Goal: Task Accomplishment & Management: Complete application form

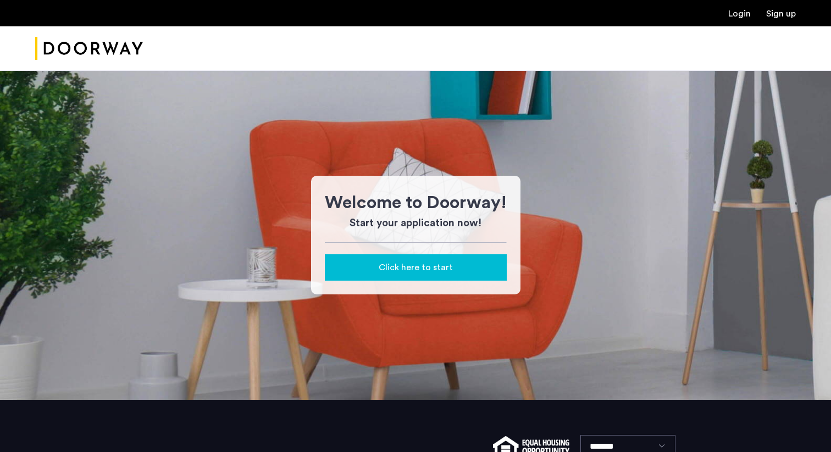
click at [395, 266] on span "Click here to start" at bounding box center [415, 267] width 74 height 13
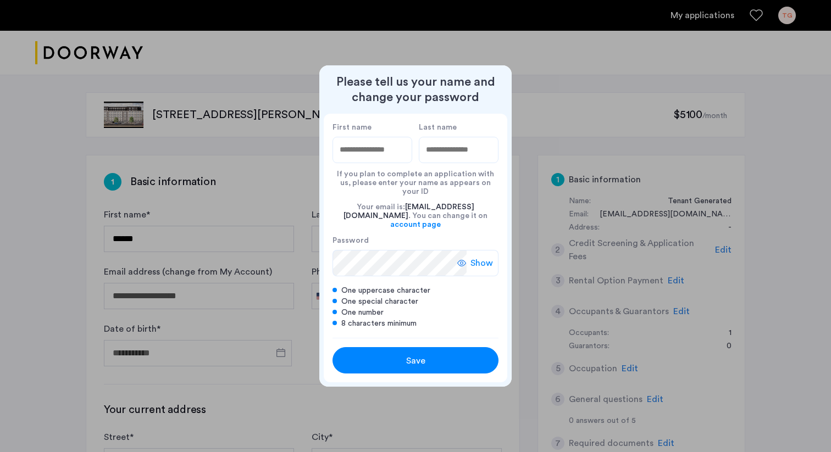
click at [385, 163] on input "First name" at bounding box center [372, 150] width 80 height 26
click at [377, 132] on label "First name" at bounding box center [372, 128] width 80 height 10
click at [377, 137] on input "First name" at bounding box center [372, 150] width 80 height 26
click at [377, 154] on input "First name" at bounding box center [372, 150] width 80 height 26
type input "*****"
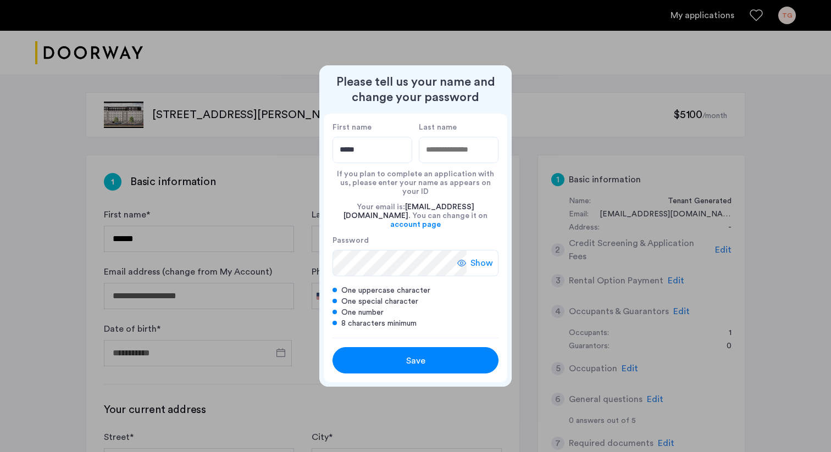
click at [479, 163] on input "Last name" at bounding box center [459, 150] width 80 height 26
type input "***"
click at [474, 260] on span "Show" at bounding box center [481, 263] width 23 height 13
click at [415, 357] on span "Save" at bounding box center [415, 360] width 19 height 13
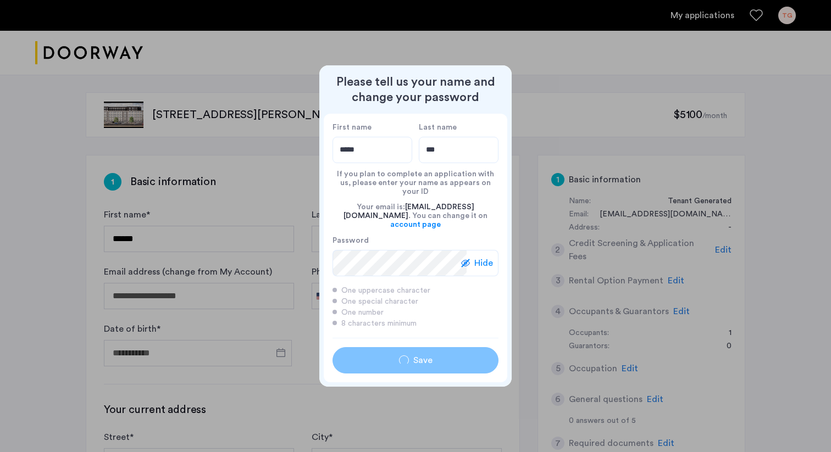
type input "*****"
type input "***"
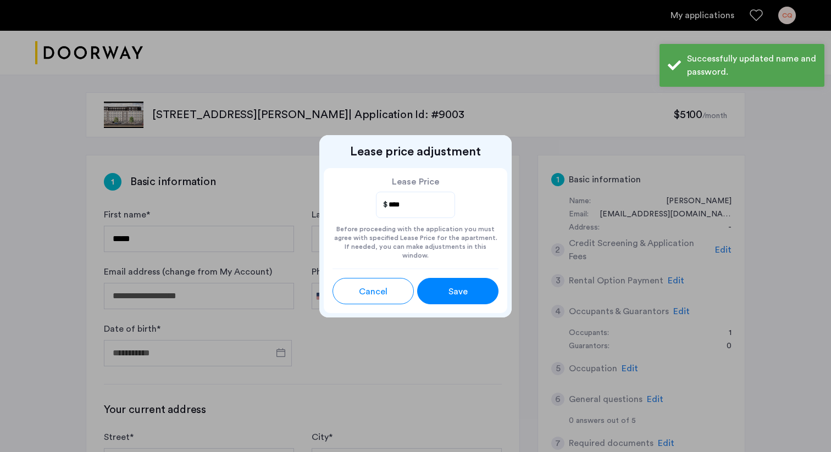
click at [449, 297] on button "Save" at bounding box center [457, 291] width 81 height 26
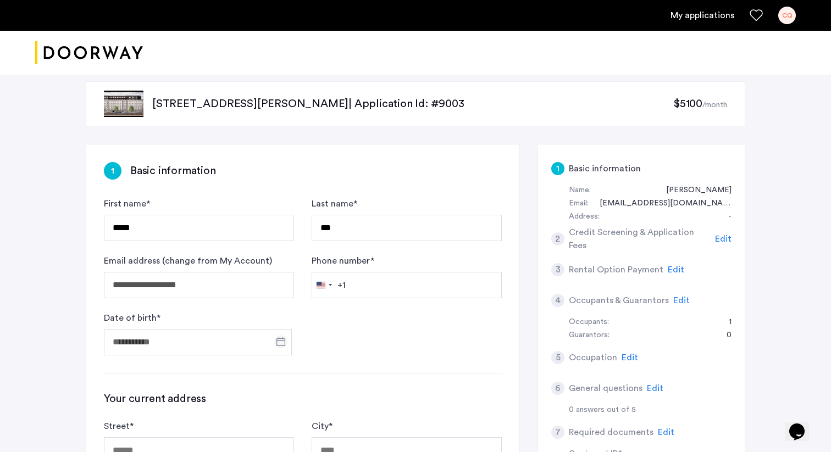
scroll to position [15, 0]
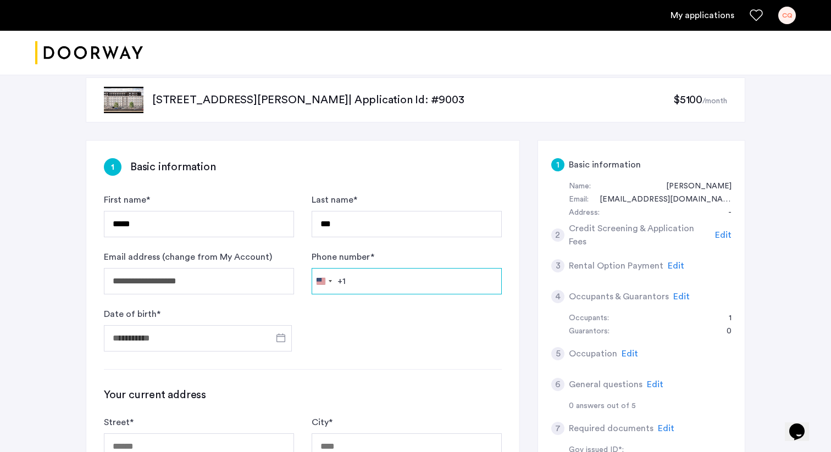
click at [364, 285] on input "Phone number *" at bounding box center [406, 281] width 190 height 26
type input "**********"
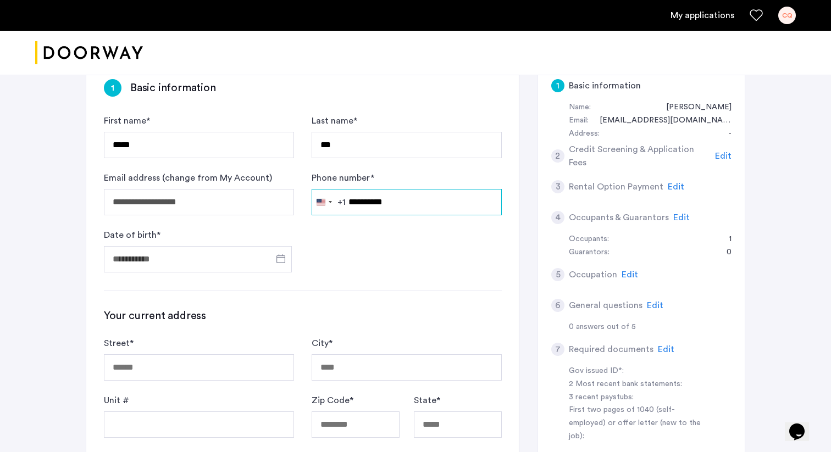
scroll to position [105, 0]
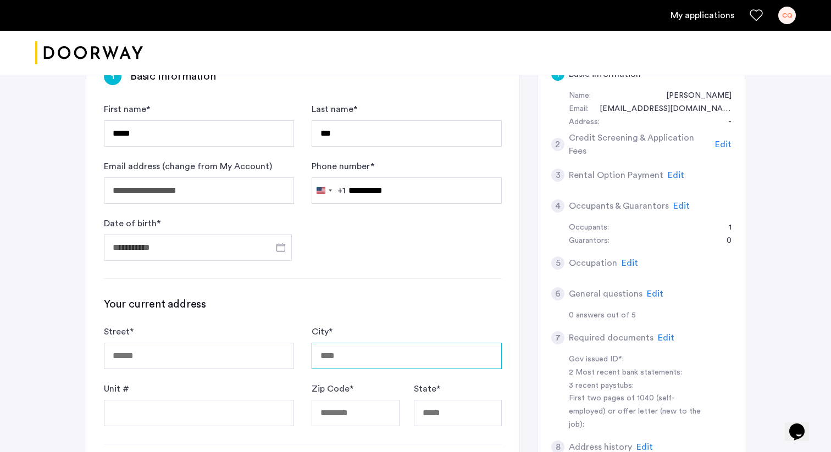
click at [385, 353] on input "City *" at bounding box center [406, 356] width 190 height 26
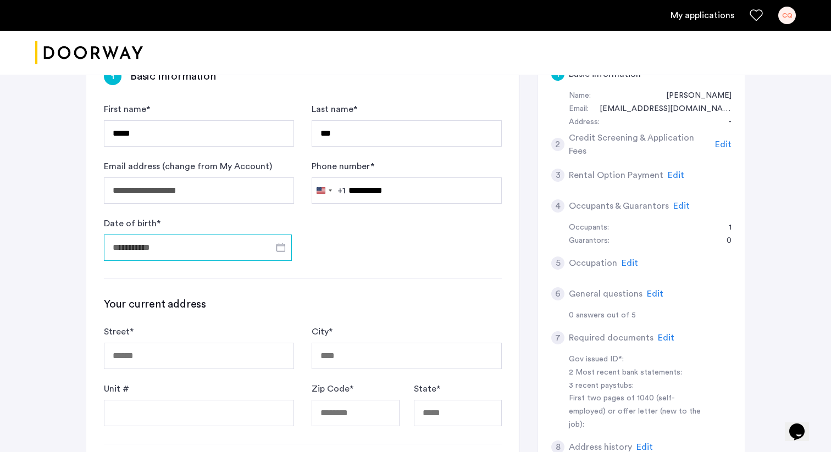
click at [251, 247] on input "Date of birth *" at bounding box center [198, 248] width 188 height 26
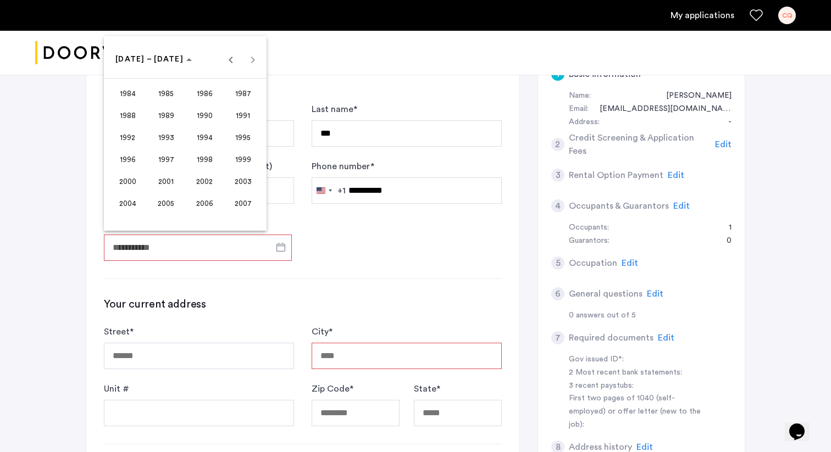
click at [159, 178] on span "2001" at bounding box center [166, 181] width 35 height 20
click at [238, 119] on span "APR" at bounding box center [243, 115] width 35 height 20
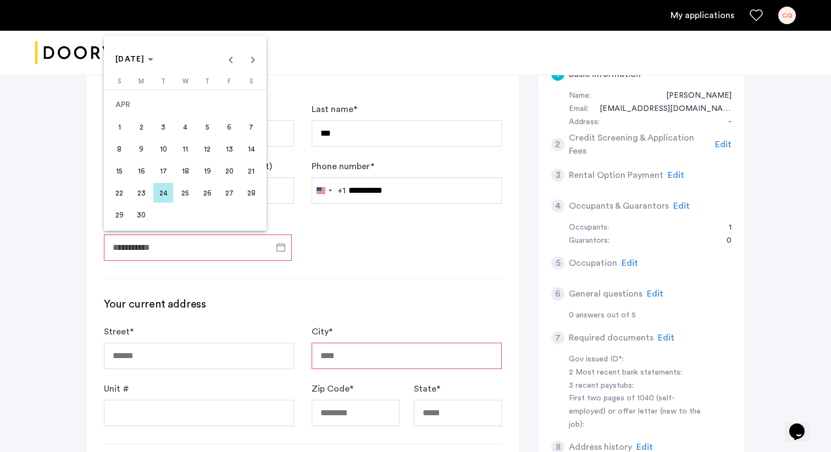
click at [138, 191] on span "23" at bounding box center [141, 193] width 20 height 20
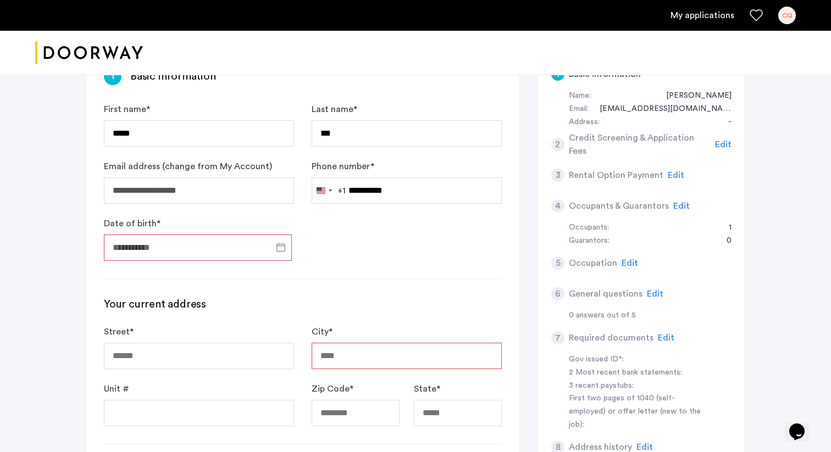
type input "**********"
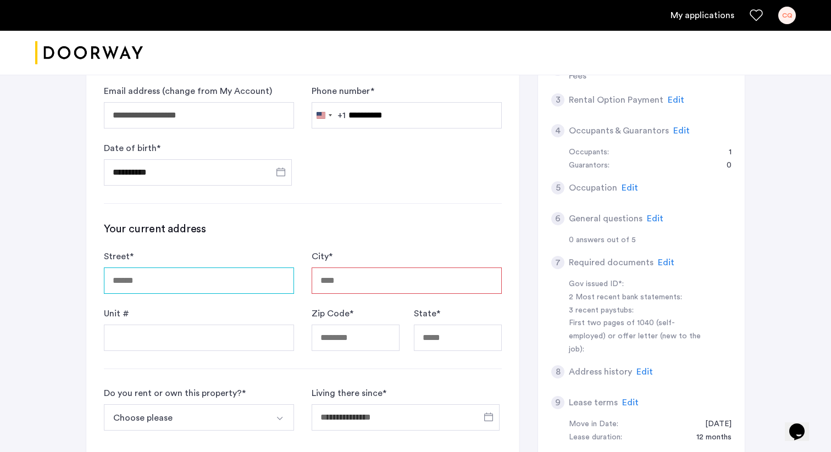
click at [170, 283] on input "Street *" at bounding box center [199, 281] width 190 height 26
type input "**********"
type input "********"
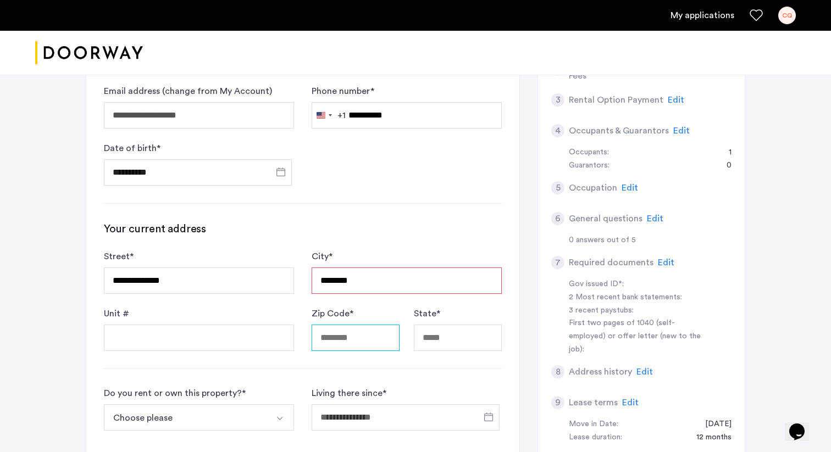
type input "*****"
type input "**"
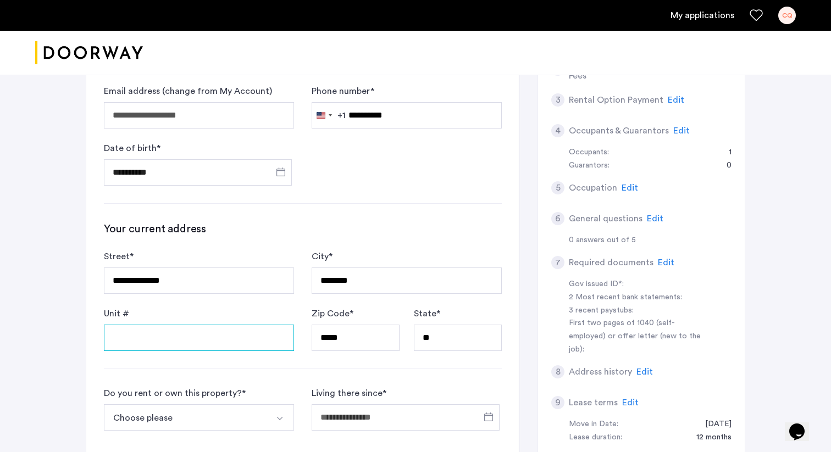
click at [249, 344] on input "Unit #" at bounding box center [199, 338] width 190 height 26
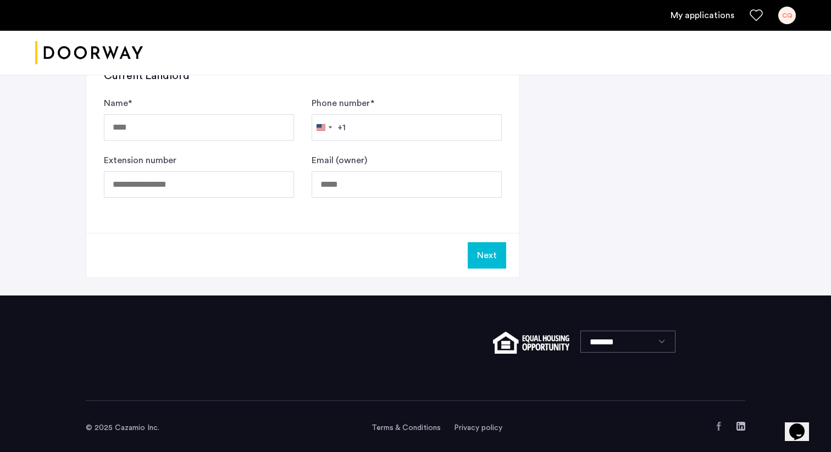
scroll to position [367, 0]
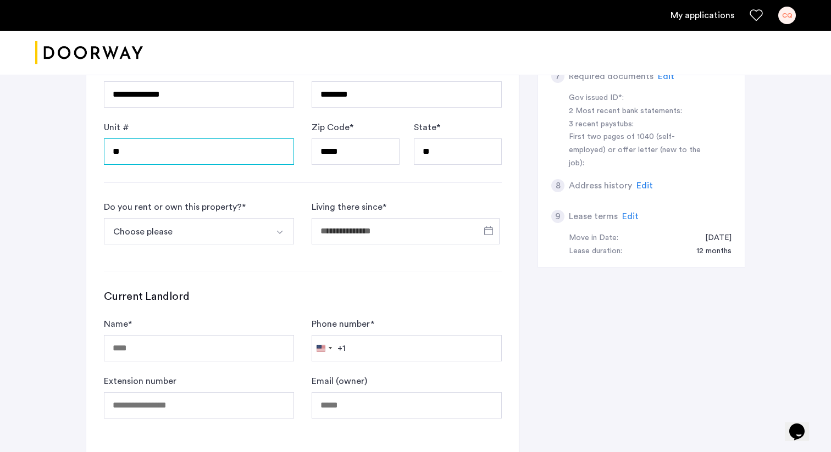
type input "**"
click at [294, 271] on div at bounding box center [303, 271] width 398 height 1
click at [287, 229] on button "Select option" at bounding box center [281, 231] width 26 height 26
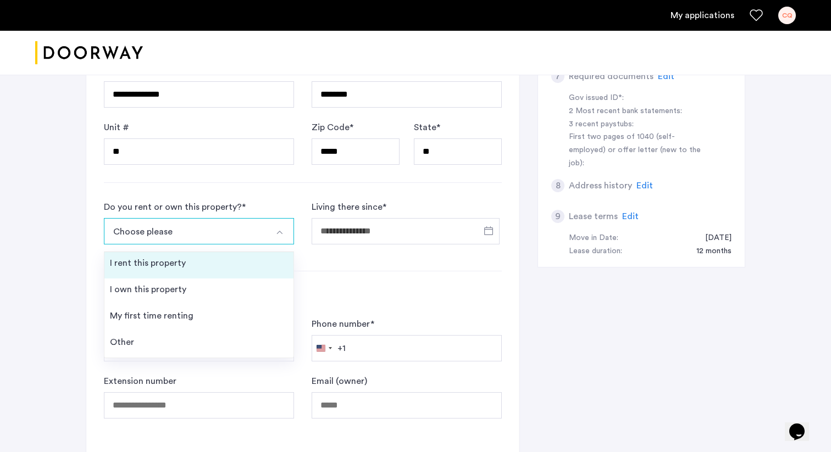
click at [220, 271] on li "I rent this property" at bounding box center [198, 265] width 189 height 26
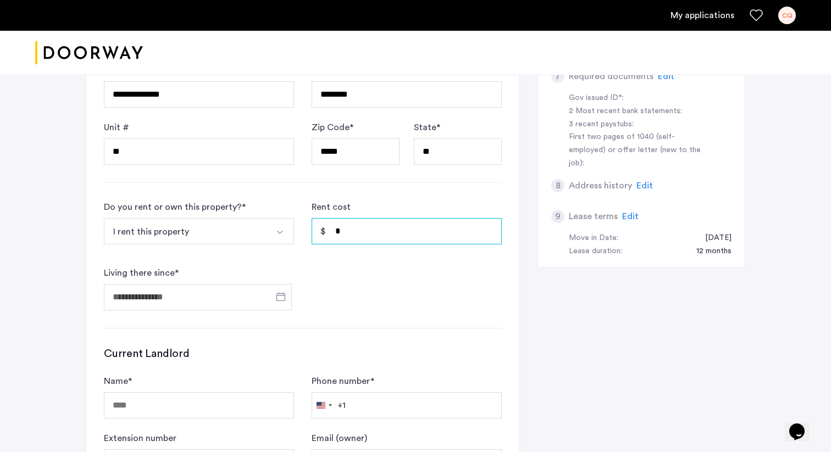
click at [362, 237] on input "*" at bounding box center [406, 231] width 190 height 26
click at [298, 308] on form "Do you rent or own this property? * I rent this property I rent this property I…" at bounding box center [303, 256] width 398 height 110
click at [247, 299] on input "Living there since *" at bounding box center [198, 297] width 188 height 26
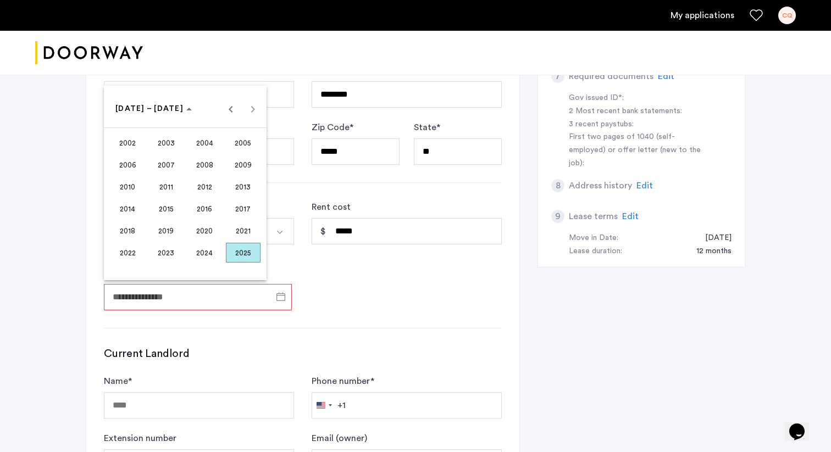
click at [333, 283] on div at bounding box center [415, 226] width 831 height 452
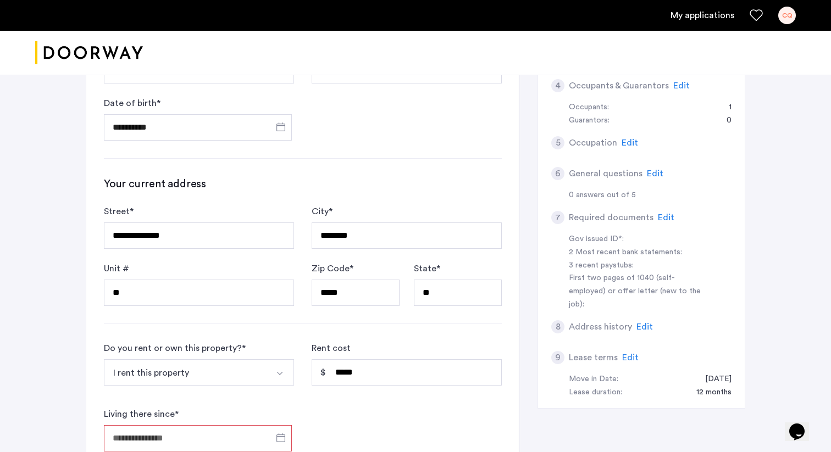
scroll to position [297, 0]
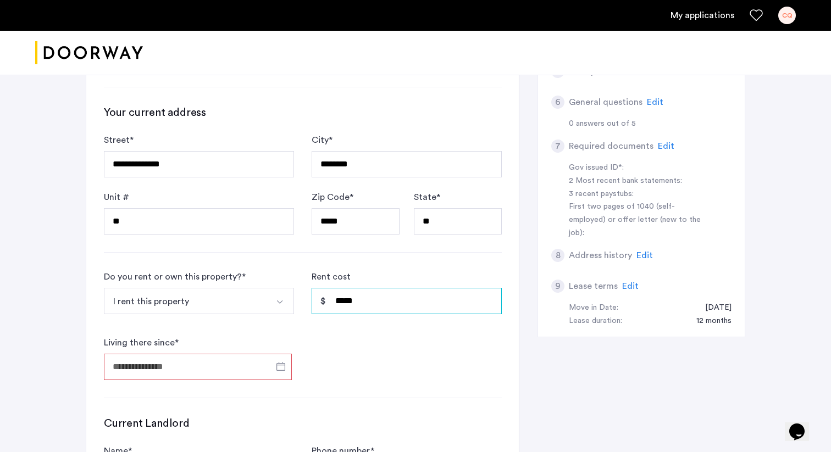
click at [340, 305] on input "*****" at bounding box center [406, 301] width 190 height 26
type input "*****"
click at [398, 341] on form "Do you rent or own this property? * I rent this property I rent this property I…" at bounding box center [303, 325] width 398 height 110
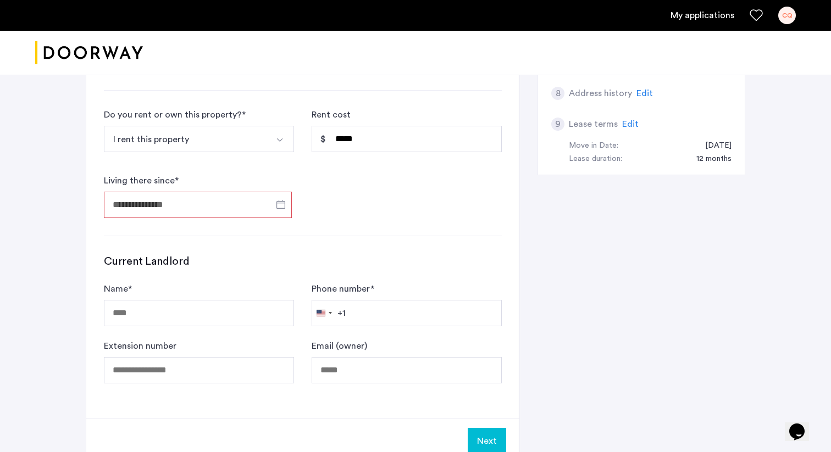
scroll to position [455, 0]
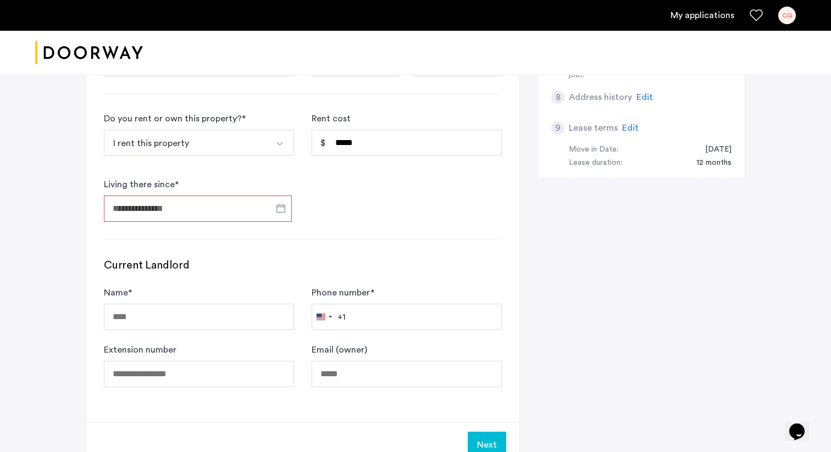
click at [240, 192] on div at bounding box center [198, 209] width 188 height 34
click at [225, 214] on input "Living there since *" at bounding box center [198, 209] width 188 height 26
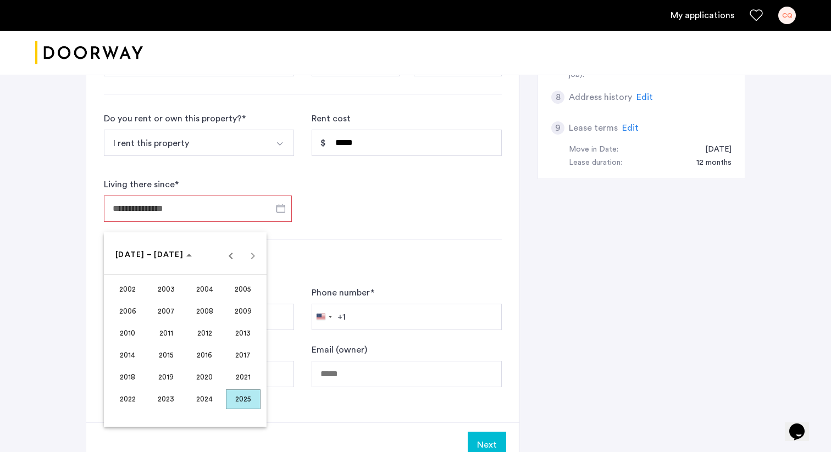
click at [204, 401] on span "2024" at bounding box center [204, 399] width 35 height 20
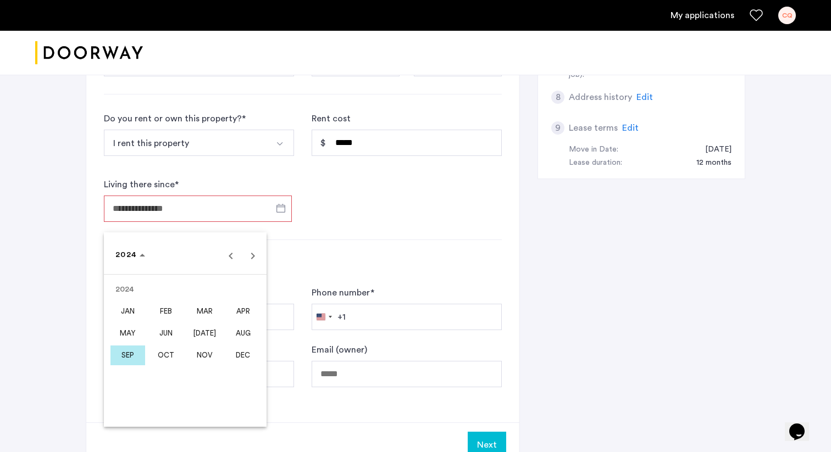
click at [234, 331] on span "AUG" at bounding box center [243, 334] width 35 height 20
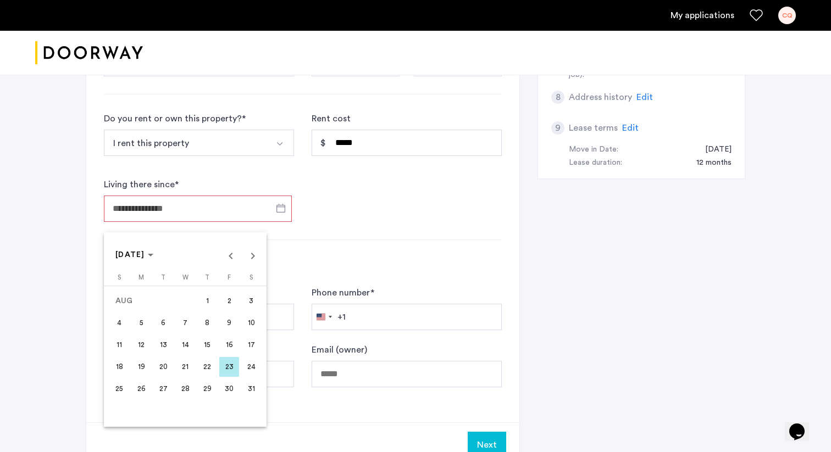
click at [145, 381] on span "26" at bounding box center [141, 389] width 20 height 20
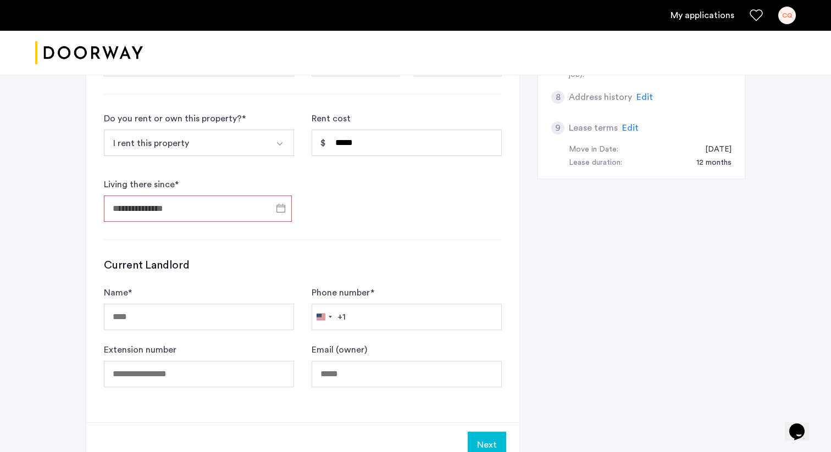
type input "**********"
click at [352, 214] on form "**********" at bounding box center [303, 167] width 398 height 110
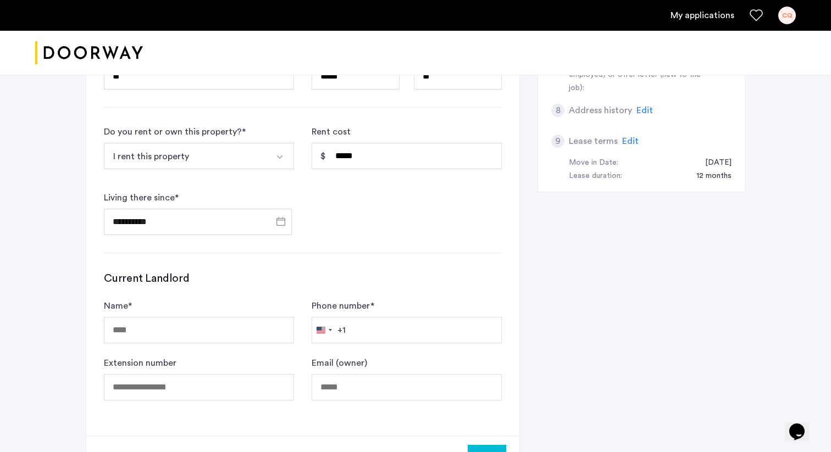
scroll to position [445, 0]
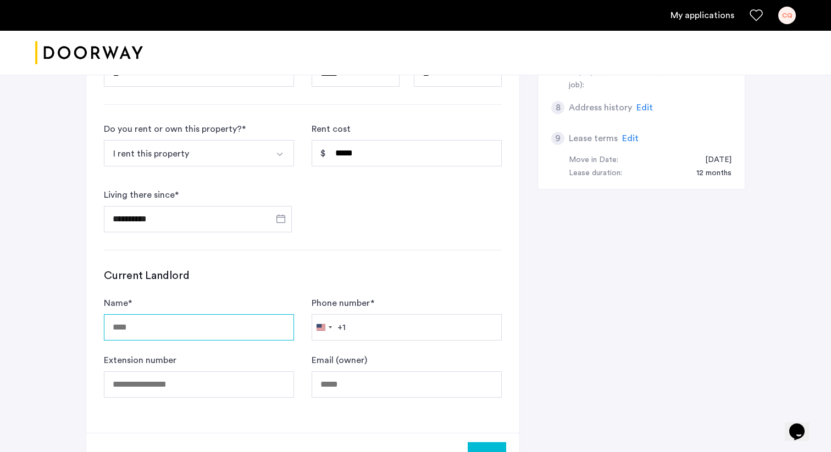
click at [198, 328] on input "Name *" at bounding box center [199, 327] width 190 height 26
type input "*********"
type input "**********"
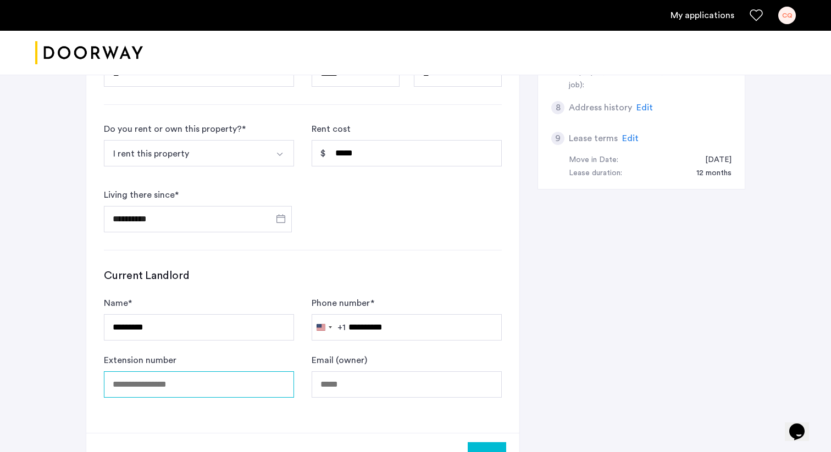
click at [220, 386] on input "Extension number" at bounding box center [199, 384] width 190 height 26
click at [371, 256] on div "**********" at bounding box center [302, 72] width 433 height 722
click at [171, 331] on input "*********" at bounding box center [199, 327] width 190 height 26
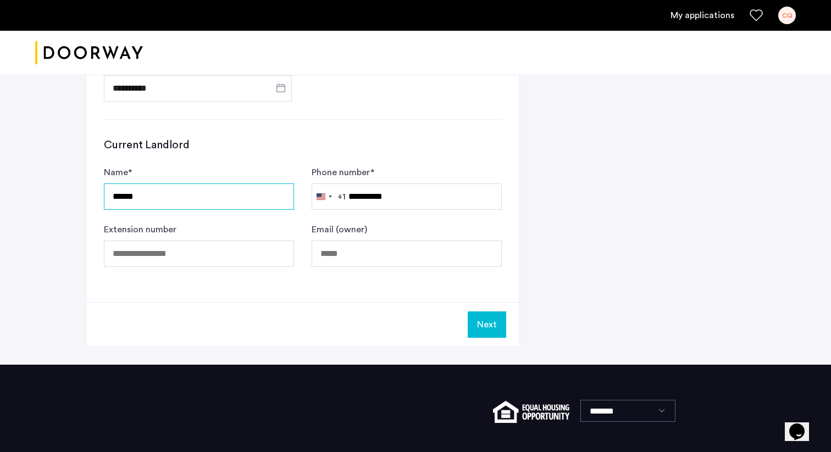
scroll to position [648, 0]
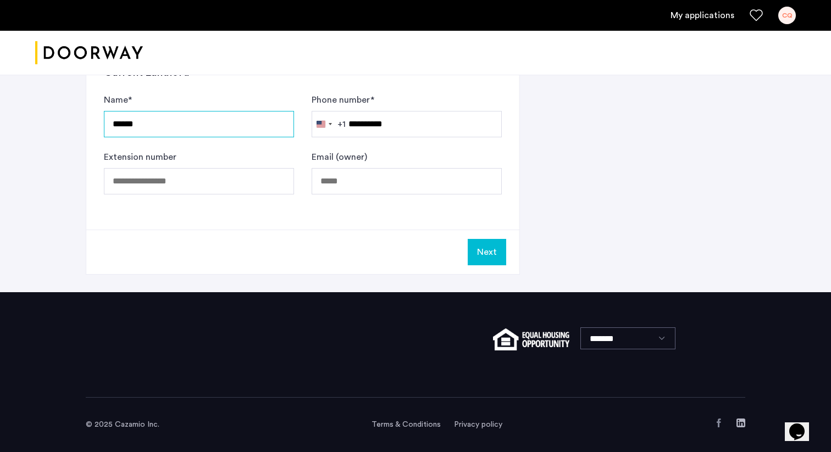
click at [264, 119] on input "*****" at bounding box center [199, 124] width 190 height 26
paste input "**********"
type input "**********"
click at [268, 159] on div "Extension number" at bounding box center [199, 173] width 190 height 44
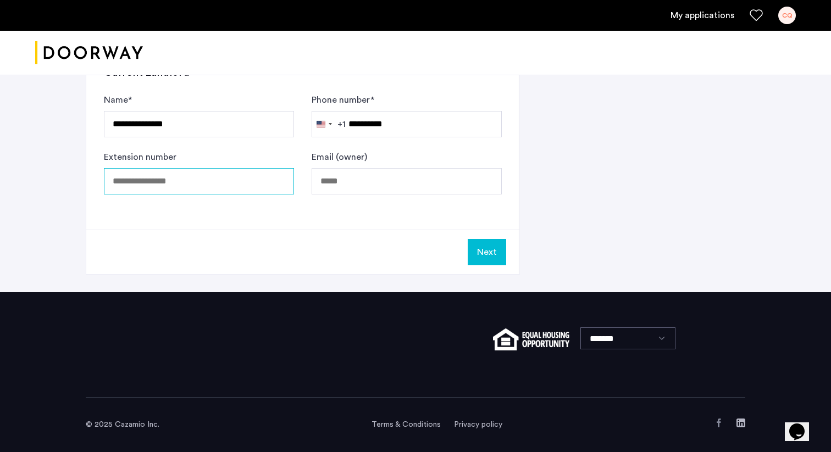
click at [224, 183] on input "Extension number" at bounding box center [199, 181] width 190 height 26
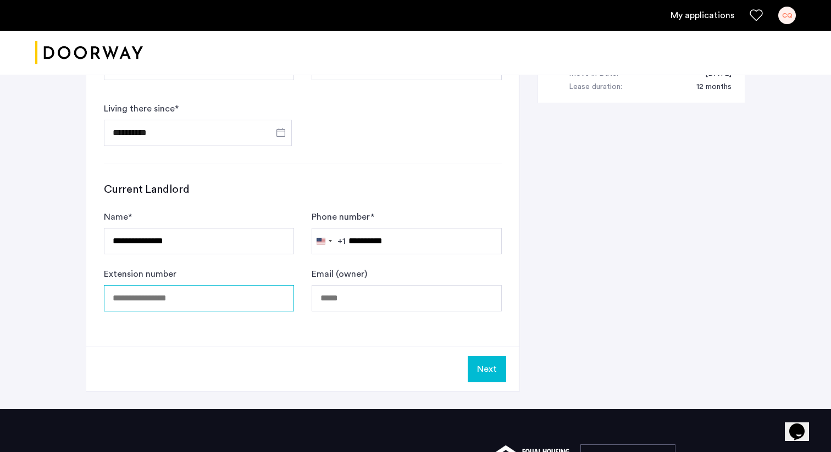
scroll to position [508, 0]
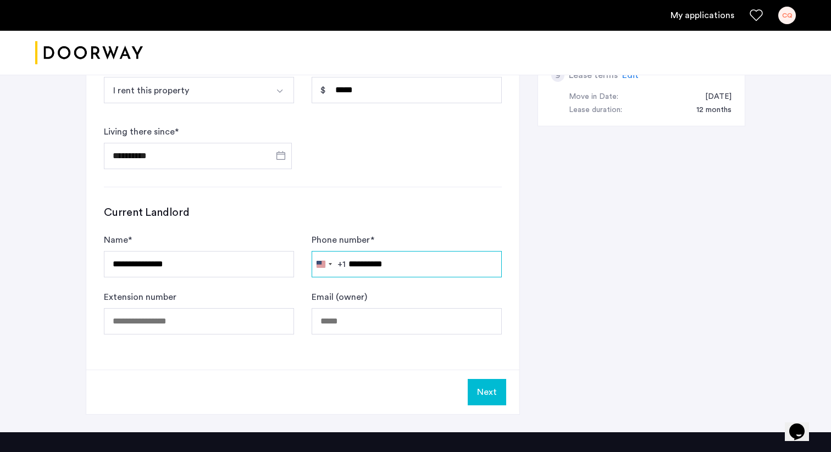
click at [364, 263] on input "**********" at bounding box center [406, 264] width 190 height 26
paste input "text"
type input "**********"
click at [386, 283] on form "**********" at bounding box center [303, 283] width 398 height 101
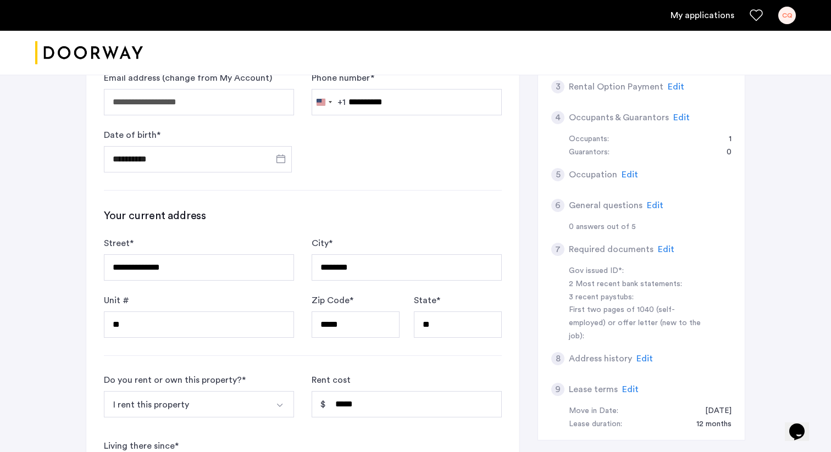
scroll to position [648, 0]
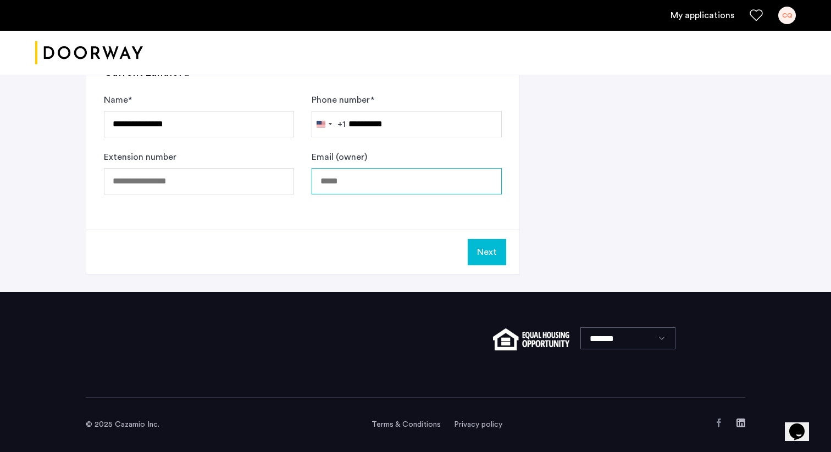
click at [341, 183] on input "Email (owner)" at bounding box center [406, 181] width 190 height 26
paste input "**********"
type input "**********"
click at [486, 252] on button "Next" at bounding box center [486, 252] width 38 height 26
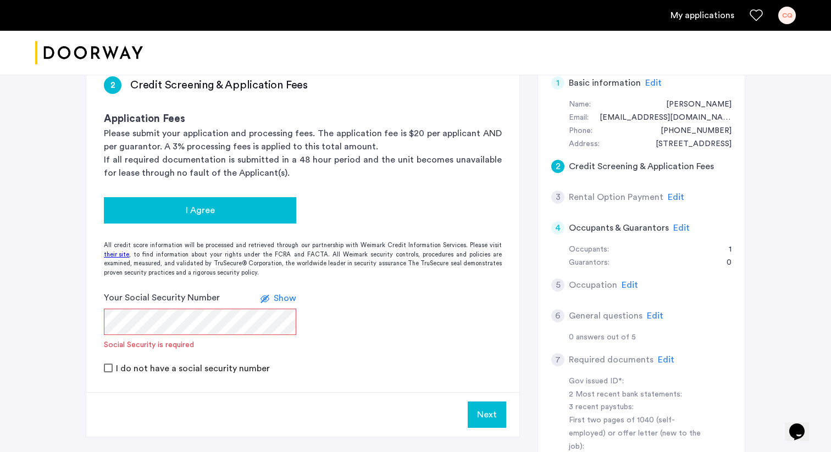
scroll to position [99, 0]
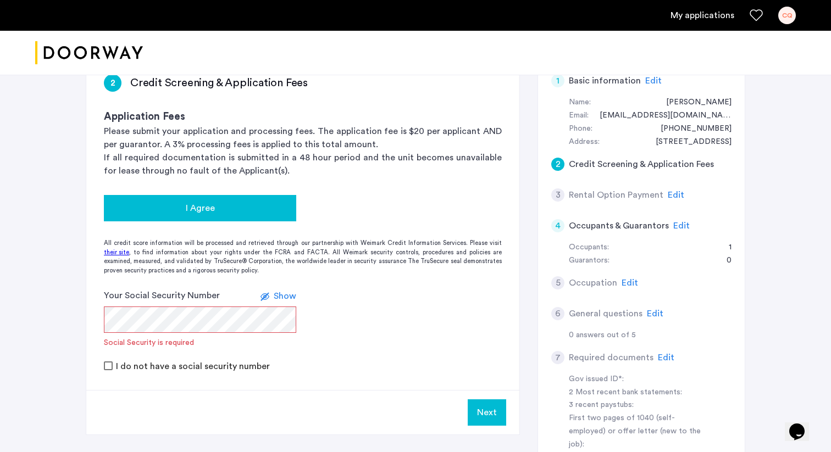
click at [252, 208] on div "I Agree" at bounding box center [200, 208] width 175 height 13
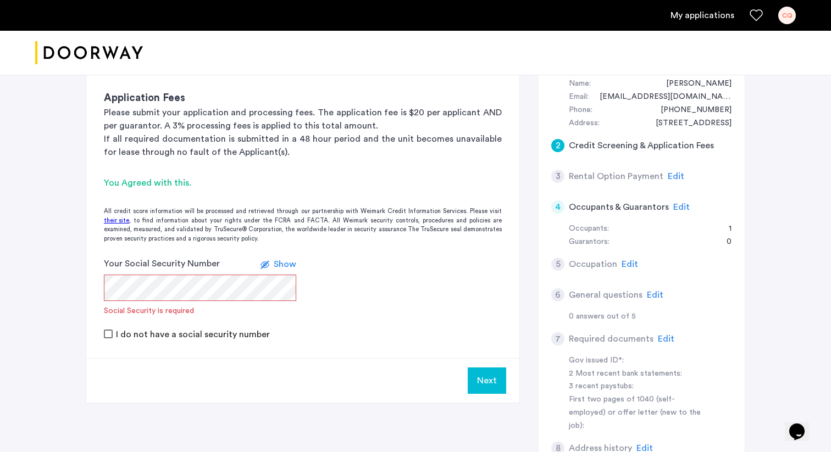
scroll to position [117, 0]
click at [284, 265] on span "Show" at bounding box center [285, 264] width 23 height 9
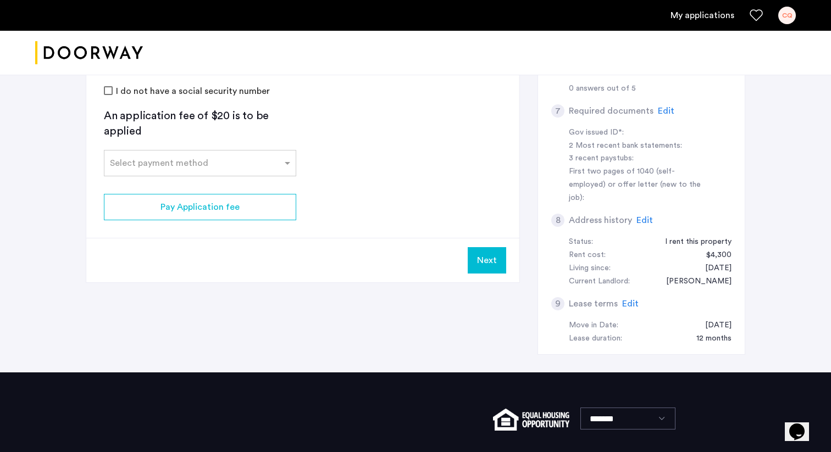
scroll to position [353, 0]
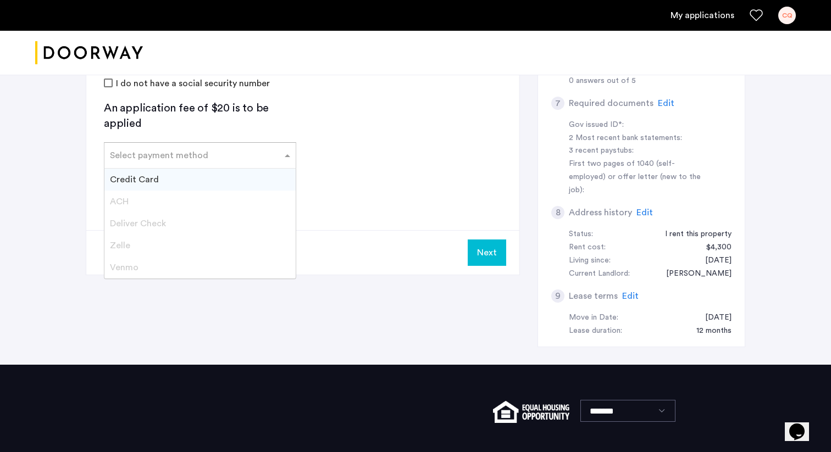
click at [249, 163] on div "Select payment method" at bounding box center [200, 155] width 192 height 26
click at [238, 174] on div "Credit Card" at bounding box center [199, 180] width 191 height 22
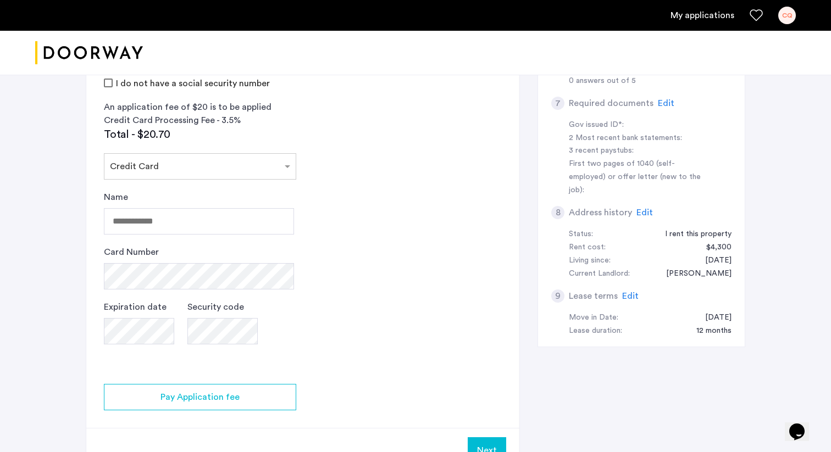
click at [227, 235] on div "Name Card Number Expiration date Security code" at bounding box center [199, 279] width 190 height 176
click at [231, 214] on input "Name" at bounding box center [199, 221] width 190 height 26
type input "*********"
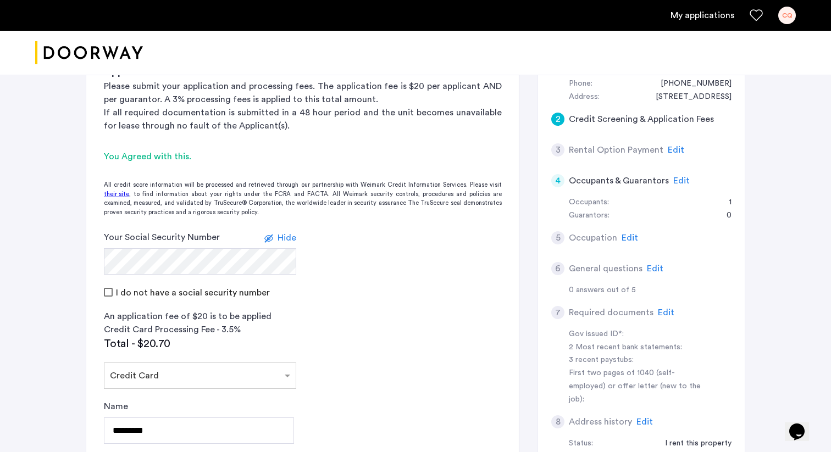
scroll to position [186, 0]
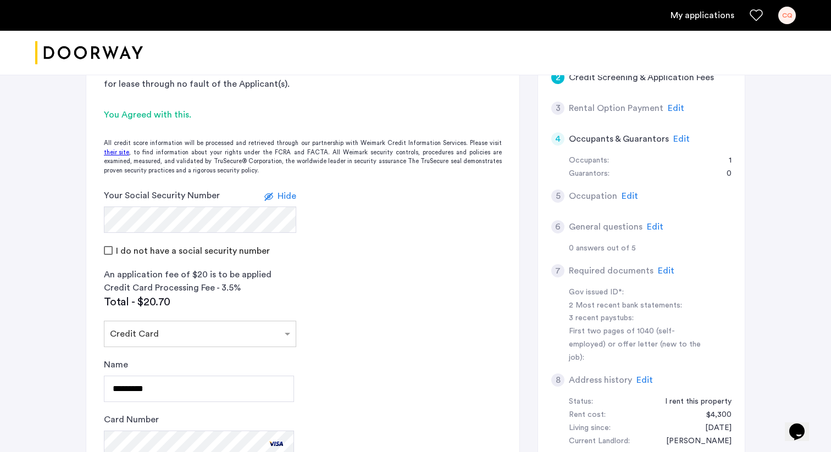
click at [671, 110] on span "Edit" at bounding box center [675, 108] width 16 height 9
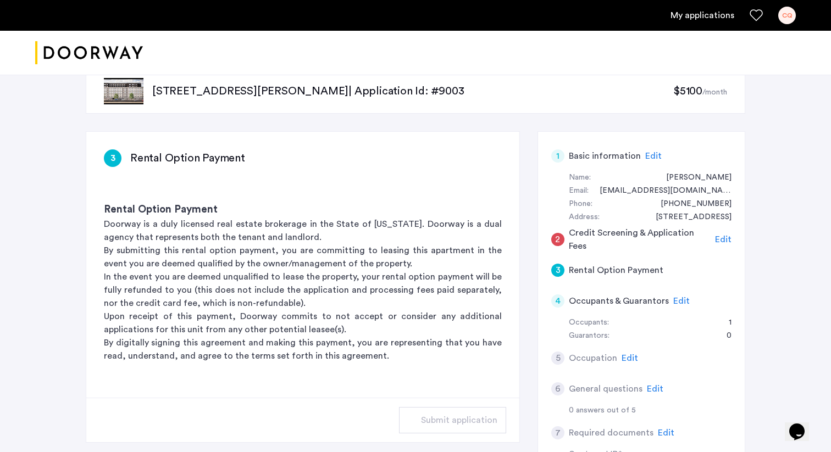
scroll to position [0, 0]
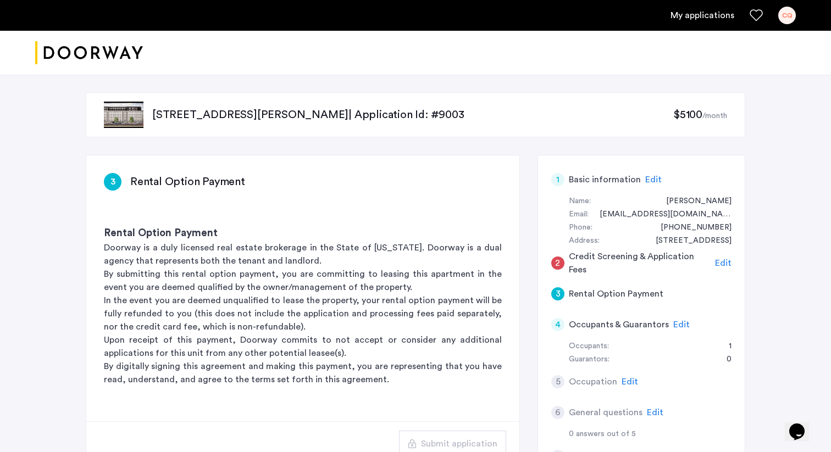
click at [715, 262] on span "Edit" at bounding box center [723, 263] width 16 height 9
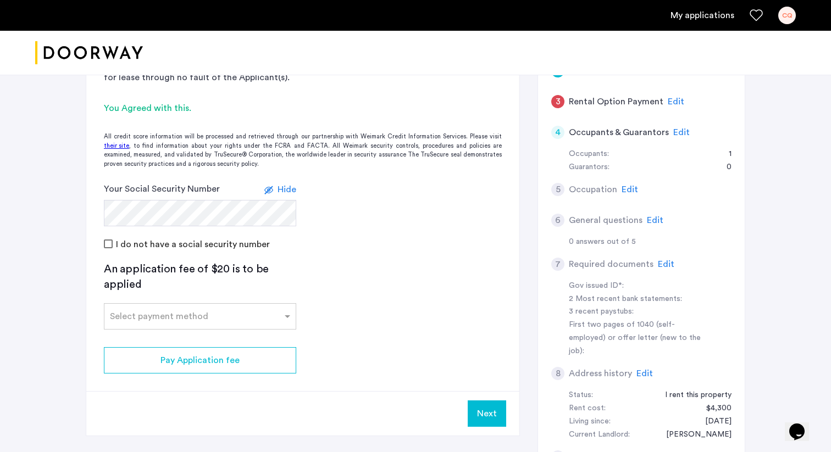
scroll to position [148, 0]
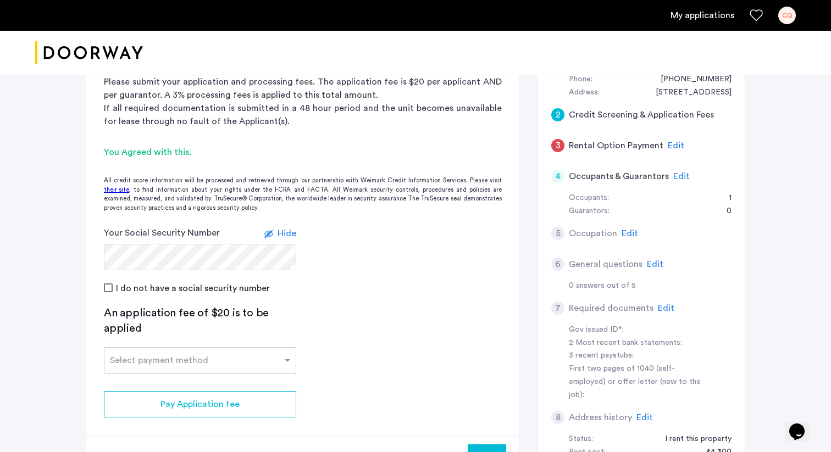
click at [185, 366] on div "Select payment method" at bounding box center [159, 360] width 98 height 13
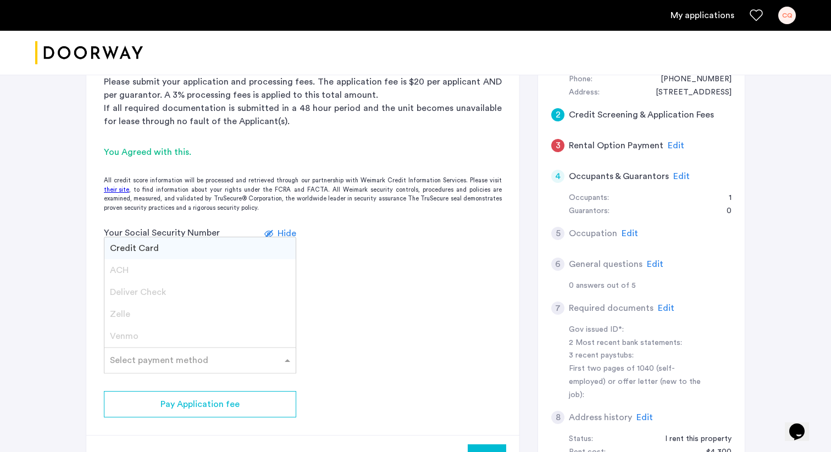
click at [216, 255] on div "Credit Card" at bounding box center [199, 248] width 191 height 22
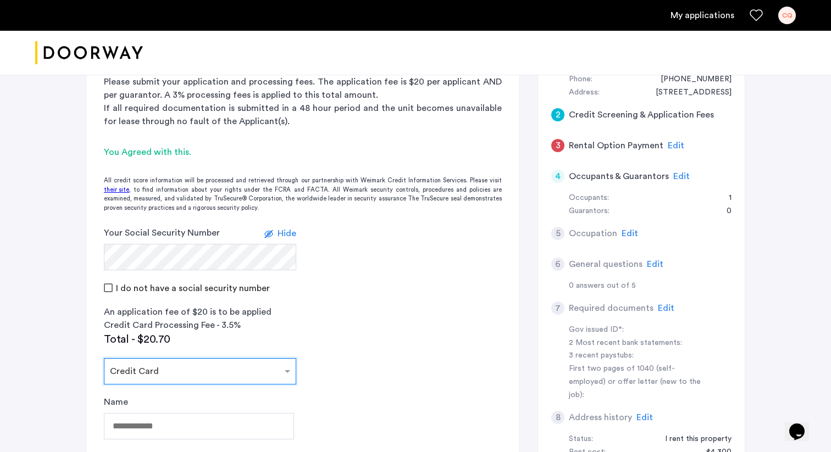
scroll to position [324, 0]
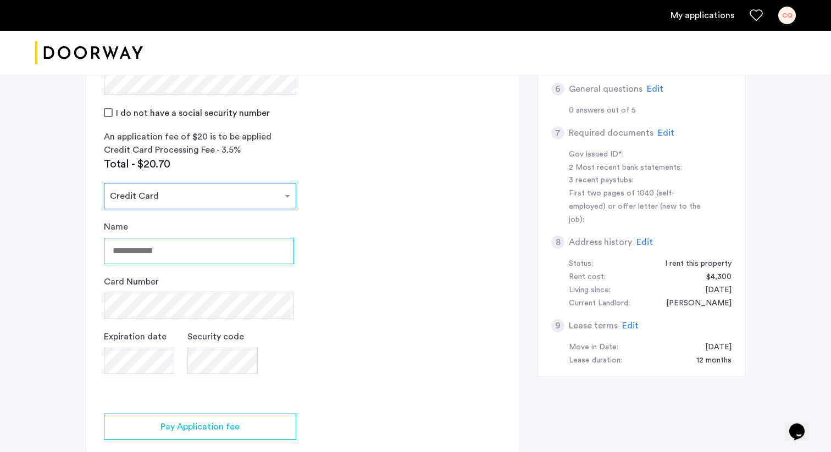
click at [220, 257] on input "Name" at bounding box center [199, 251] width 190 height 26
type input "*********"
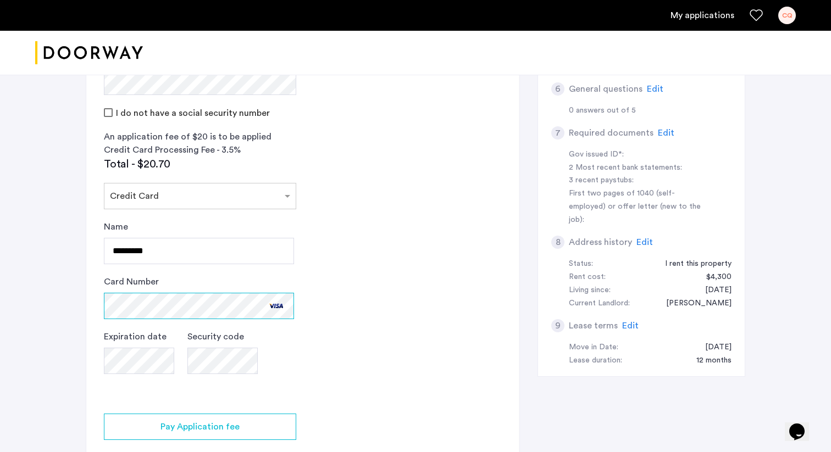
scroll to position [385, 0]
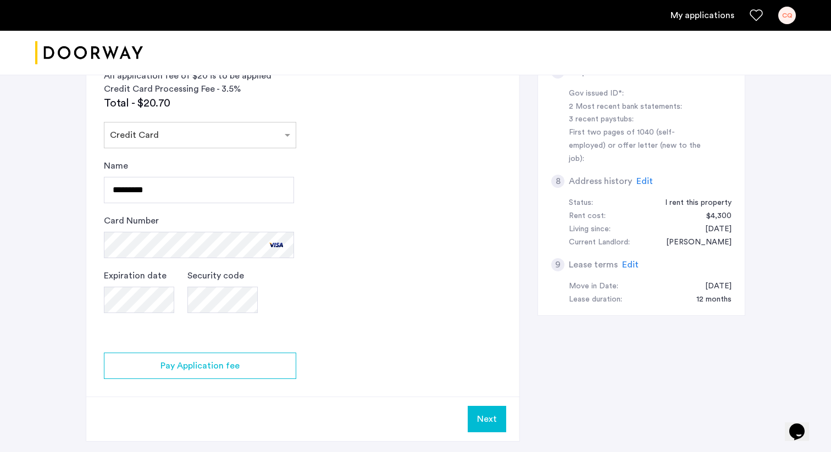
click at [323, 293] on app-credit-screening "2 Credit Screening & Application Fees Application Fees Please submit your appli…" at bounding box center [302, 106] width 433 height 670
drag, startPoint x: 249, startPoint y: 370, endPoint x: 364, endPoint y: 271, distance: 151.5
click at [364, 271] on app-credit-screening "2 Credit Screening & Application Fees Application Fees Please submit your appli…" at bounding box center [302, 106] width 433 height 670
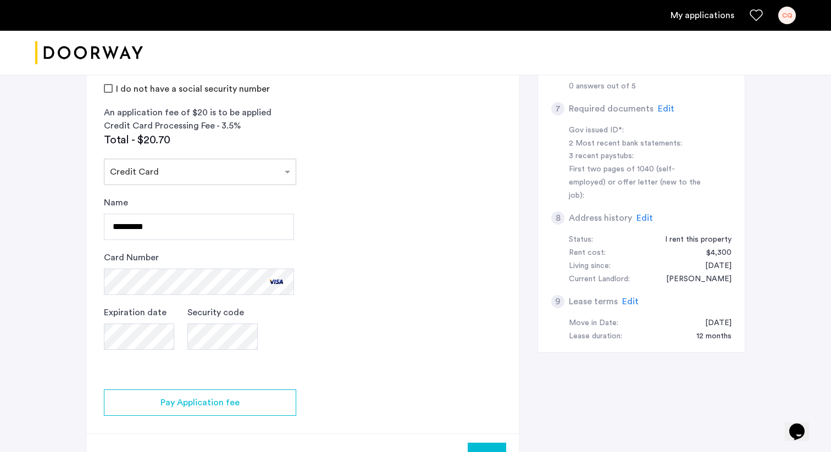
scroll to position [386, 0]
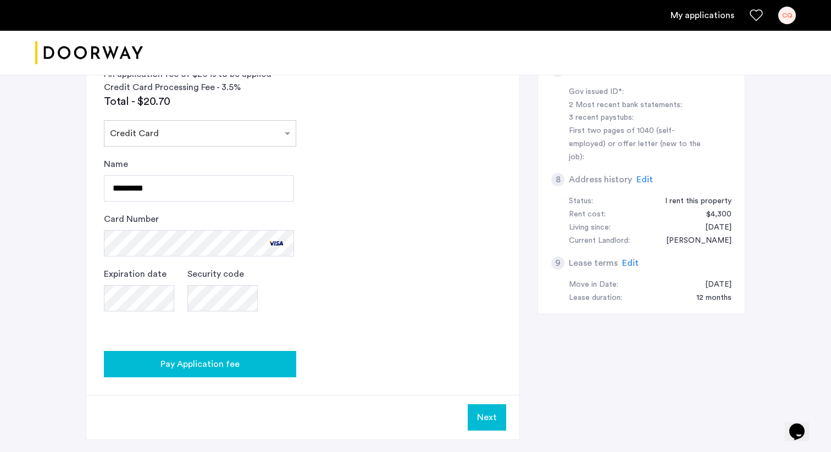
click at [230, 366] on span "Pay Application fee" at bounding box center [199, 364] width 79 height 13
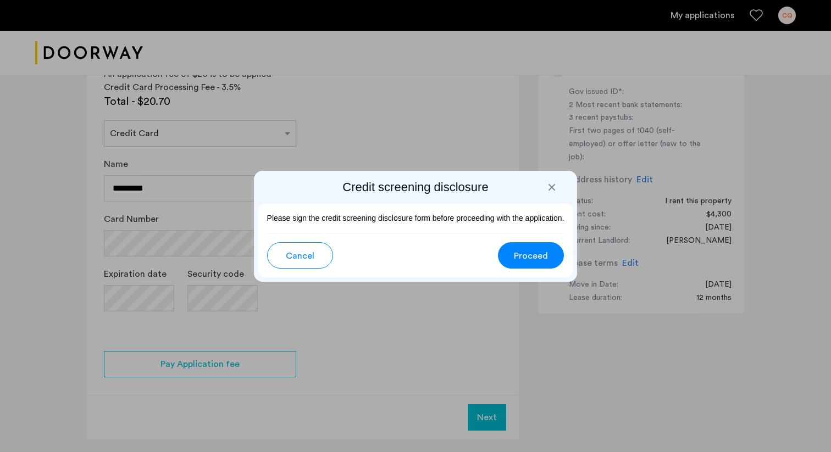
click at [527, 259] on span "Proceed" at bounding box center [531, 255] width 34 height 13
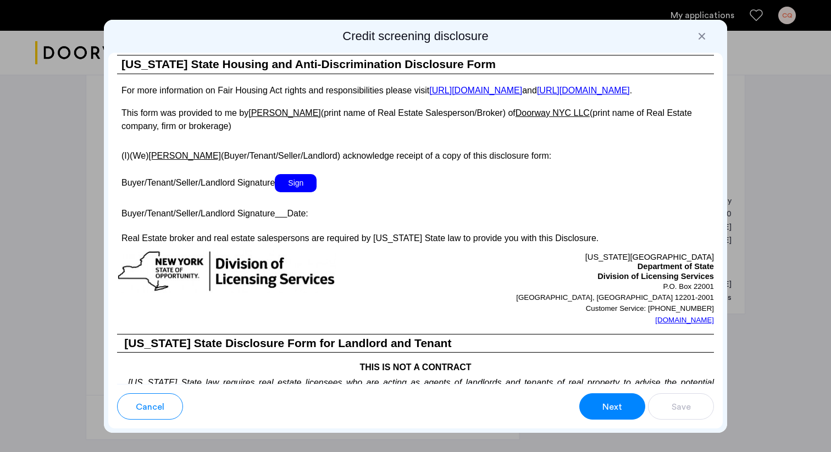
scroll to position [1940, 0]
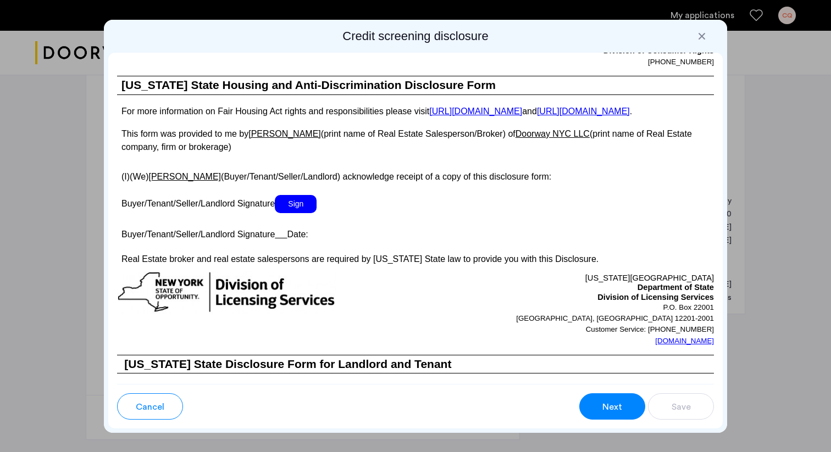
click at [293, 213] on span "Sign" at bounding box center [296, 204] width 42 height 18
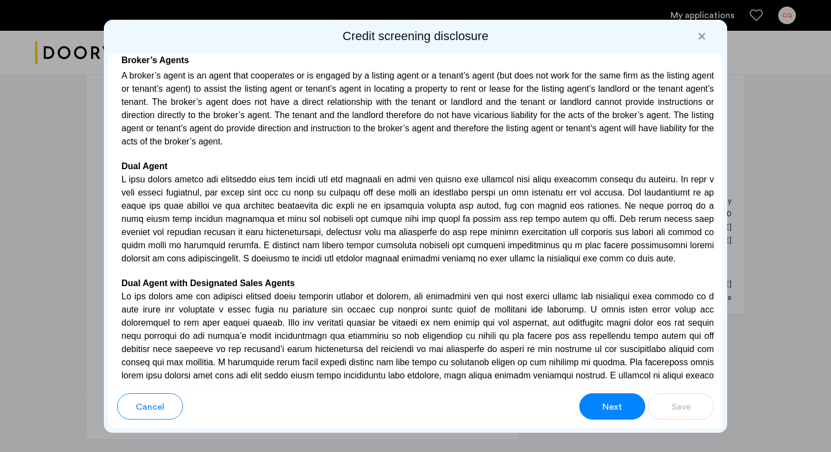
scroll to position [3134, 0]
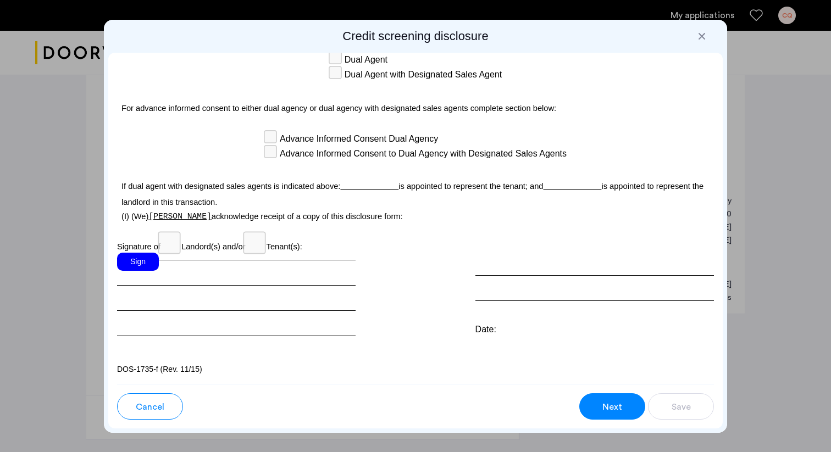
click at [142, 259] on div "Sign" at bounding box center [138, 262] width 42 height 18
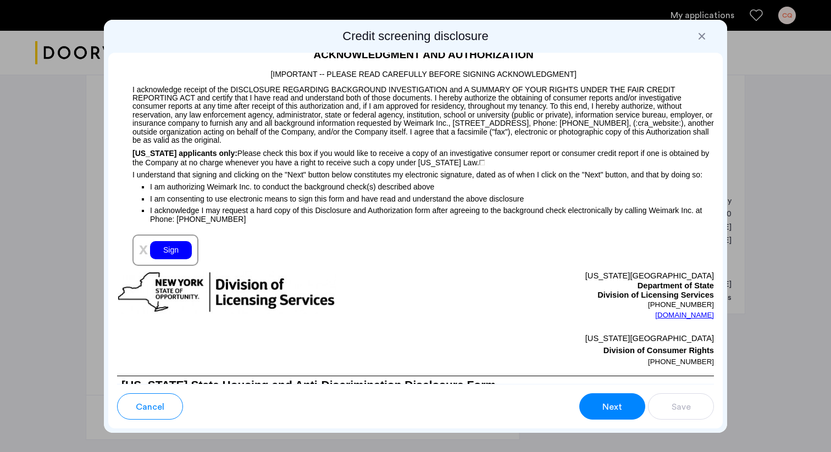
scroll to position [1100, 0]
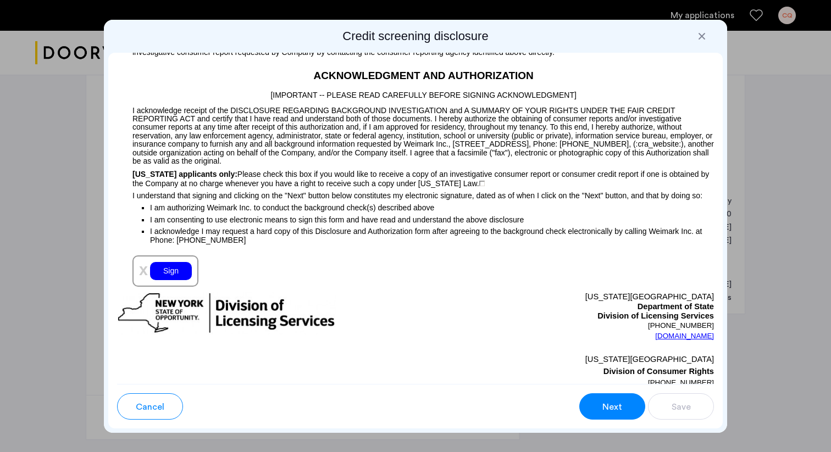
click at [170, 282] on div "x Sign" at bounding box center [165, 270] width 66 height 31
click at [170, 280] on div "Sign" at bounding box center [171, 271] width 42 height 18
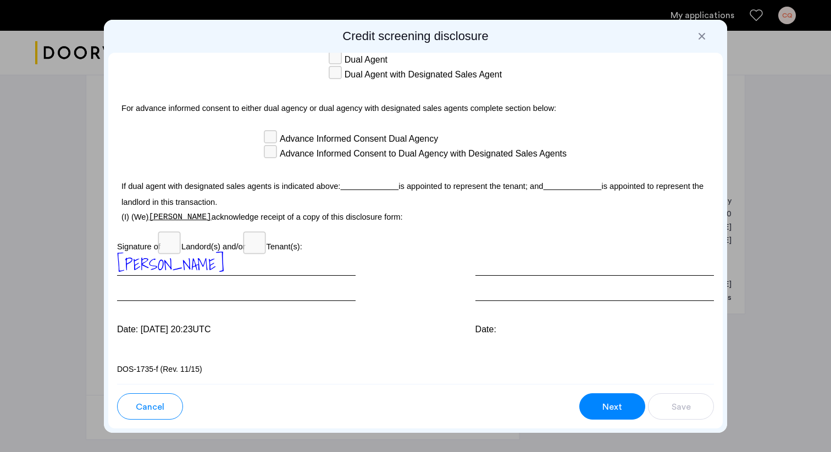
scroll to position [2967, 0]
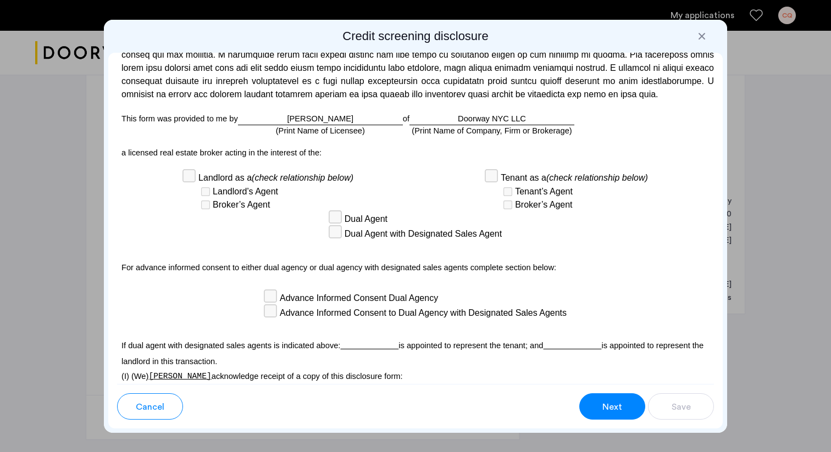
click at [632, 407] on button "Next" at bounding box center [612, 406] width 66 height 26
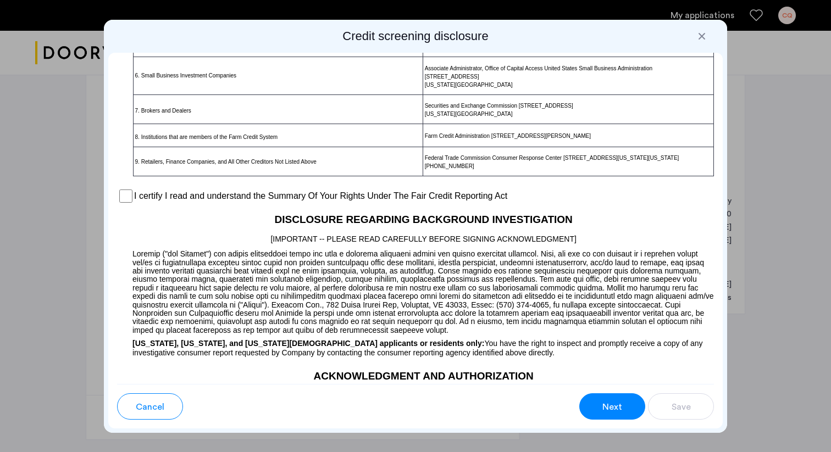
scroll to position [798, 0]
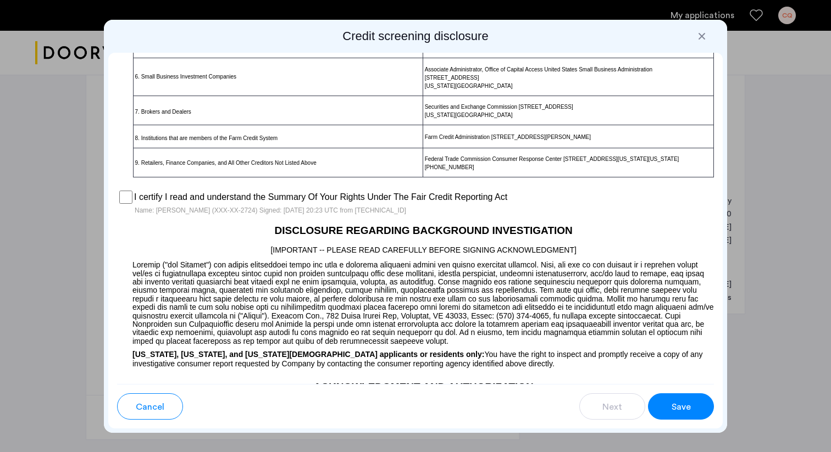
click at [662, 393] on button "Save" at bounding box center [681, 406] width 66 height 26
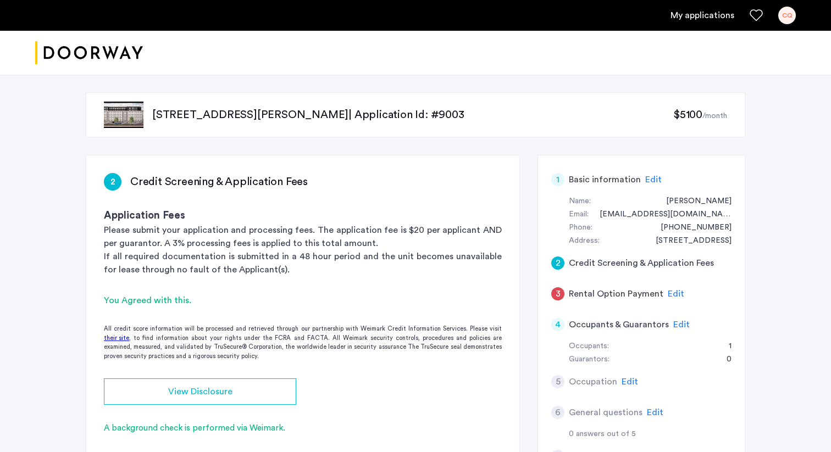
scroll to position [141, 0]
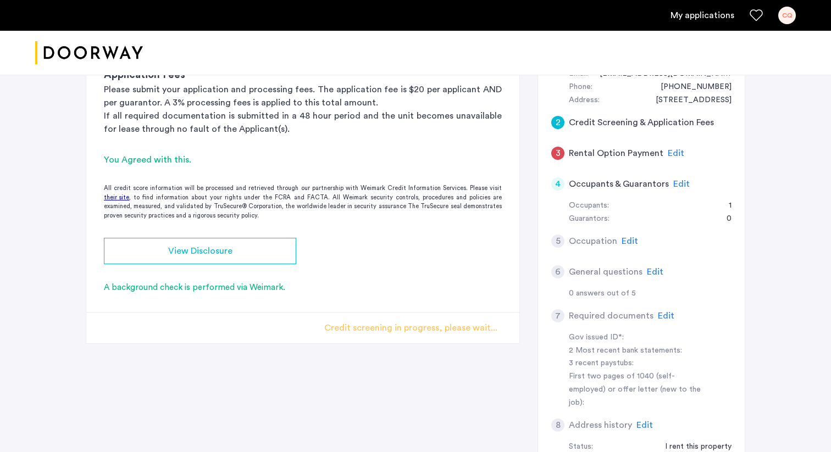
click at [162, 160] on div "You Agreed with this." at bounding box center [303, 159] width 398 height 13
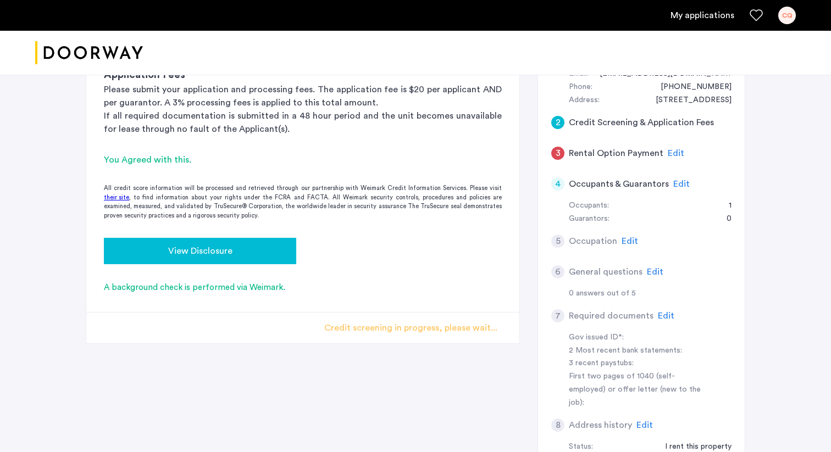
click at [181, 262] on button "View Disclosure" at bounding box center [200, 251] width 192 height 26
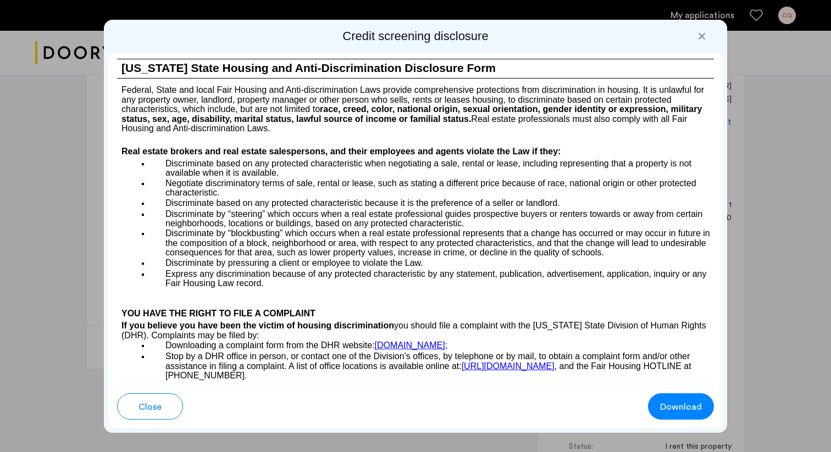
scroll to position [1393, 0]
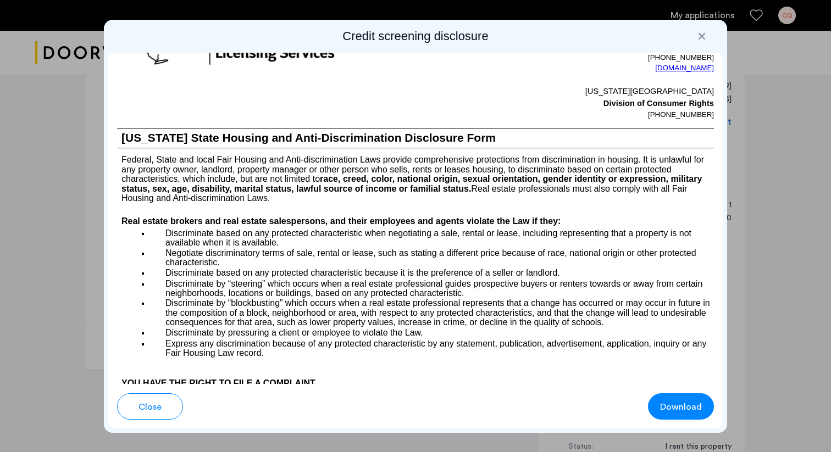
click at [699, 407] on span "Download" at bounding box center [681, 406] width 42 height 13
click at [582, 298] on p "Discriminate by “steering” which occurs when a real estate professional guides …" at bounding box center [432, 288] width 564 height 20
click at [701, 36] on div at bounding box center [701, 36] width 11 height 11
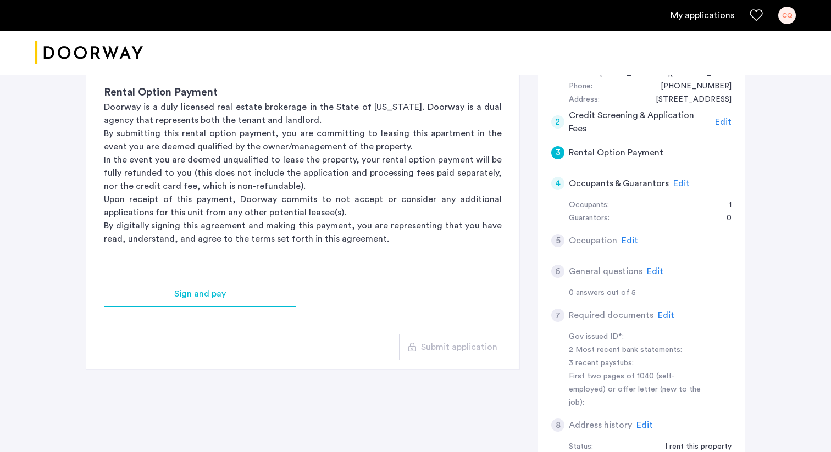
scroll to position [141, 0]
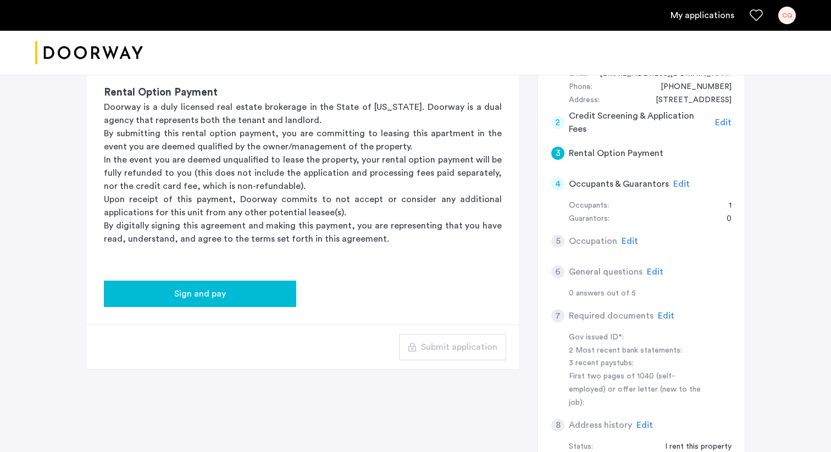
click at [280, 294] on div "Sign and pay" at bounding box center [200, 293] width 175 height 13
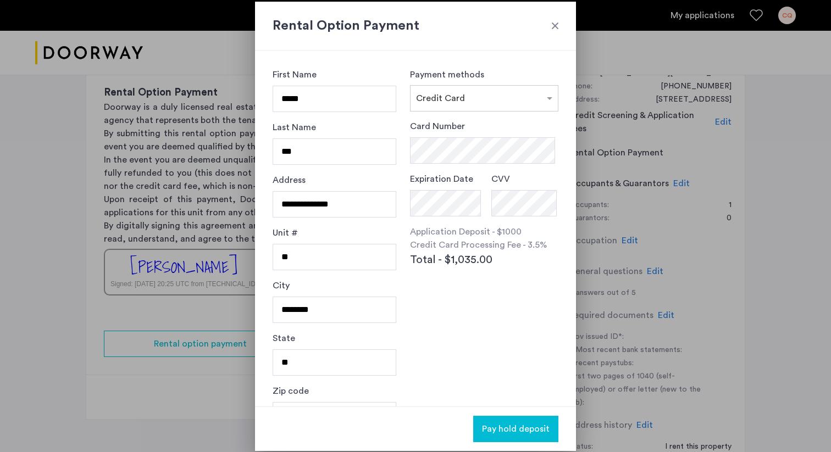
scroll to position [31, 0]
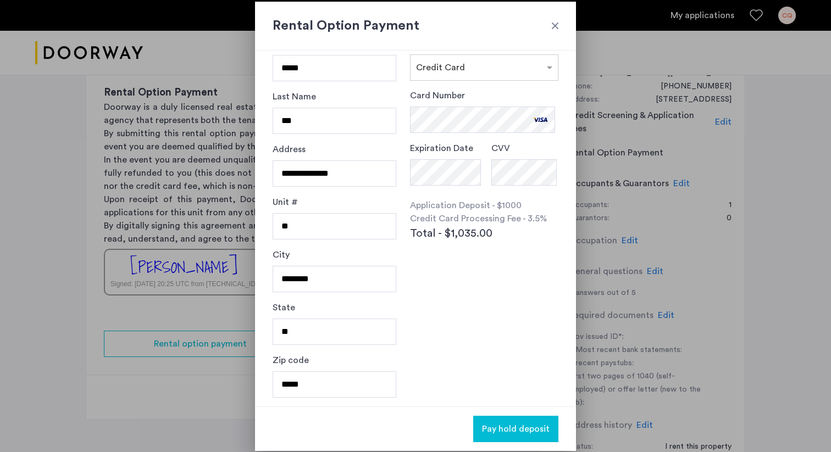
click at [519, 339] on div "Payment methods × Credit Card Card Number Expiration Date CVV Application Depos…" at bounding box center [484, 197] width 148 height 321
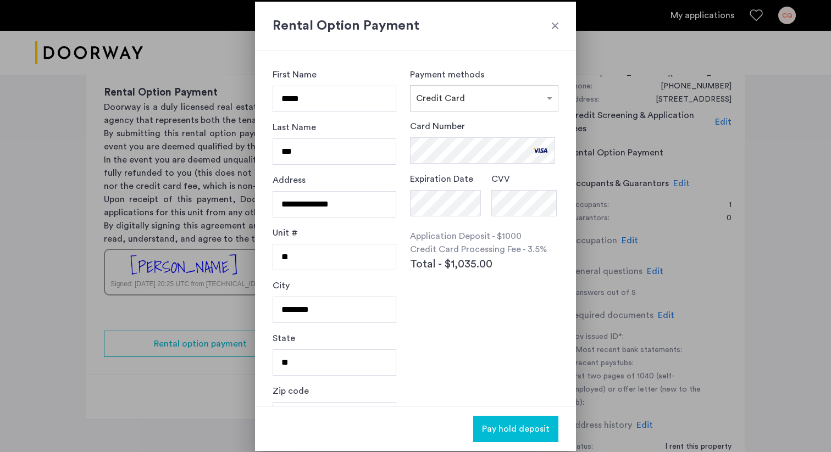
click at [553, 26] on div at bounding box center [554, 25] width 11 height 11
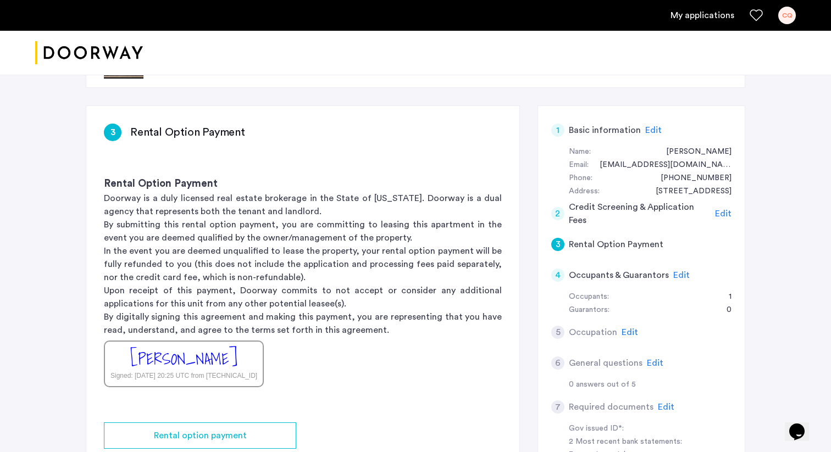
scroll to position [54, 0]
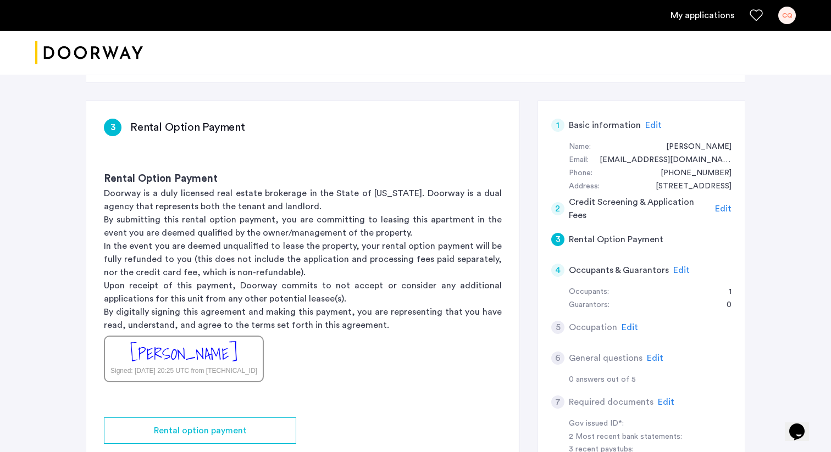
click at [677, 266] on span "Edit" at bounding box center [681, 270] width 16 height 9
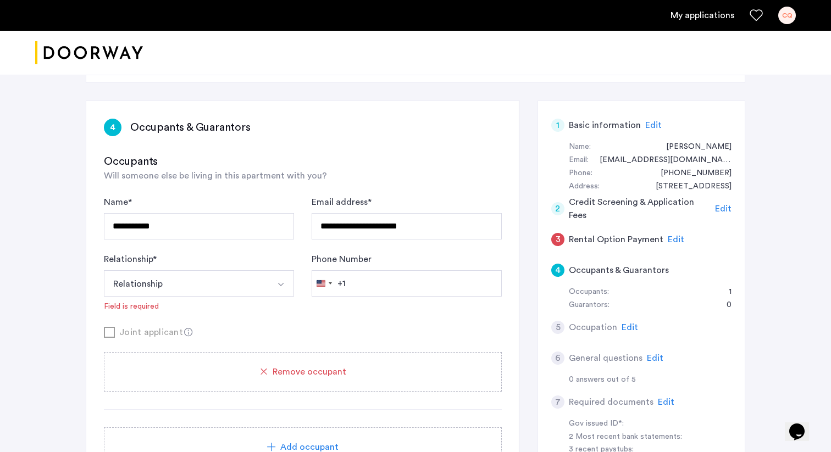
click at [663, 238] on div "3 Rental Option Payment Edit" at bounding box center [641, 239] width 180 height 31
click at [671, 241] on span "Edit" at bounding box center [675, 239] width 16 height 9
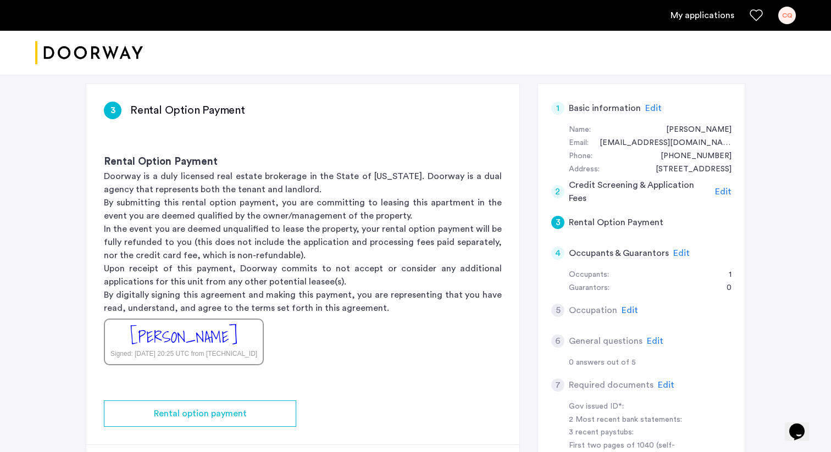
scroll to position [66, 0]
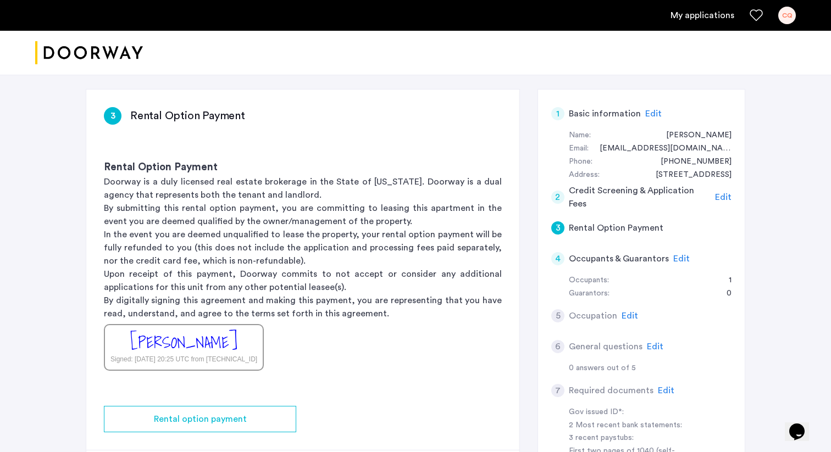
click at [229, 339] on div "Cathy Qiu Signed: Sep 24, 2025 at 20:25 UTC from 104.23.253.73" at bounding box center [184, 347] width 160 height 47
click at [193, 347] on div "Cathy Qiu" at bounding box center [183, 343] width 107 height 24
click at [333, 347] on div "Rental Option Payment Doorway is a duly licensed real estate brokerage in the S…" at bounding box center [302, 265] width 433 height 246
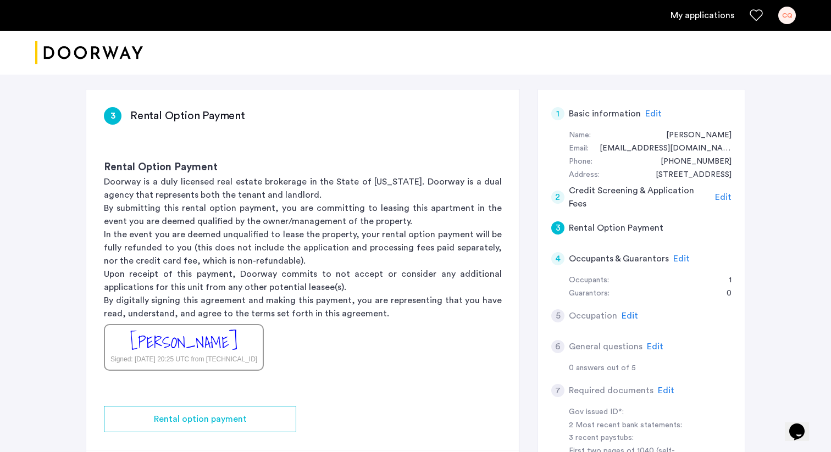
click at [673, 259] on span "Edit" at bounding box center [681, 258] width 16 height 9
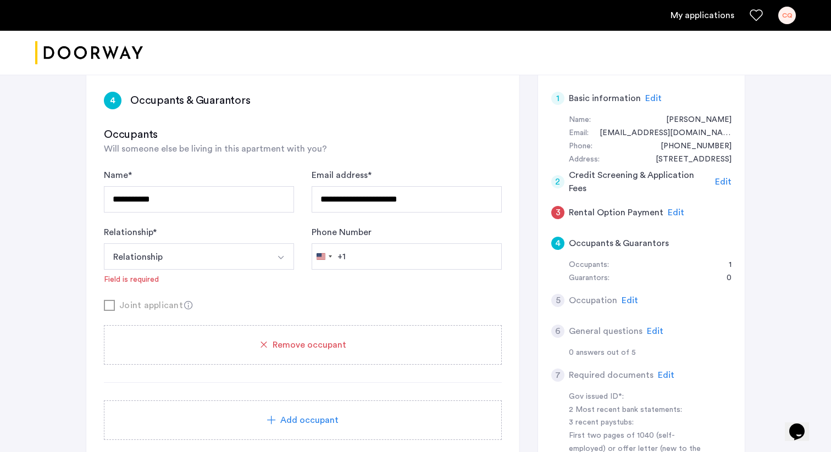
scroll to position [80, 0]
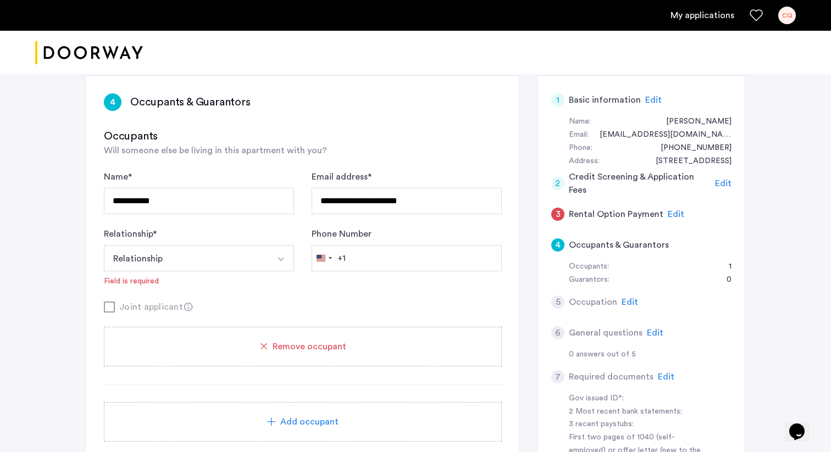
click at [216, 255] on button "Relationship" at bounding box center [186, 258] width 164 height 26
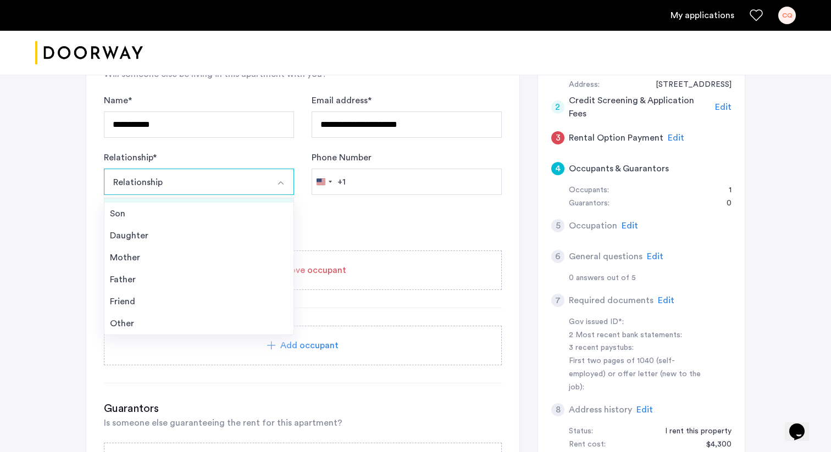
scroll to position [181, 0]
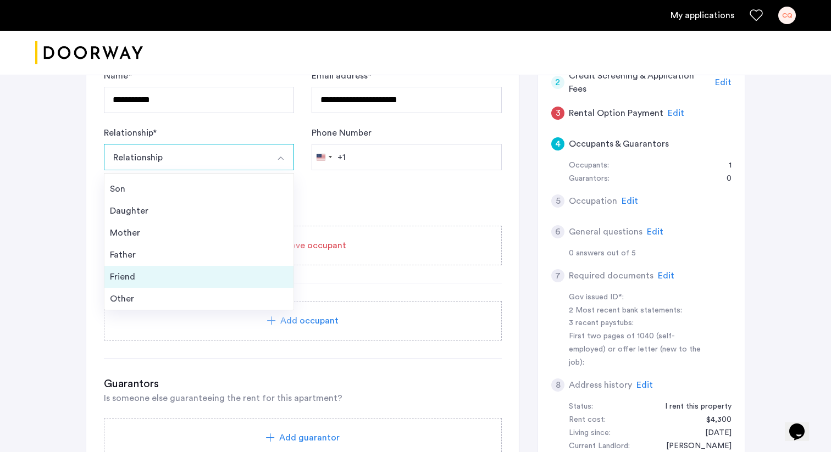
click at [169, 279] on div "Friend" at bounding box center [199, 276] width 178 height 13
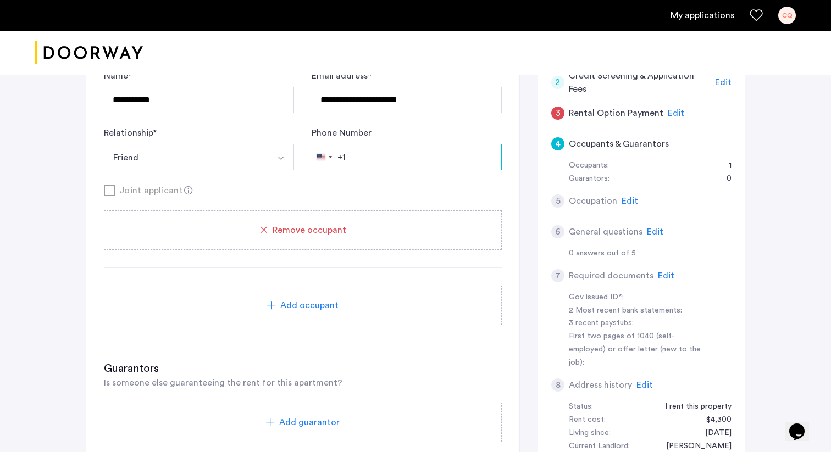
click at [363, 168] on input "Phone Number" at bounding box center [406, 157] width 190 height 26
type input "**********"
click at [375, 182] on form "**********" at bounding box center [303, 133] width 398 height 128
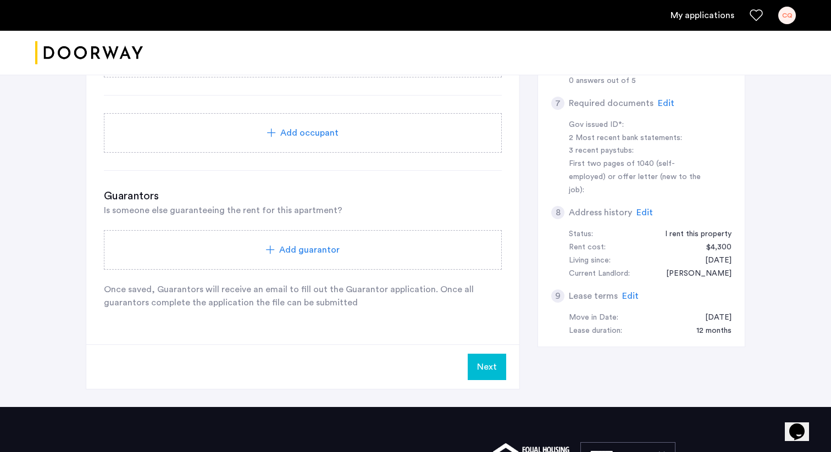
scroll to position [405, 0]
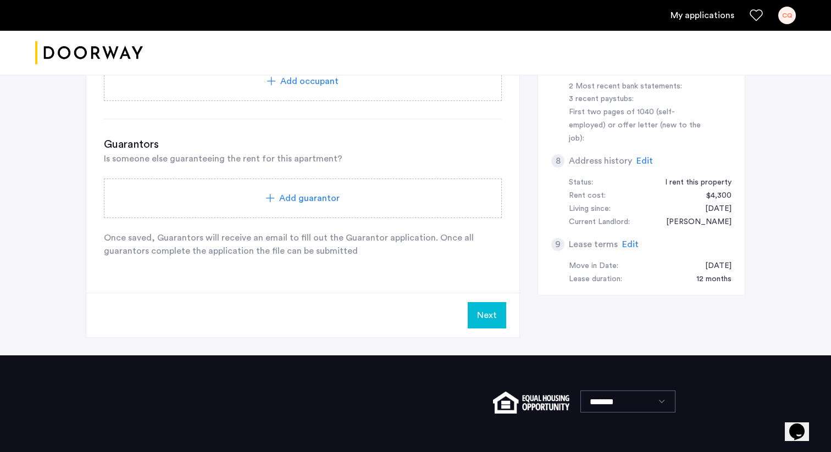
click at [487, 304] on button "Next" at bounding box center [486, 315] width 38 height 26
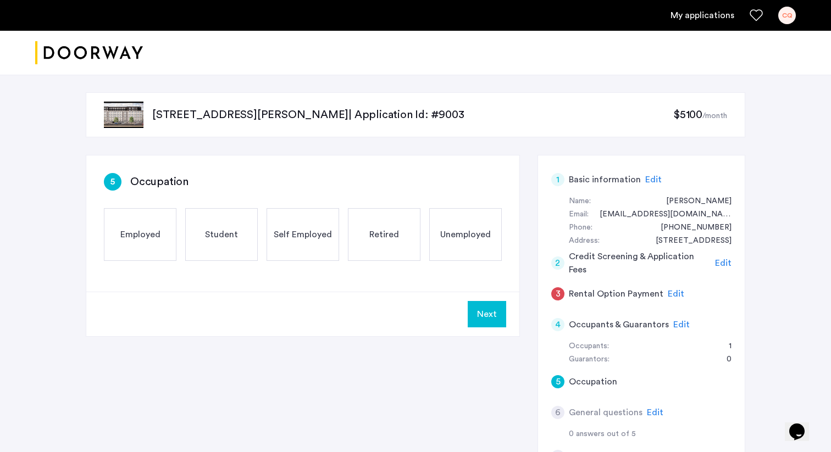
click at [127, 247] on div "Employed" at bounding box center [140, 234] width 73 height 53
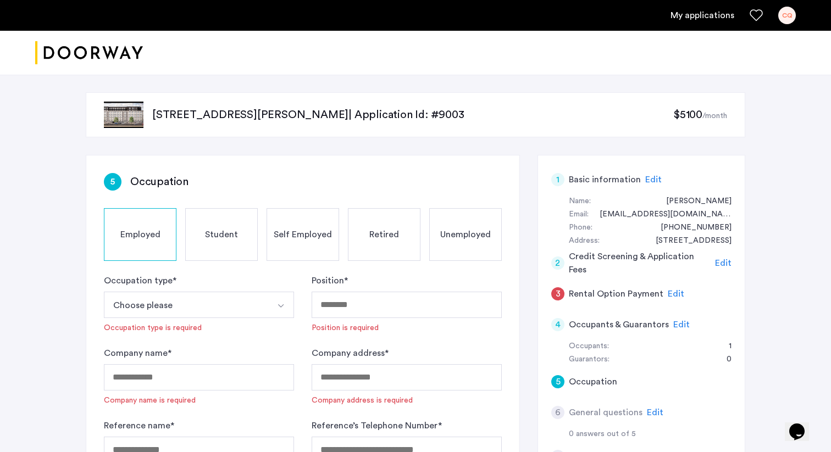
click at [201, 313] on button "Choose please" at bounding box center [186, 305] width 164 height 26
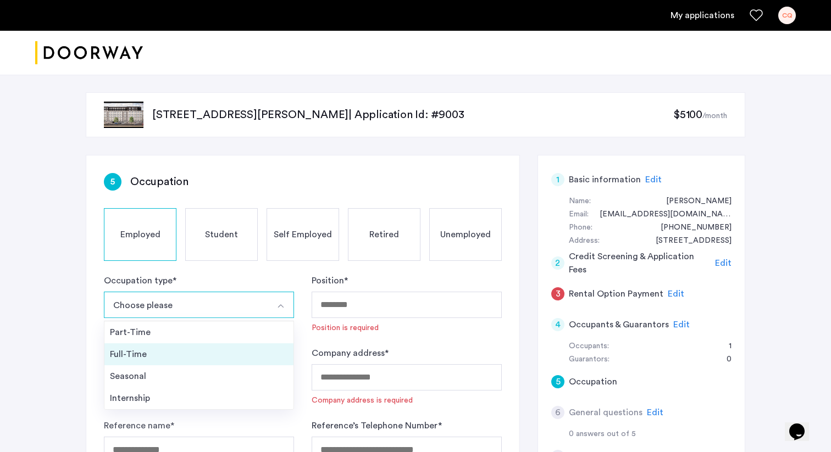
click at [221, 353] on div "Full-Time" at bounding box center [199, 354] width 178 height 13
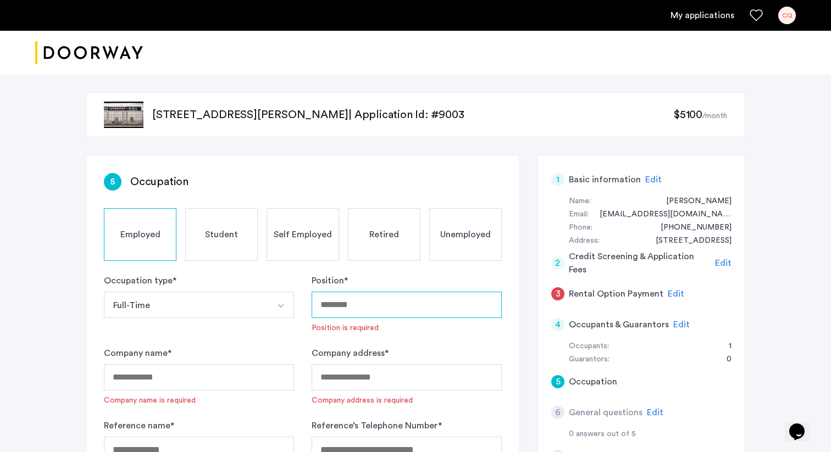
click at [356, 311] on input "Position *" at bounding box center [406, 305] width 190 height 26
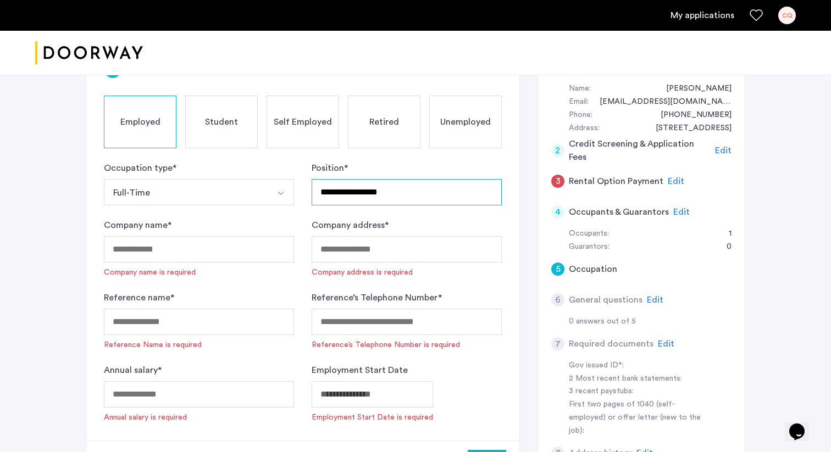
scroll to position [165, 0]
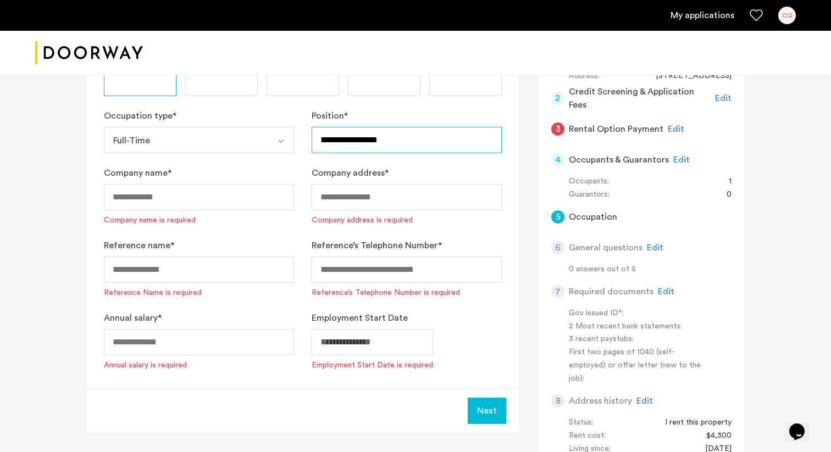
type input "**********"
click at [352, 196] on input "Company address *" at bounding box center [406, 197] width 190 height 26
type input "*"
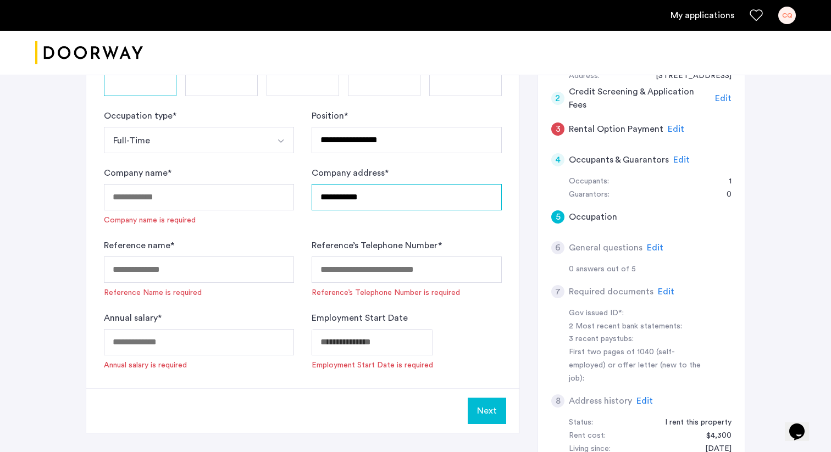
type input "**********"
click at [285, 194] on input "Company name *" at bounding box center [199, 197] width 190 height 26
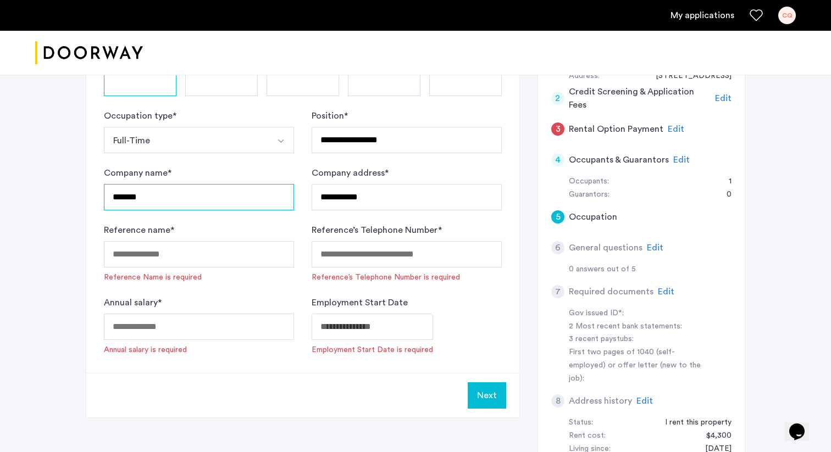
type input "*******"
click at [238, 253] on input "Reference name *" at bounding box center [199, 254] width 190 height 26
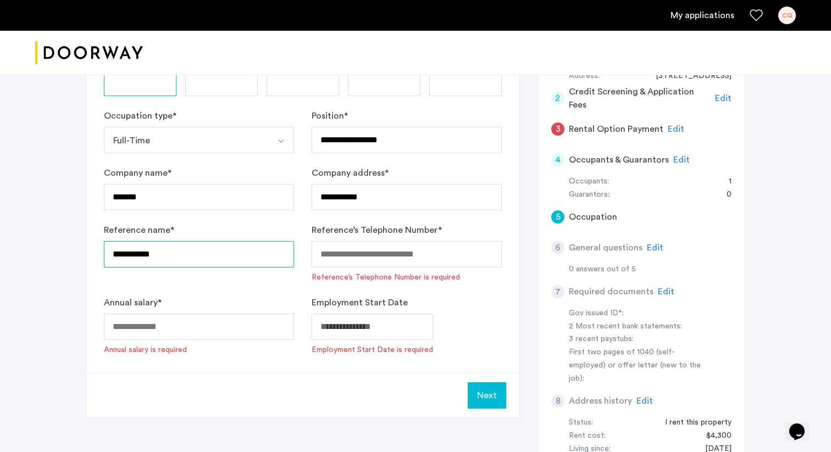
type input "**********"
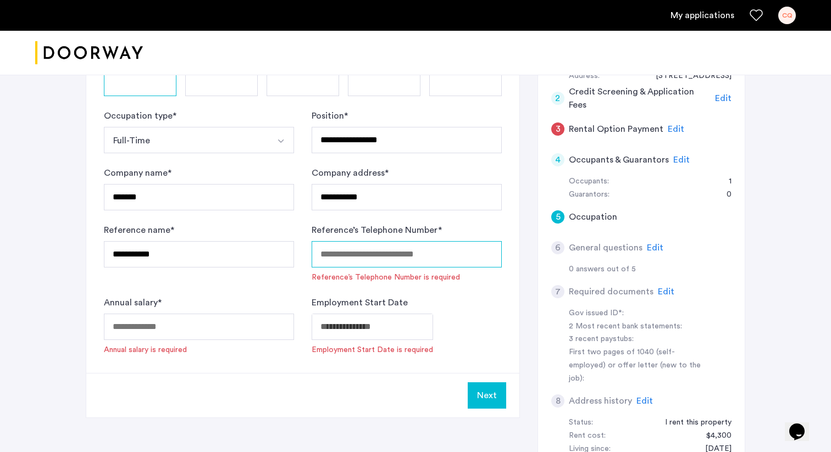
click at [352, 257] on input "Reference’s Telephone Number *" at bounding box center [406, 254] width 190 height 26
click at [311, 316] on form "**********" at bounding box center [303, 232] width 398 height 246
click at [343, 251] on input "Reference’s Telephone Number *" at bounding box center [406, 254] width 190 height 26
paste input "**********"
click at [339, 257] on input "**********" at bounding box center [406, 254] width 190 height 26
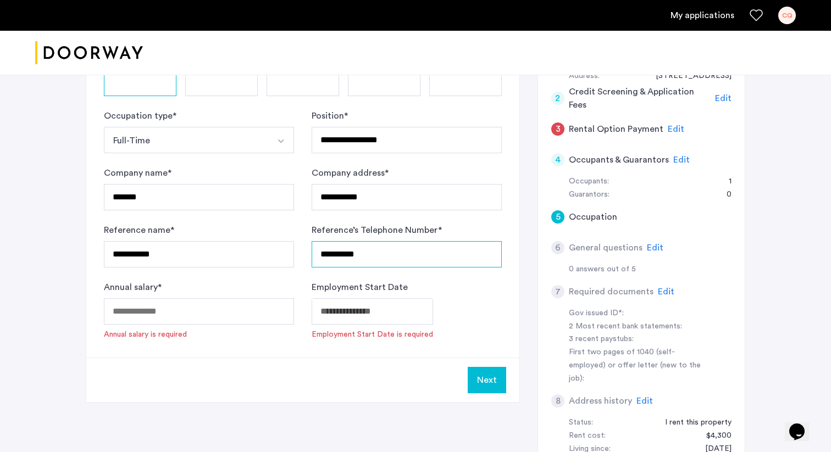
type input "**********"
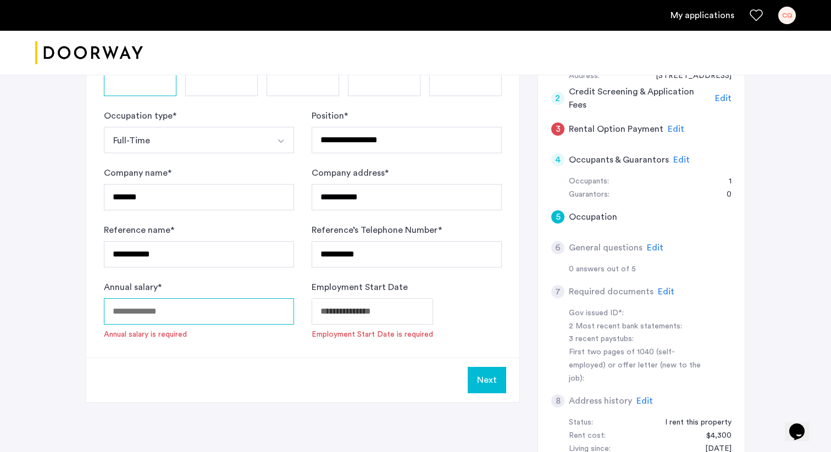
click at [197, 308] on input "Annual salary *" at bounding box center [199, 311] width 190 height 26
type input "******"
click at [360, 287] on body "**********" at bounding box center [415, 61] width 831 height 452
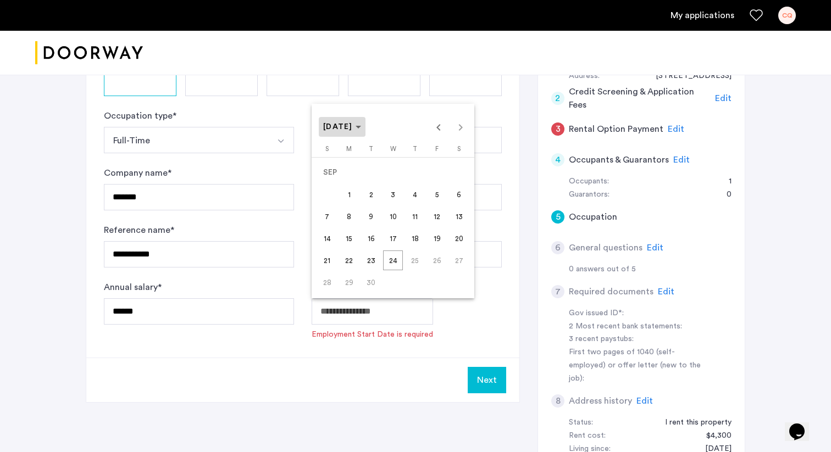
click at [353, 130] on span "SEP 2025" at bounding box center [338, 127] width 30 height 8
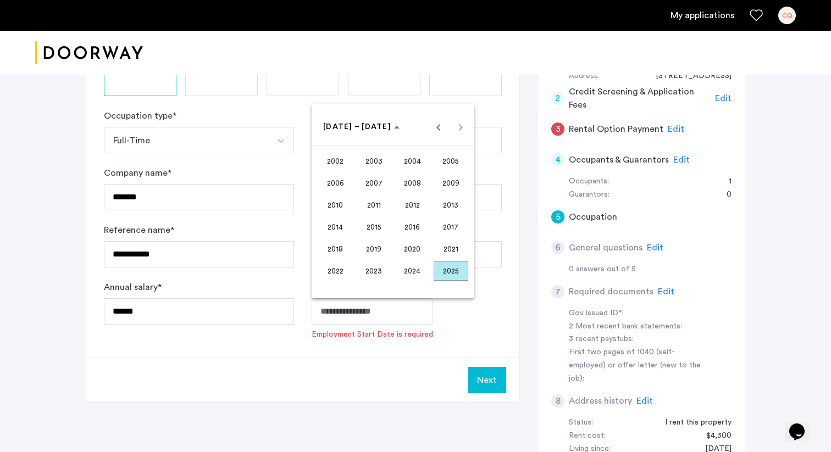
click at [416, 265] on span "2024" at bounding box center [412, 271] width 35 height 20
click at [437, 206] on span "AUG" at bounding box center [450, 205] width 35 height 20
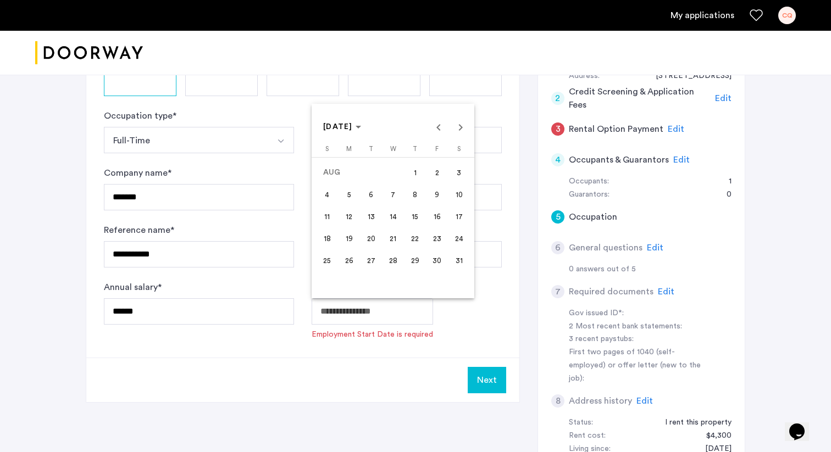
click at [350, 269] on span "26" at bounding box center [349, 260] width 20 height 20
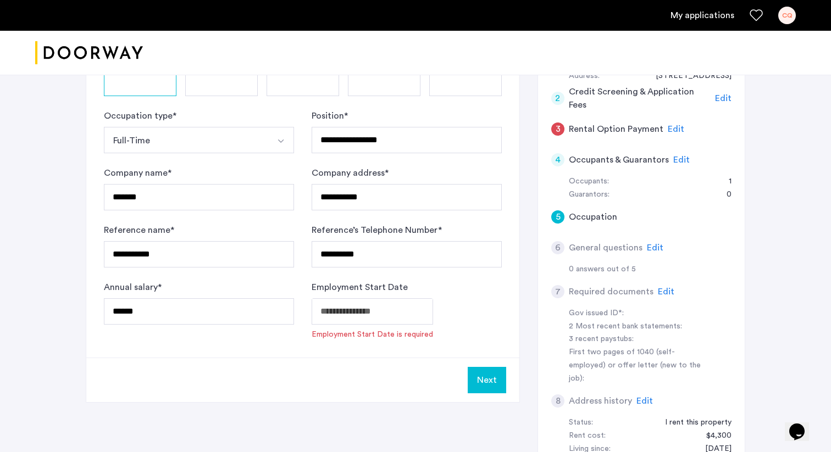
type input "**********"
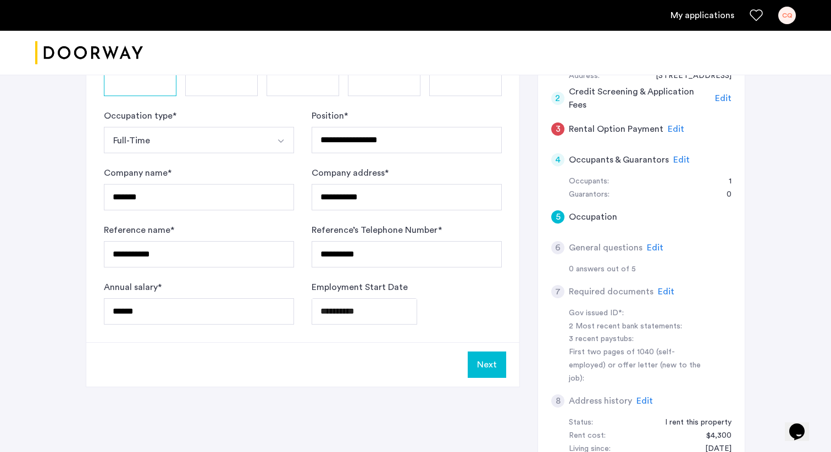
click at [496, 371] on button "Next" at bounding box center [486, 365] width 38 height 26
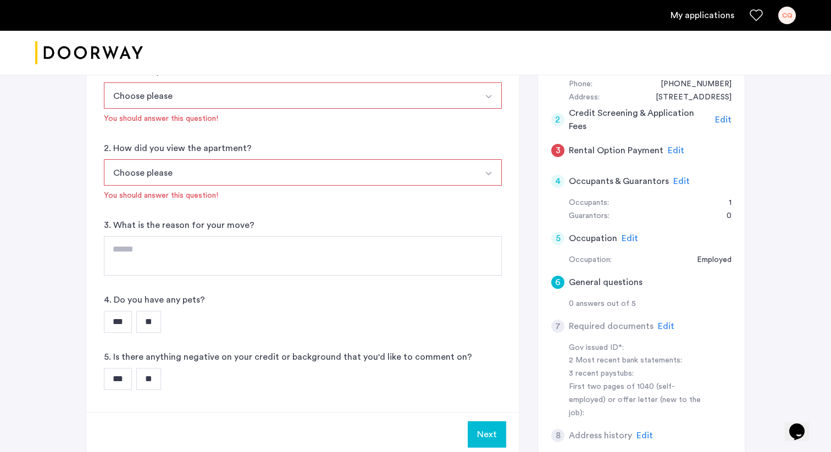
scroll to position [140, 0]
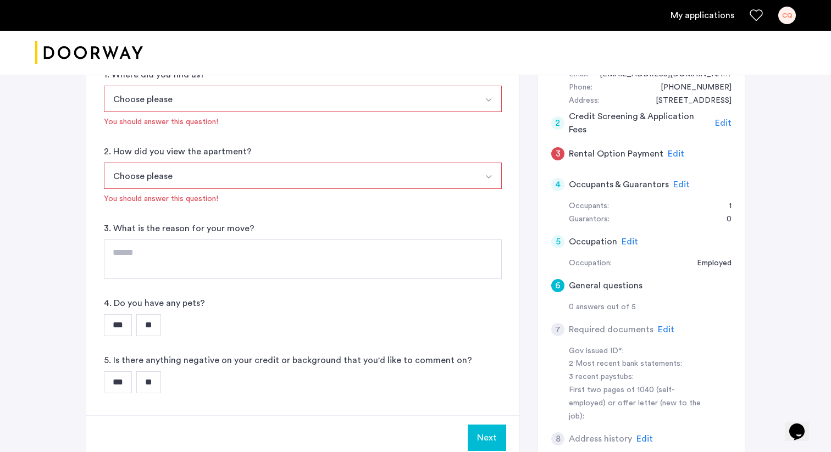
click at [281, 104] on button "Choose please" at bounding box center [290, 99] width 372 height 26
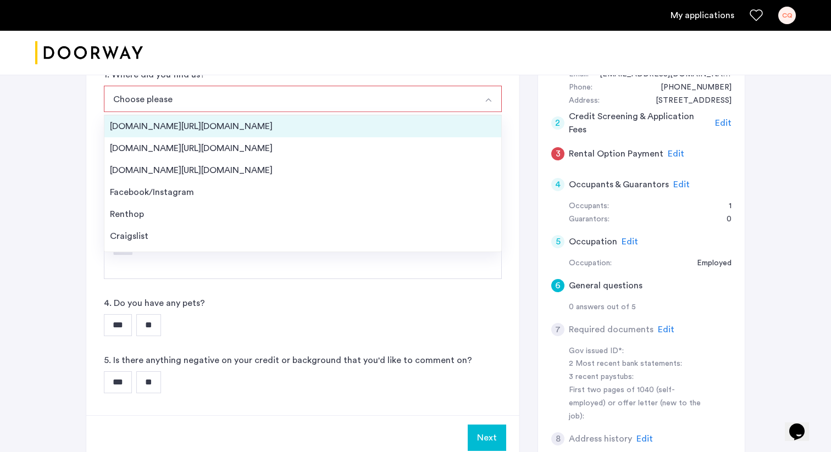
click at [207, 124] on div "Streeteasy.com/Zillow.com" at bounding box center [303, 126] width 386 height 13
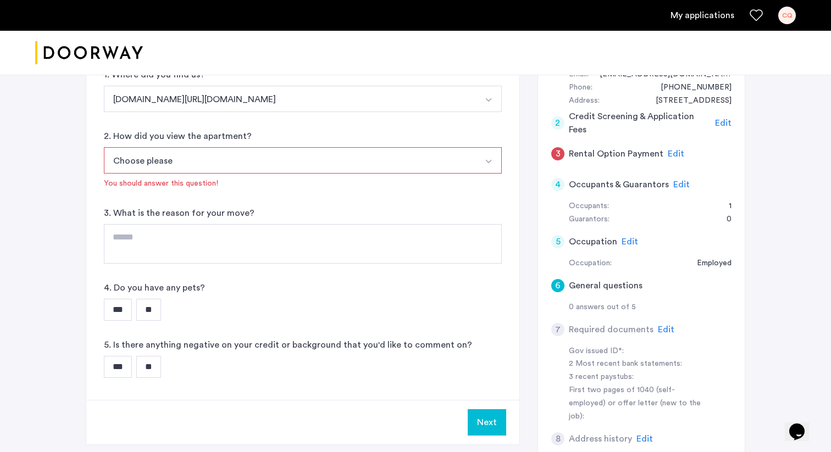
click at [229, 170] on button "Choose please" at bounding box center [290, 160] width 372 height 26
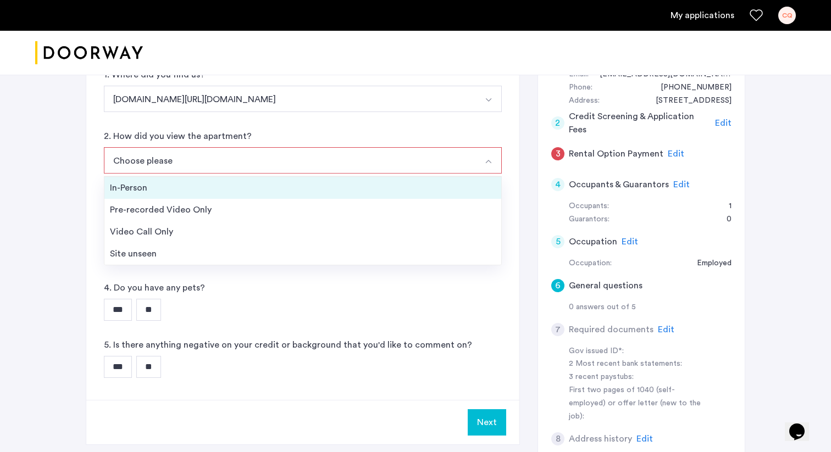
click at [263, 187] on div "In-Person" at bounding box center [303, 187] width 386 height 13
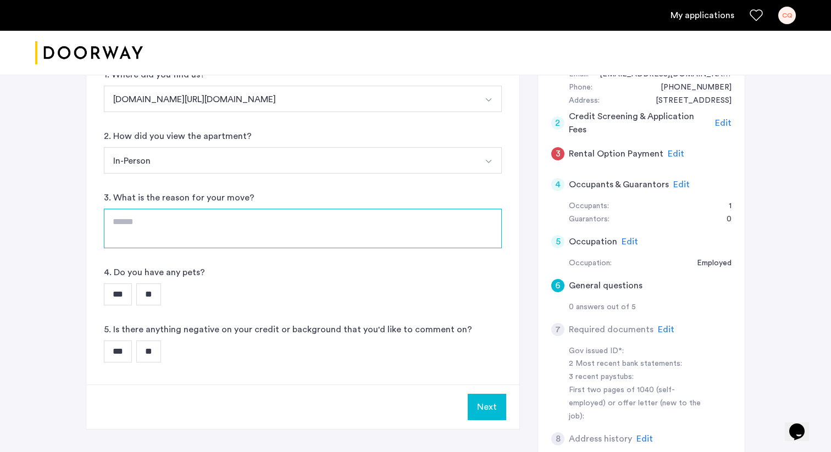
click at [258, 239] on textarea at bounding box center [303, 229] width 398 height 40
type textarea "**********"
click at [161, 294] on input "**" at bounding box center [148, 294] width 25 height 22
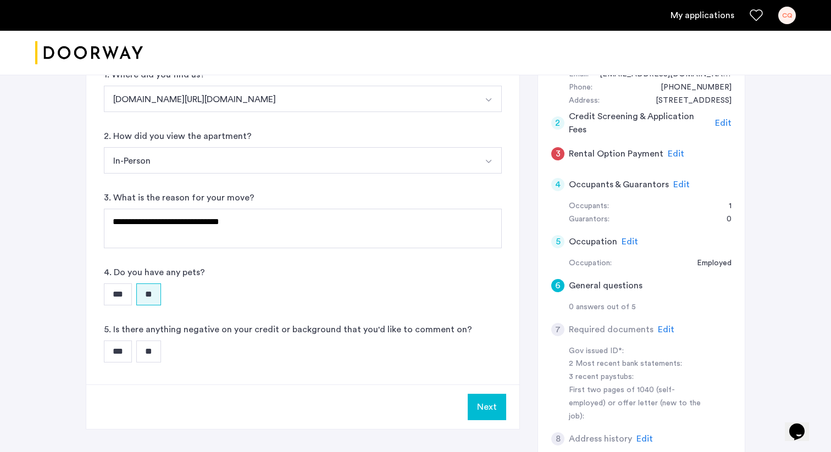
click at [153, 357] on input "**" at bounding box center [148, 352] width 25 height 22
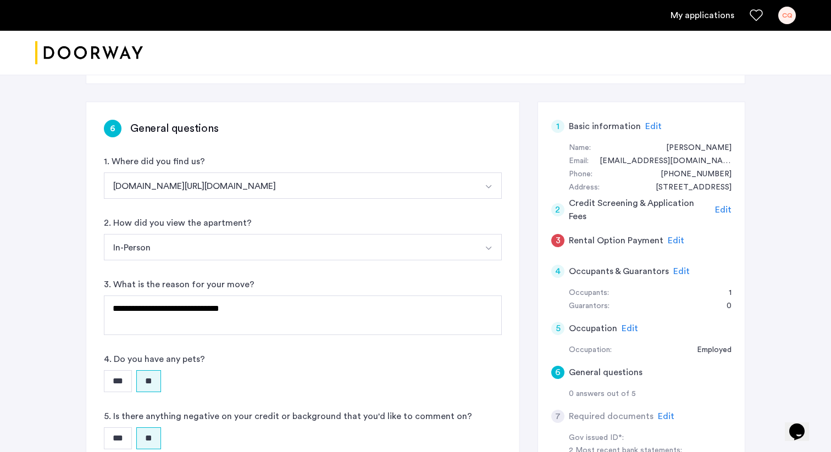
scroll to position [124, 0]
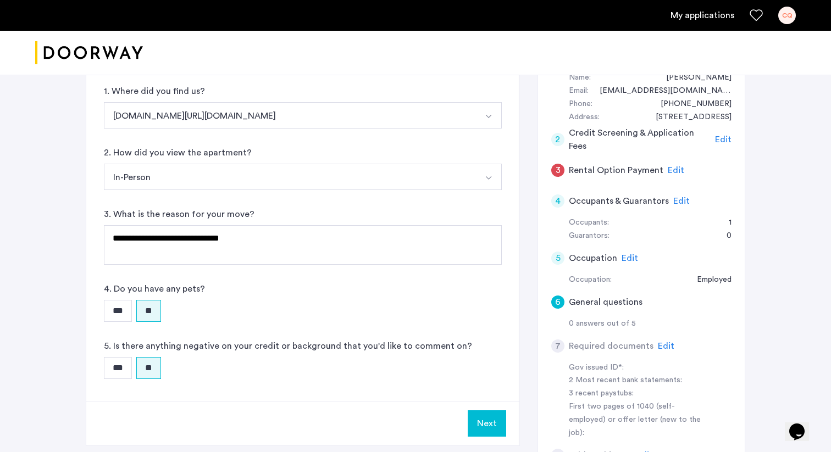
click at [477, 414] on button "Next" at bounding box center [486, 423] width 38 height 26
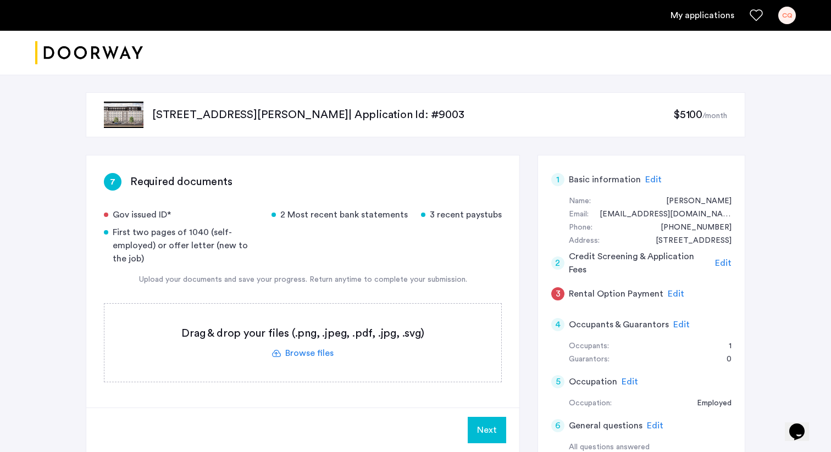
click at [315, 357] on label at bounding box center [302, 343] width 397 height 78
click at [0, 0] on input "file" at bounding box center [0, 0] width 0 height 0
click at [313, 358] on label at bounding box center [302, 343] width 397 height 78
click at [0, 0] on input "file" at bounding box center [0, 0] width 0 height 0
click at [376, 214] on div "2 Most recent bank statements" at bounding box center [339, 214] width 136 height 13
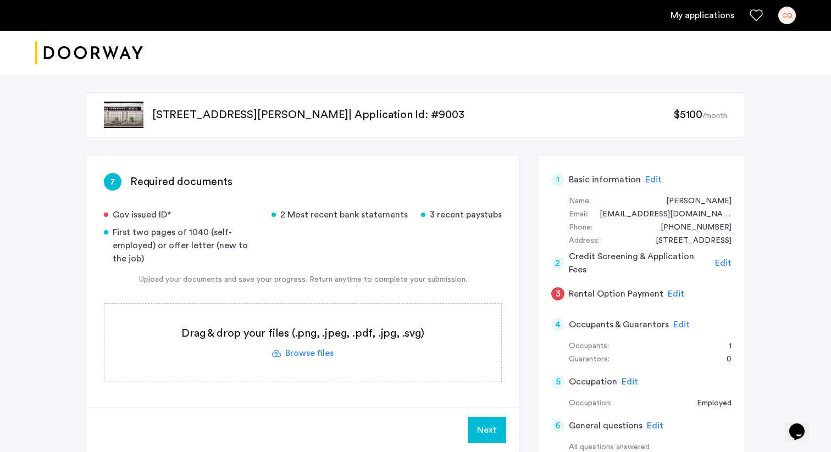
click at [376, 214] on div "2 Most recent bank statements" at bounding box center [339, 214] width 136 height 13
click at [378, 235] on div "Gov issued ID* 2 Most recent bank statements 3 recent paystubs First two pages …" at bounding box center [303, 236] width 398 height 57
click at [464, 208] on div "3 recent paystubs" at bounding box center [461, 214] width 81 height 13
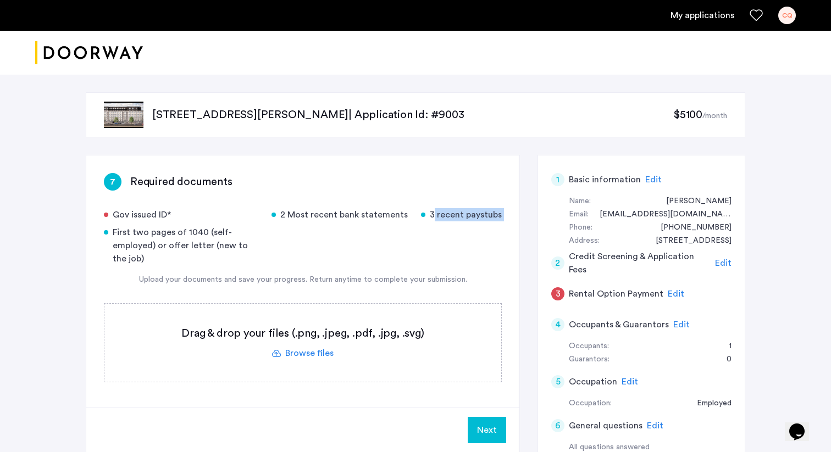
click at [464, 208] on div "3 recent paystubs" at bounding box center [461, 214] width 81 height 13
click at [422, 201] on div "7 Required documents Gov issued ID* 2 Most recent bank statements 3 recent pays…" at bounding box center [302, 284] width 433 height 258
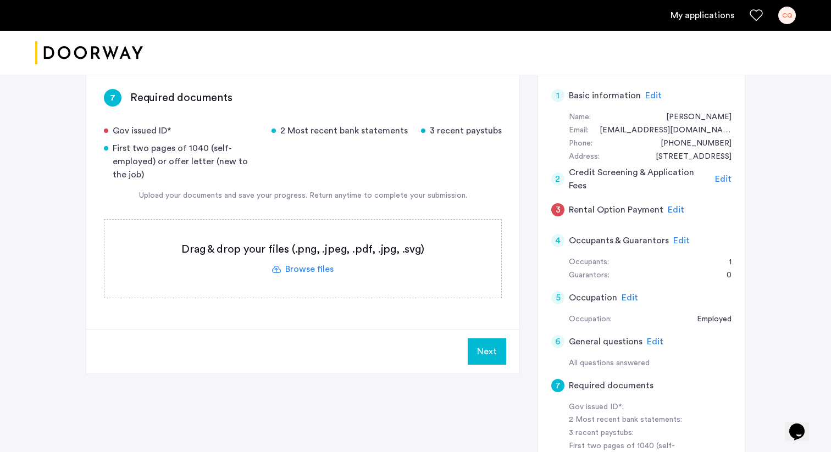
scroll to position [50, 0]
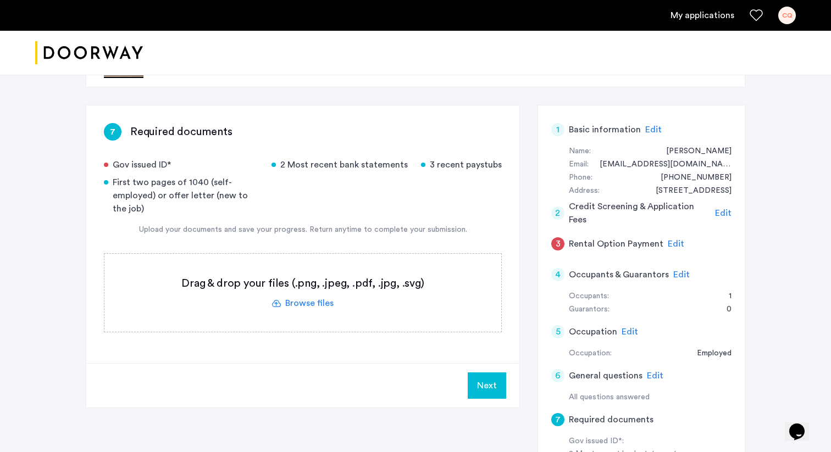
click at [331, 307] on label at bounding box center [302, 293] width 397 height 78
click at [0, 0] on input "file" at bounding box center [0, 0] width 0 height 0
click at [276, 269] on label at bounding box center [302, 293] width 397 height 78
click at [0, 0] on input "file" at bounding box center [0, 0] width 0 height 0
click at [298, 304] on label at bounding box center [302, 293] width 397 height 78
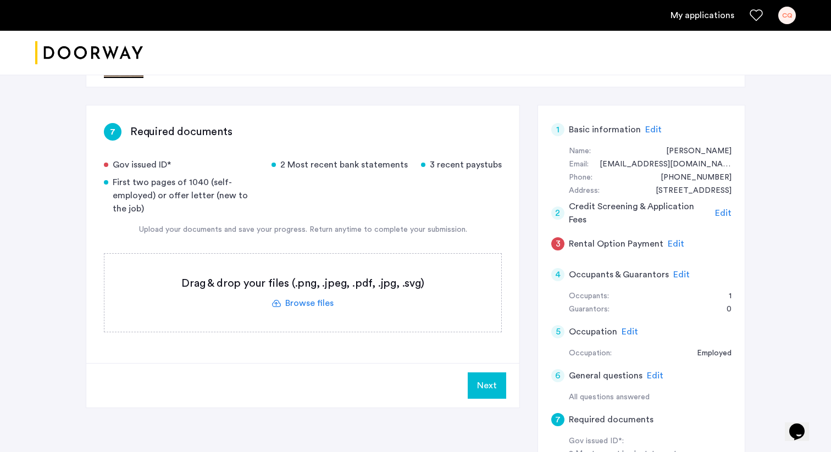
click at [0, 0] on input "file" at bounding box center [0, 0] width 0 height 0
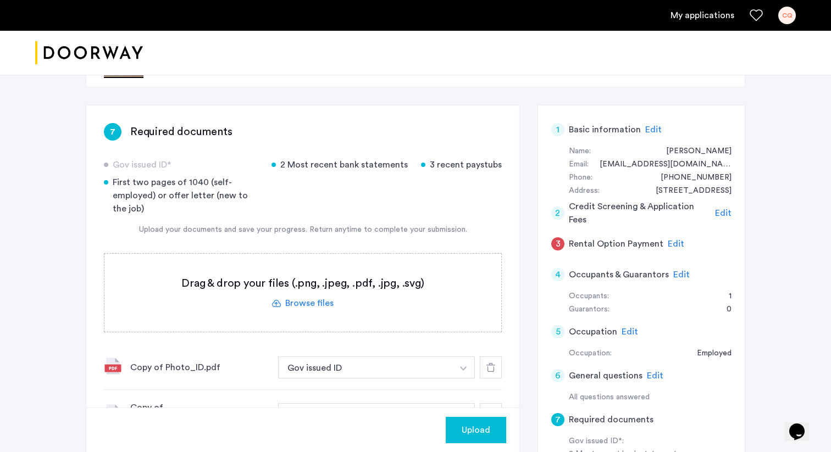
click at [316, 293] on label at bounding box center [302, 293] width 397 height 78
click at [0, 0] on input "file" at bounding box center [0, 0] width 0 height 0
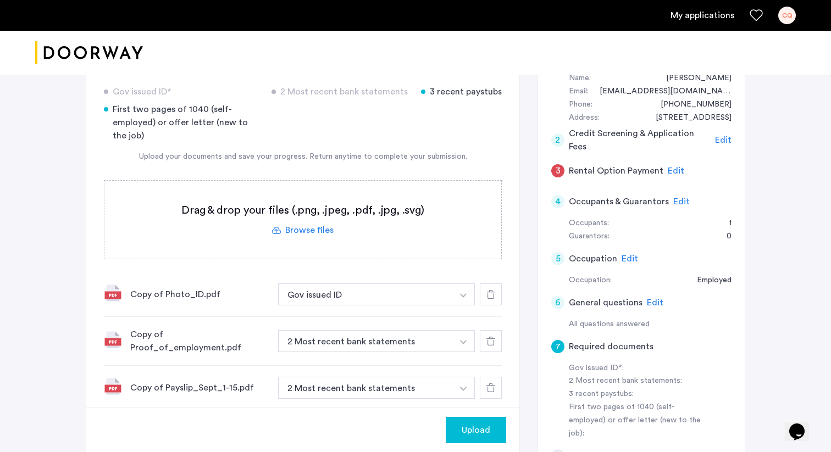
scroll to position [115, 0]
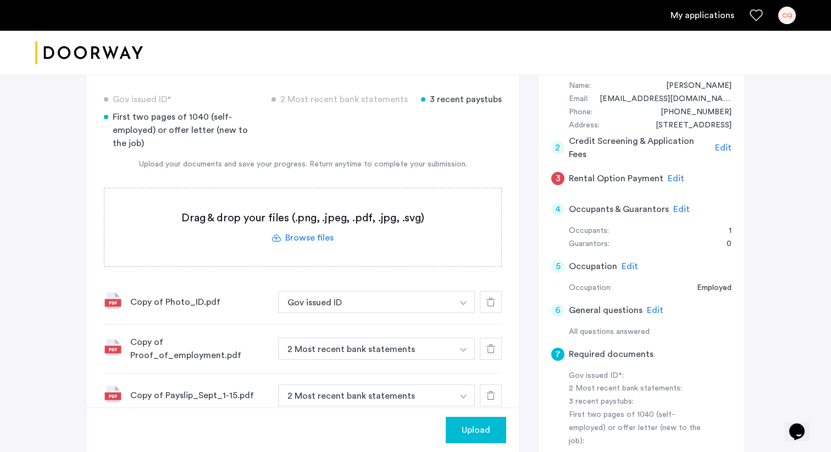
click at [492, 391] on icon at bounding box center [490, 395] width 9 height 9
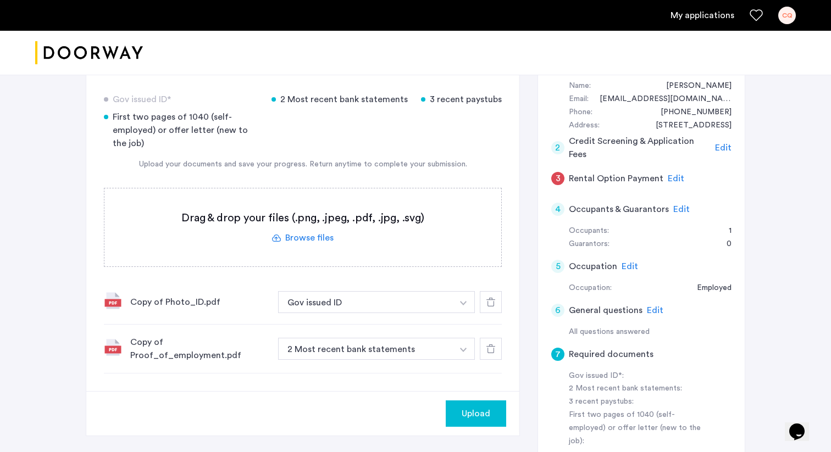
click at [310, 242] on label at bounding box center [302, 227] width 397 height 78
click at [0, 0] on input "file" at bounding box center [0, 0] width 0 height 0
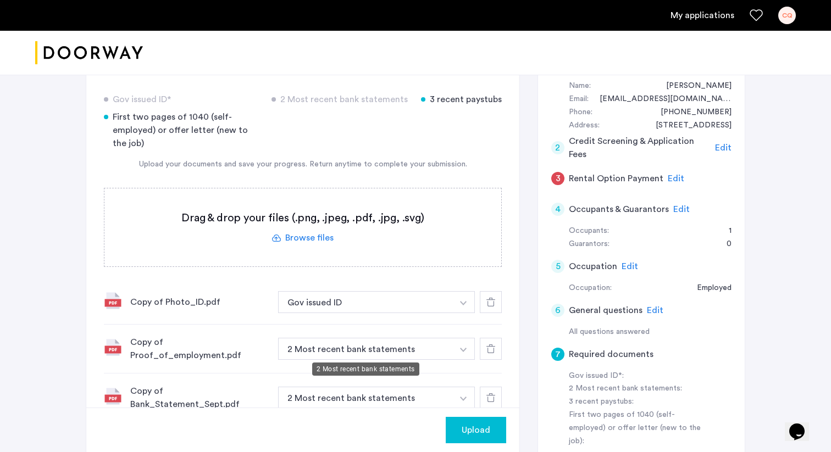
click at [440, 344] on button "2 Most recent bank statements" at bounding box center [365, 349] width 175 height 22
click at [417, 349] on button "2 Most recent bank statements" at bounding box center [365, 349] width 175 height 22
click at [436, 350] on button "2 Most recent bank statements" at bounding box center [365, 349] width 175 height 22
click at [466, 350] on button "button" at bounding box center [463, 349] width 23 height 22
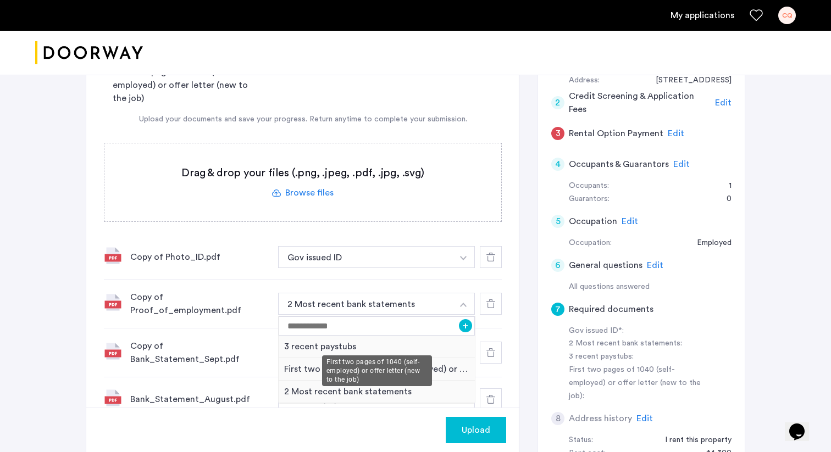
scroll to position [163, 0]
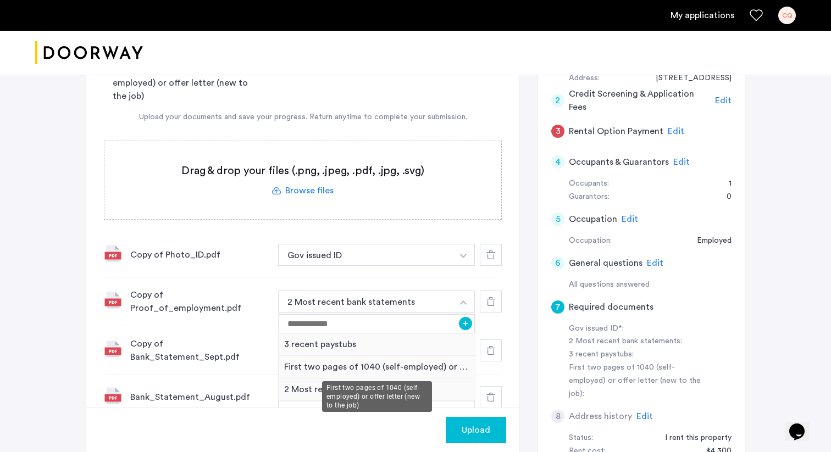
click at [409, 369] on div "First two pages of 1040 (self-employed) or offer letter (new to the job)" at bounding box center [377, 367] width 196 height 23
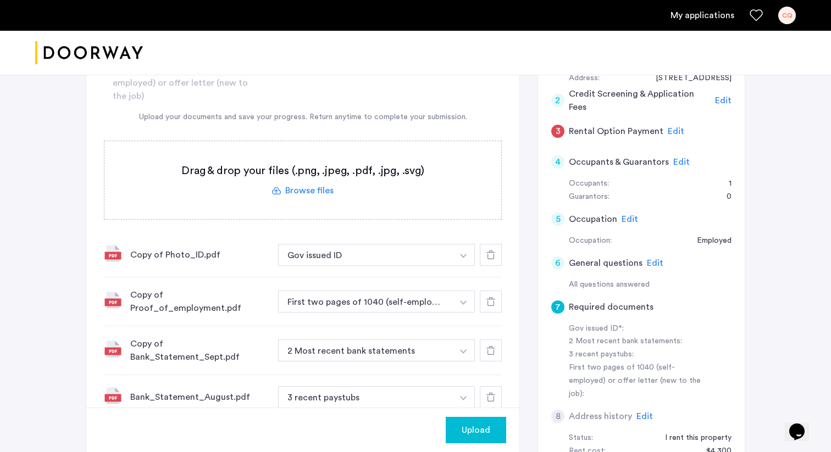
click at [315, 387] on button "3 recent paystubs" at bounding box center [365, 397] width 175 height 22
click at [341, 390] on button "3 recent paystubs" at bounding box center [365, 397] width 175 height 22
click at [451, 386] on button "3 recent paystubs" at bounding box center [365, 397] width 175 height 22
click at [463, 386] on button "button" at bounding box center [463, 397] width 23 height 22
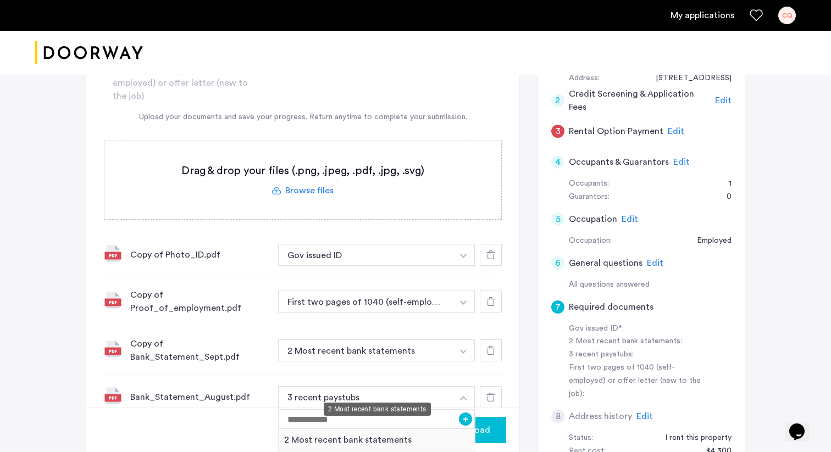
click at [400, 436] on div "2 Most recent bank statements" at bounding box center [377, 440] width 196 height 23
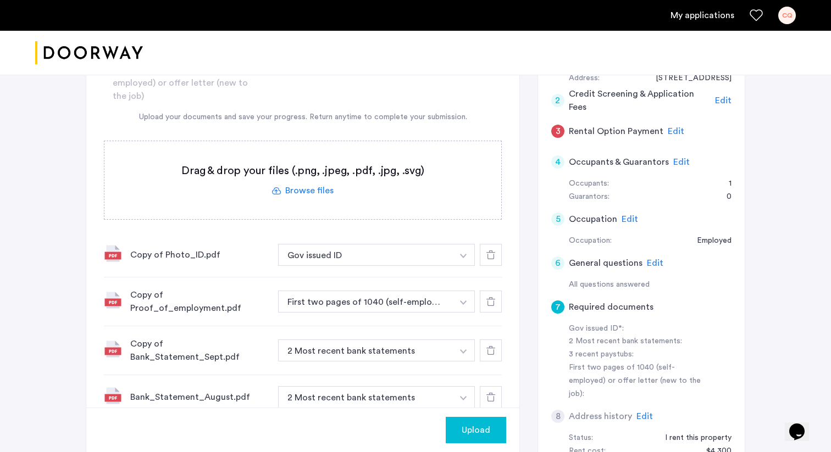
click at [321, 185] on label at bounding box center [302, 180] width 397 height 78
click at [0, 0] on input "file" at bounding box center [0, 0] width 0 height 0
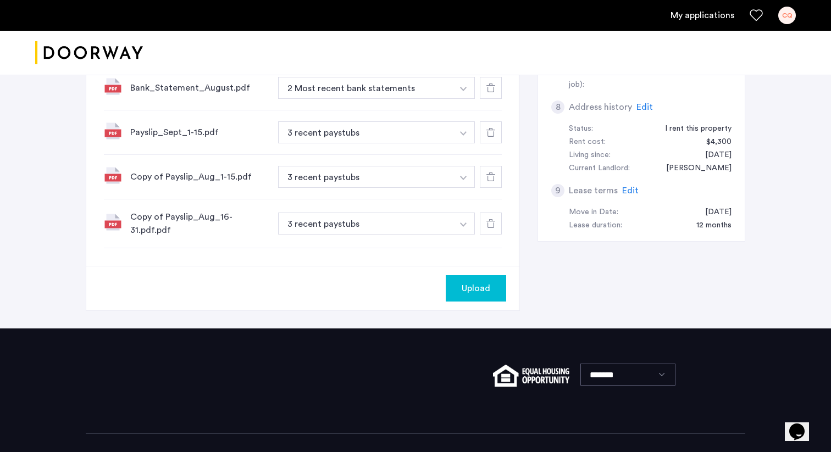
scroll to position [495, 0]
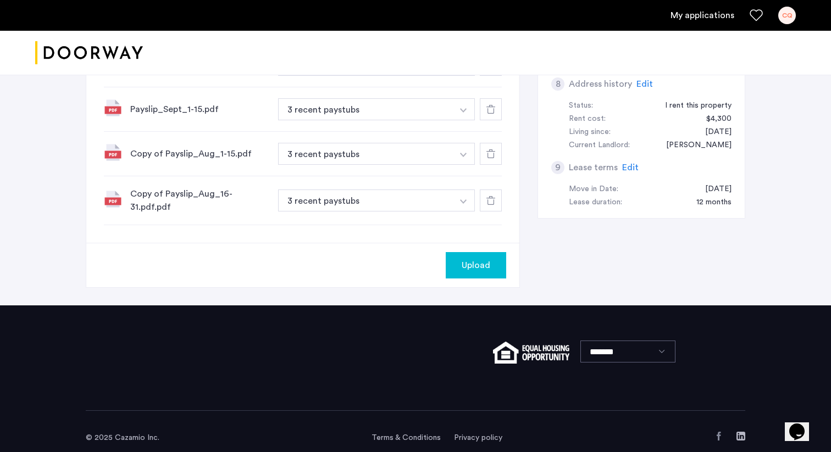
click at [480, 259] on span "Upload" at bounding box center [475, 265] width 29 height 13
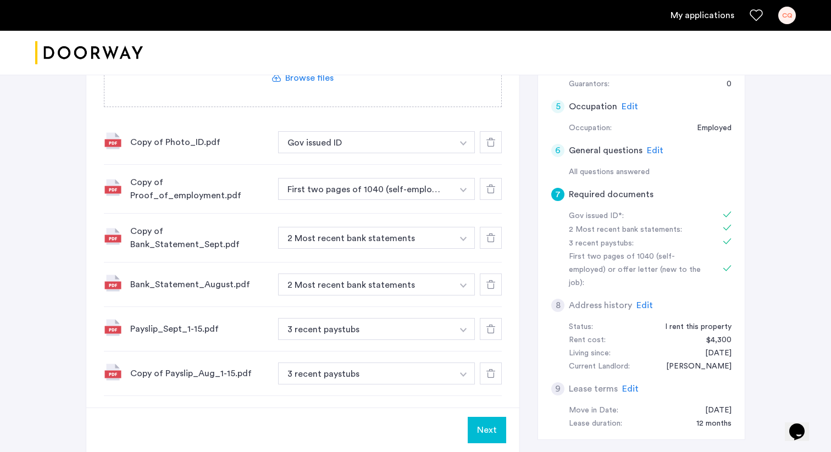
scroll to position [286, 0]
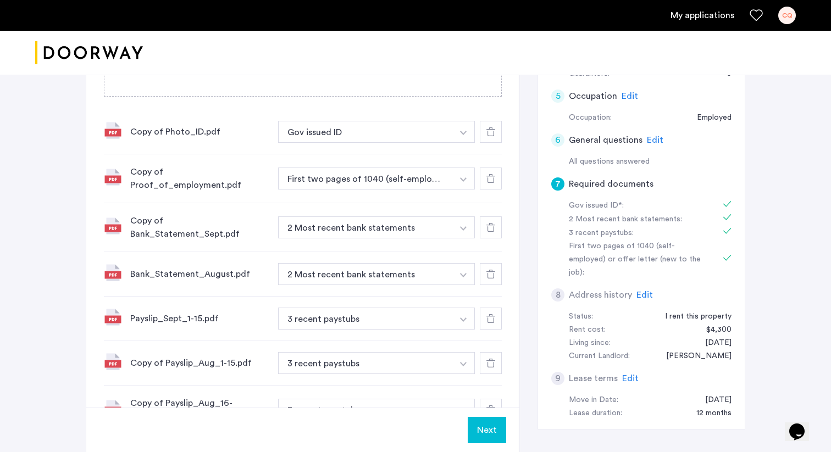
click at [487, 426] on button "Next" at bounding box center [486, 430] width 38 height 26
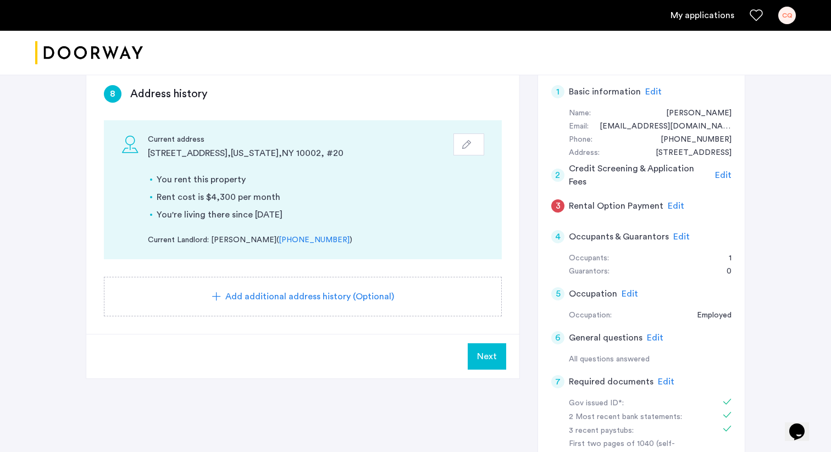
scroll to position [111, 0]
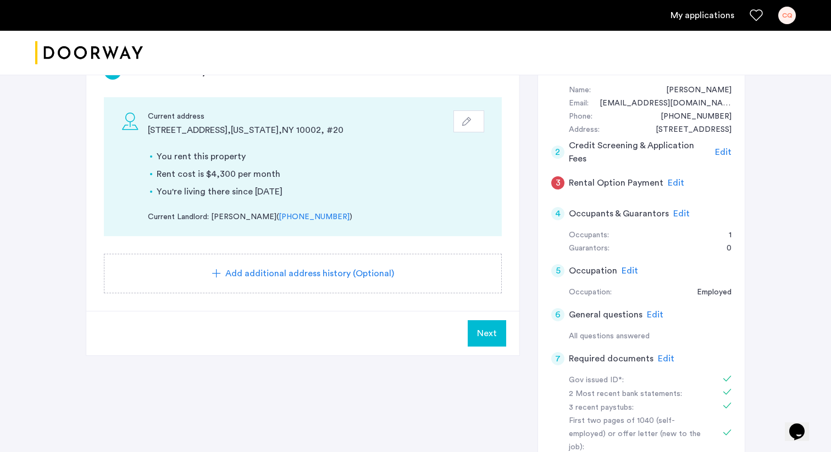
click at [491, 332] on span "Next" at bounding box center [487, 333] width 20 height 13
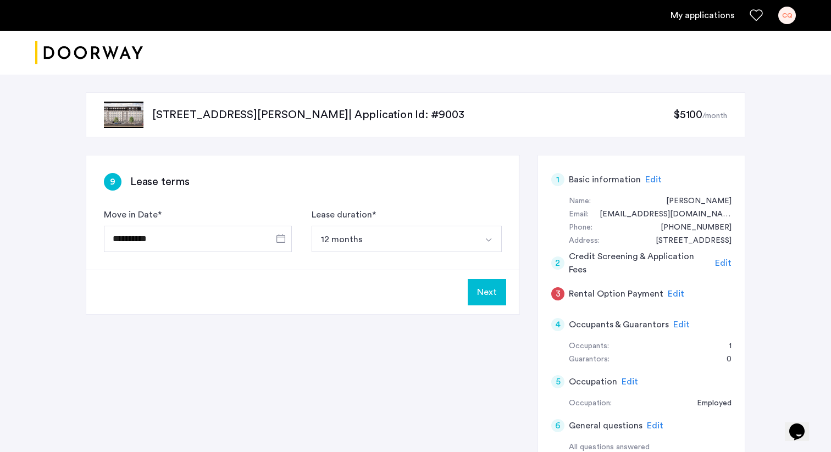
click at [374, 241] on button "12 months" at bounding box center [393, 239] width 164 height 26
click at [378, 327] on div "**********" at bounding box center [415, 444] width 659 height 578
click at [494, 280] on button "Next" at bounding box center [486, 292] width 38 height 26
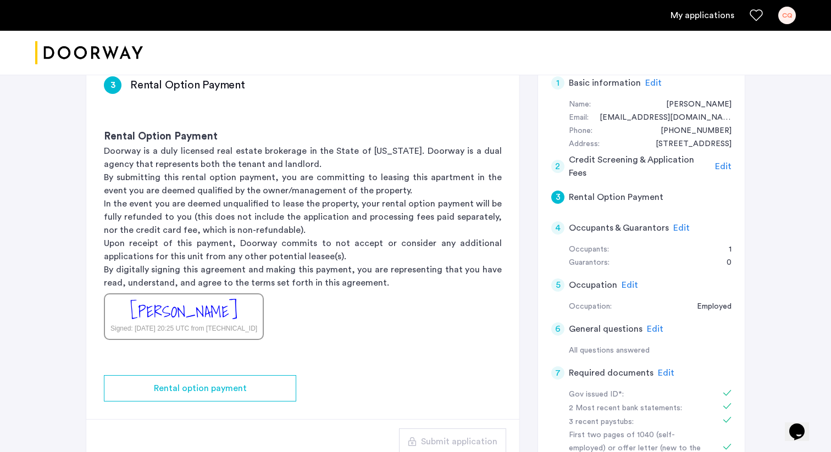
scroll to position [327, 0]
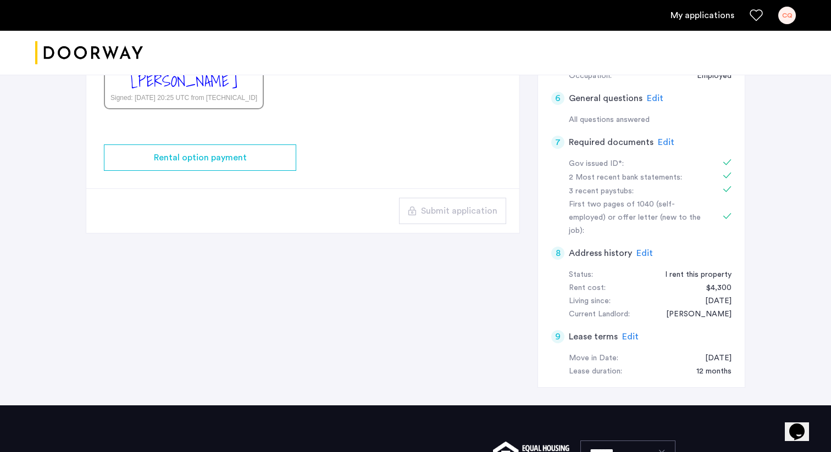
click at [309, 192] on div "Submit application" at bounding box center [302, 210] width 433 height 44
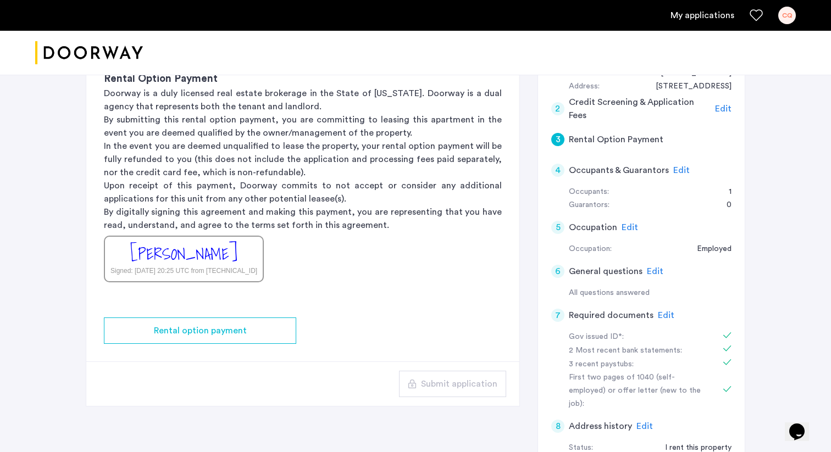
scroll to position [131, 0]
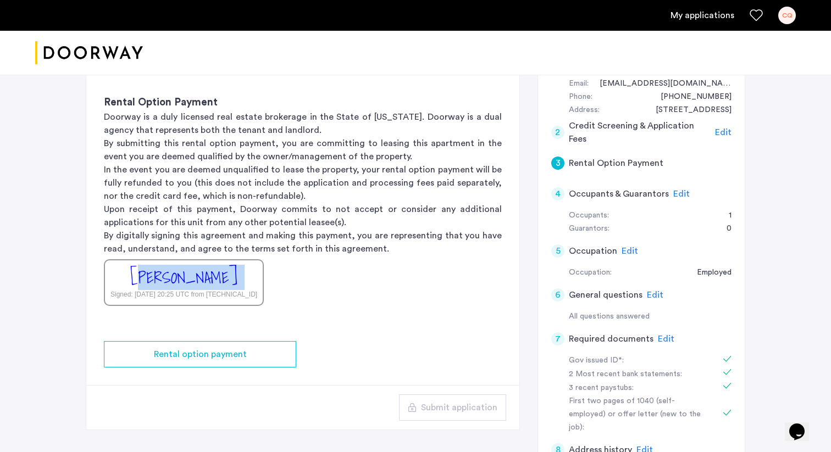
drag, startPoint x: 170, startPoint y: 285, endPoint x: 226, endPoint y: 284, distance: 56.0
click at [226, 284] on div "Cathy Qiu Signed: Sep 24, 2025 at 20:25 UTC from 104.23.253.73" at bounding box center [184, 282] width 160 height 47
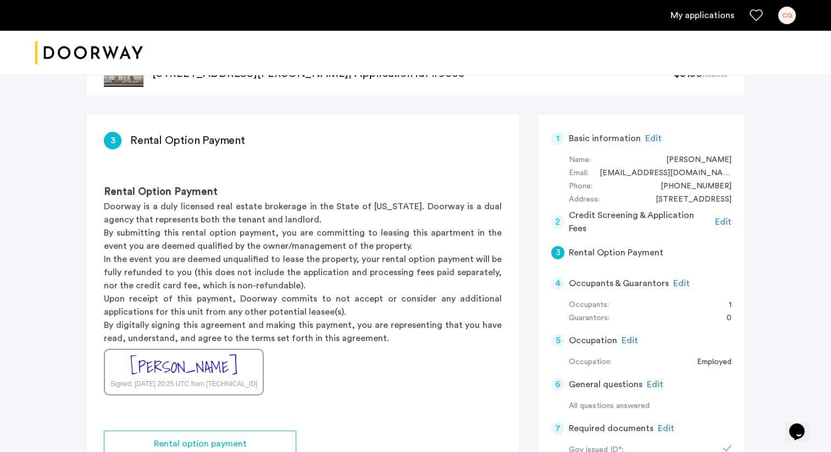
scroll to position [69, 0]
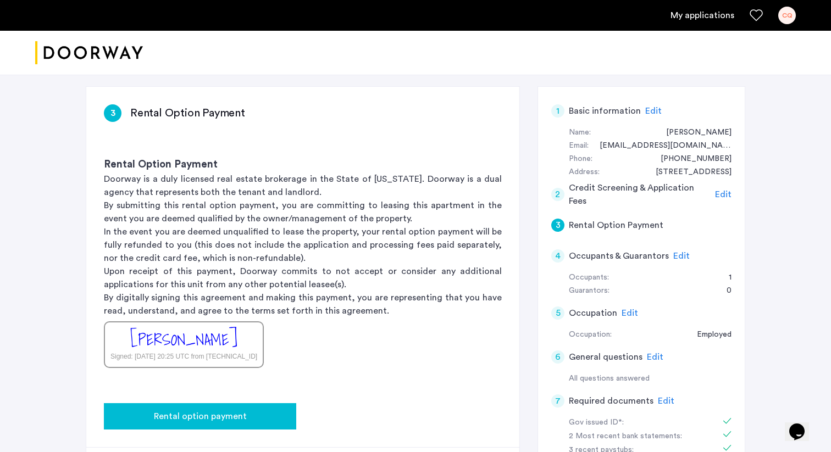
click at [264, 418] on div "Rental option payment" at bounding box center [200, 416] width 175 height 13
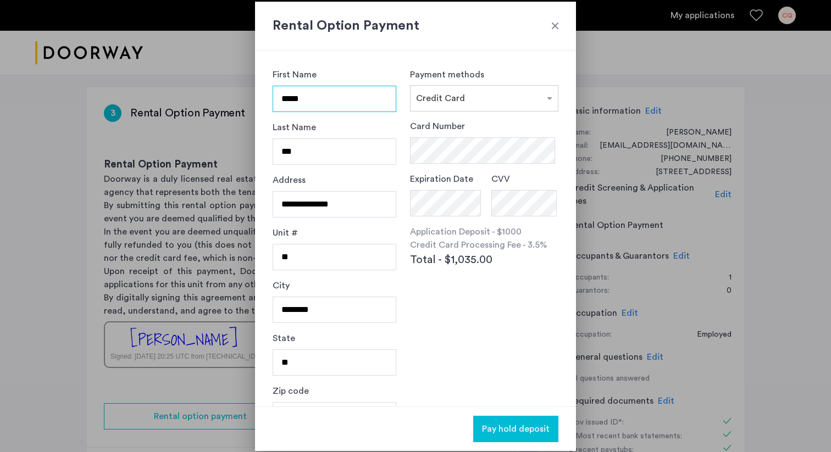
scroll to position [31, 0]
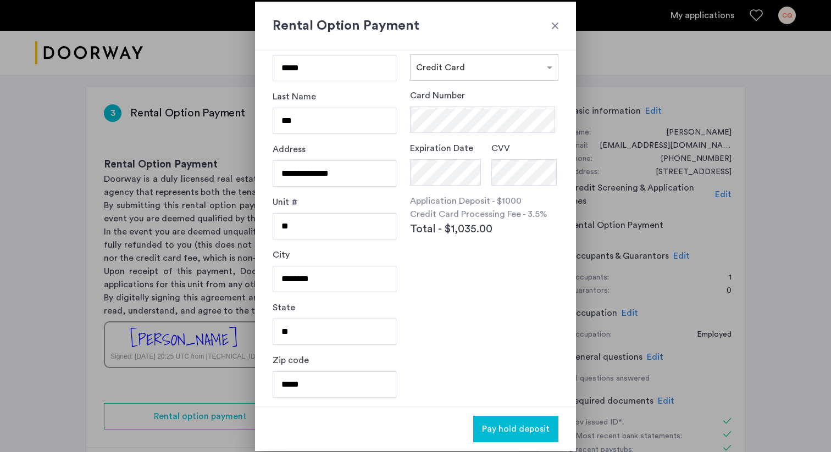
click at [429, 302] on div "Payment methods × Credit Card Card Number Expiration Date CVV Application Depos…" at bounding box center [484, 197] width 148 height 321
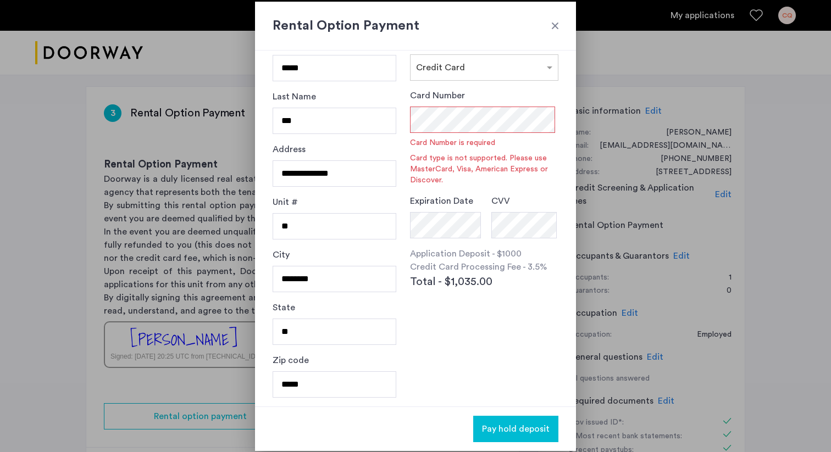
click at [514, 104] on div "Card Number Card Number is required Card type is not supported. Please use Mast…" at bounding box center [484, 137] width 148 height 97
click at [550, 24] on div at bounding box center [554, 25] width 11 height 11
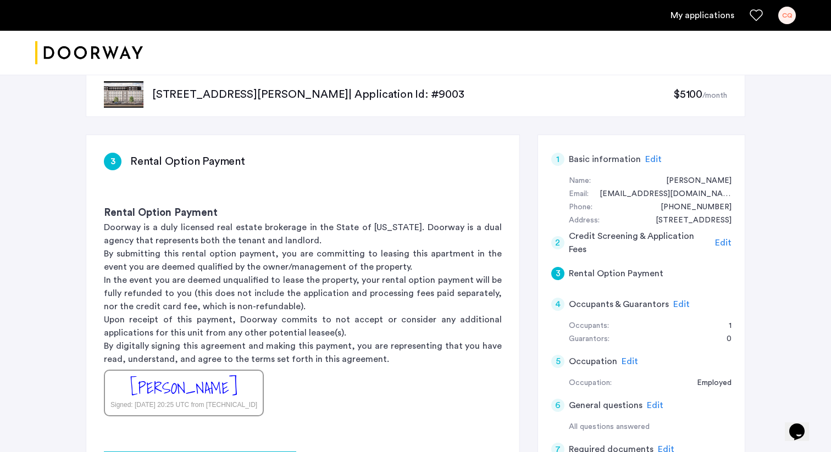
scroll to position [25, 0]
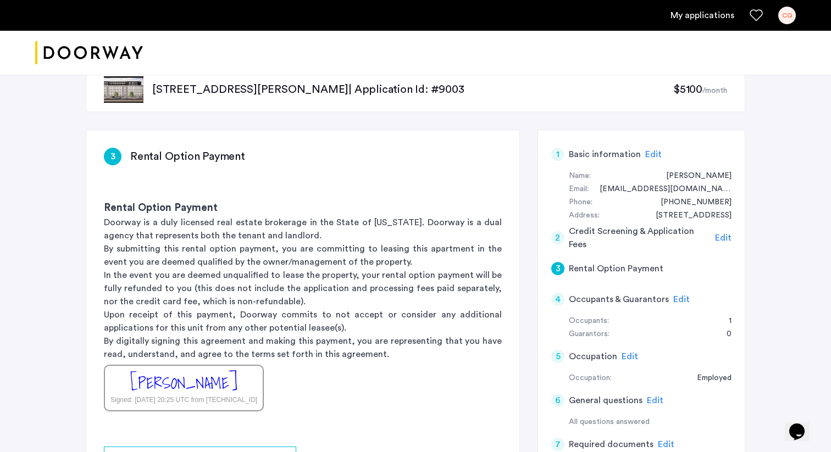
click at [194, 155] on h3 "Rental Option Payment" at bounding box center [187, 156] width 115 height 15
click at [182, 155] on h3 "Rental Option Payment" at bounding box center [187, 156] width 115 height 15
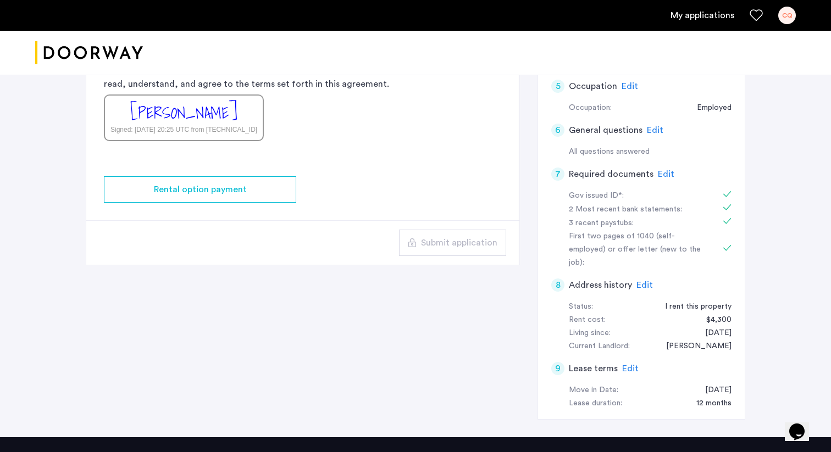
scroll to position [425, 0]
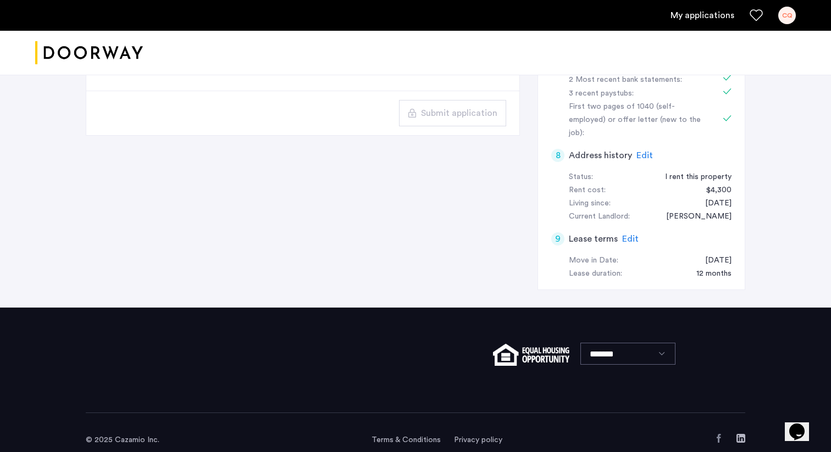
click at [414, 227] on div "3 Rental Option Payment Rental Option Payment Doorway is a duly licensed real e…" at bounding box center [415, 19] width 659 height 578
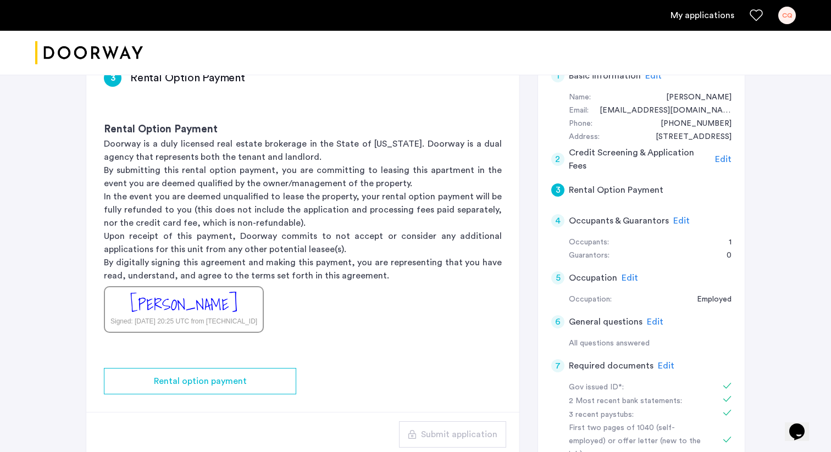
scroll to position [103, 0]
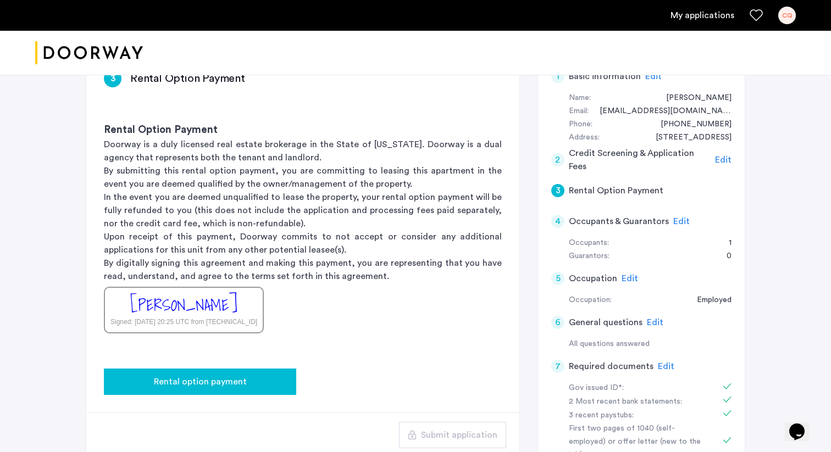
click at [197, 369] on button "Rental option payment" at bounding box center [200, 382] width 192 height 26
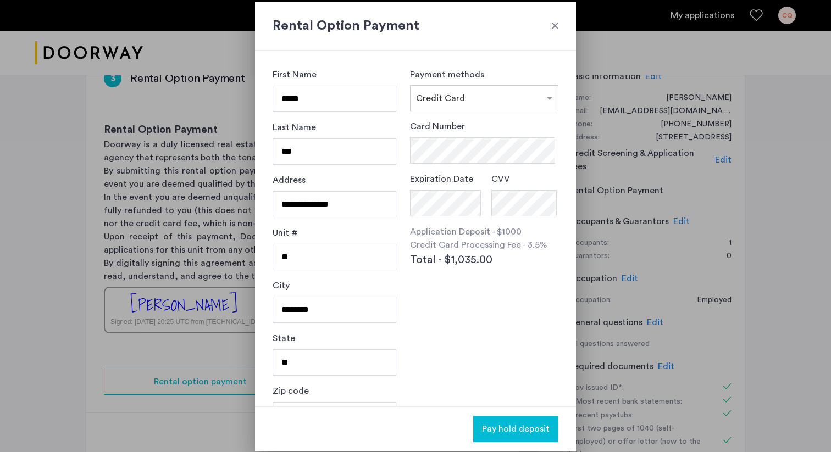
scroll to position [31, 0]
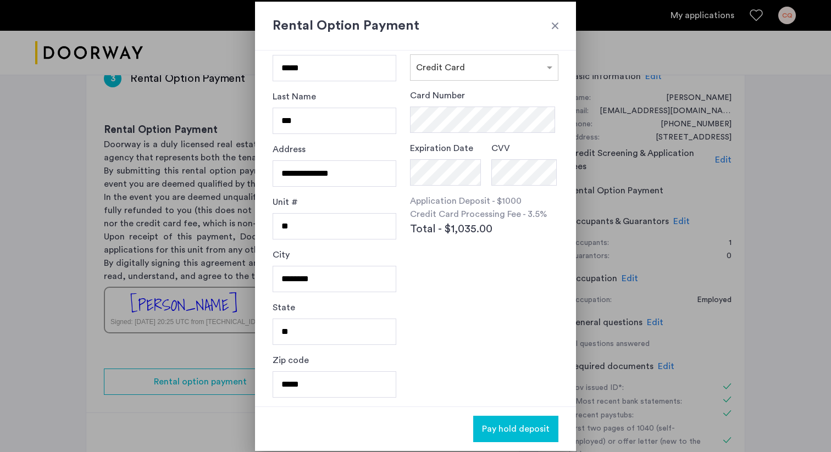
click at [559, 29] on div at bounding box center [554, 25] width 11 height 11
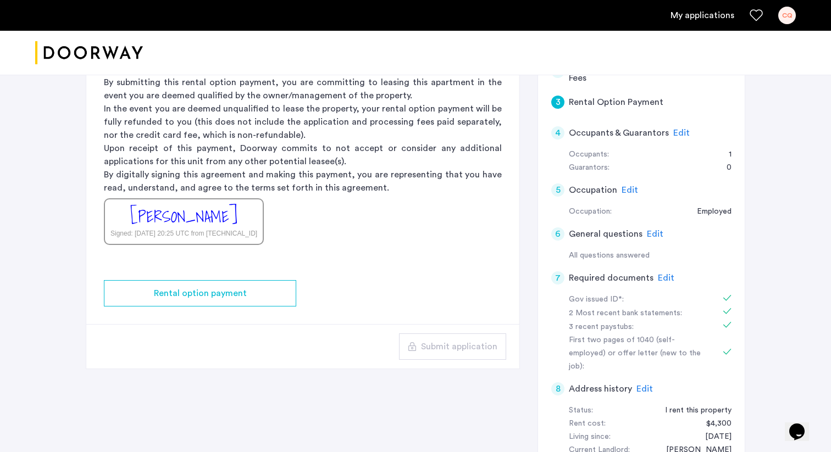
scroll to position [192, 0]
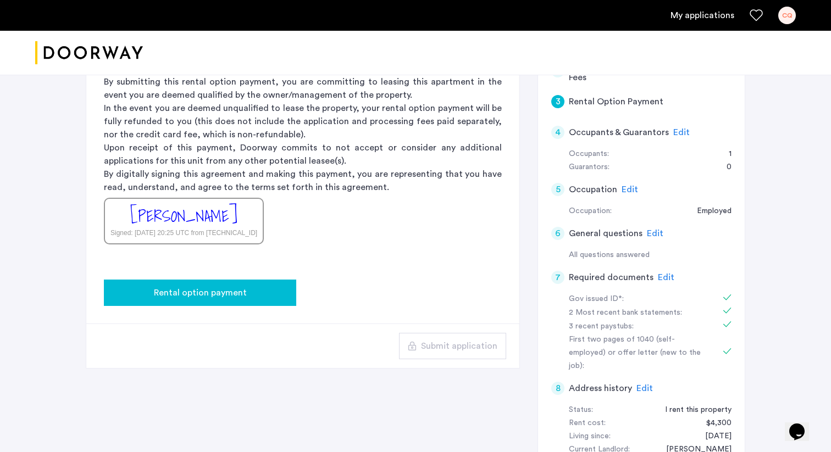
click at [273, 299] on button "Rental option payment" at bounding box center [200, 293] width 192 height 26
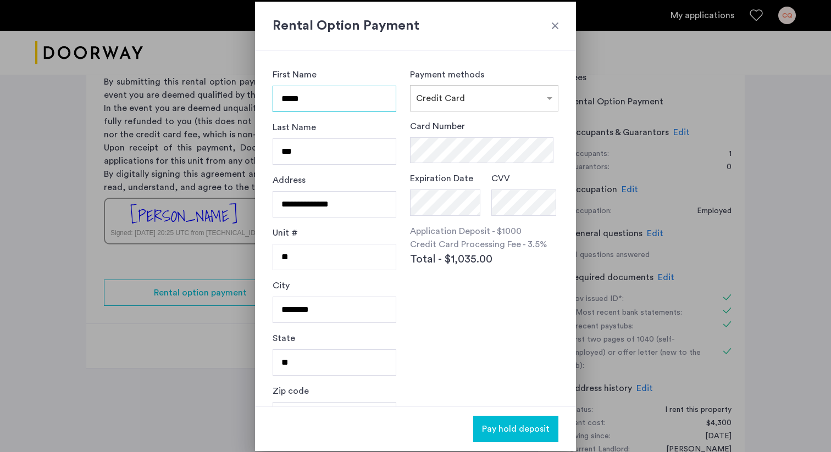
scroll to position [31, 0]
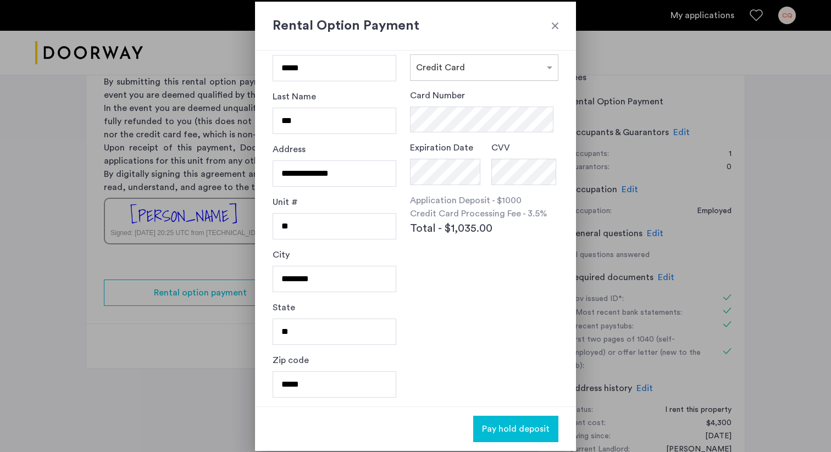
click at [494, 71] on div "× Credit Card" at bounding box center [476, 67] width 133 height 13
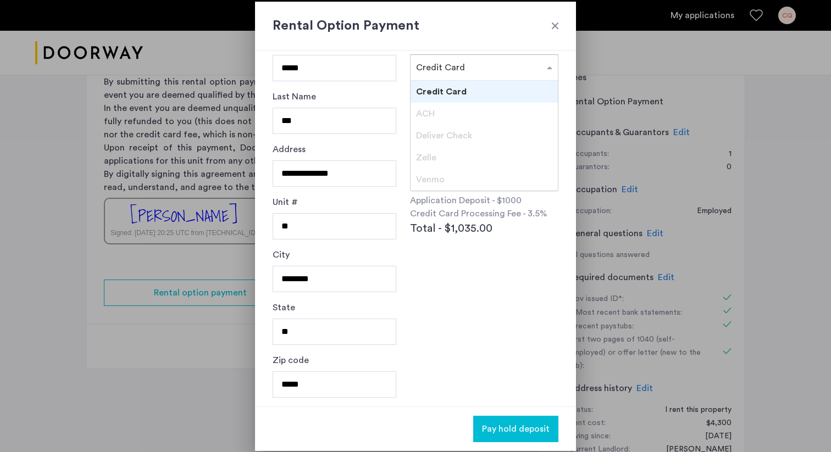
click at [472, 232] on span "Total - $1,035.00" at bounding box center [451, 228] width 82 height 16
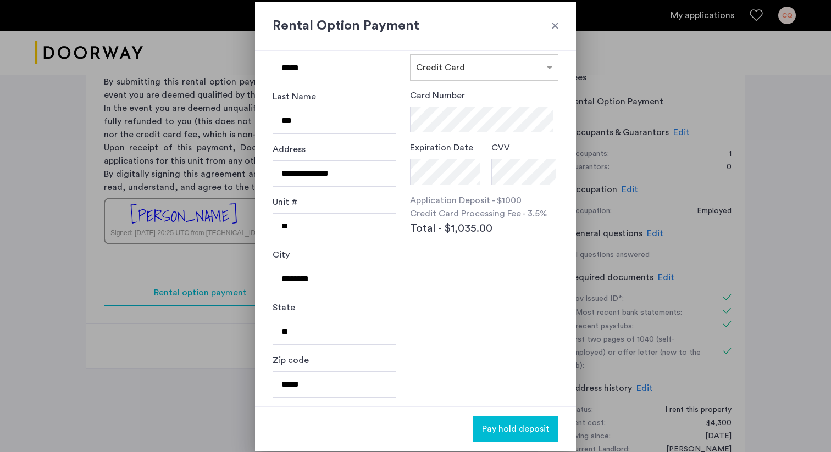
click at [467, 65] on input "text" at bounding box center [473, 66] width 114 height 8
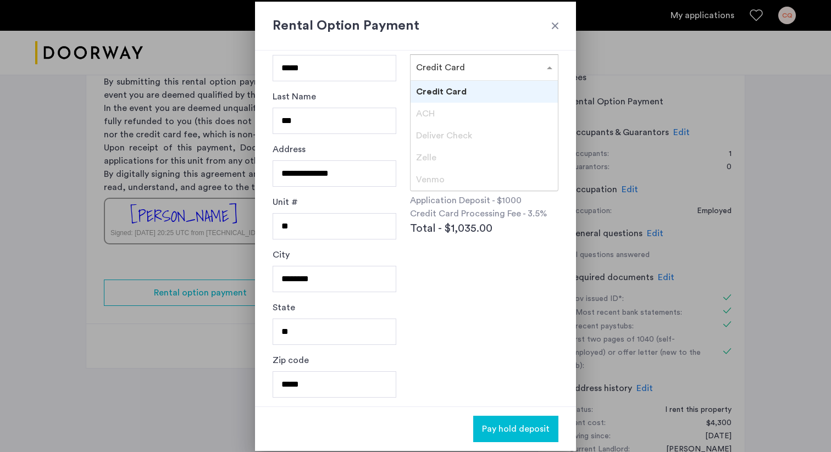
scroll to position [0, 0]
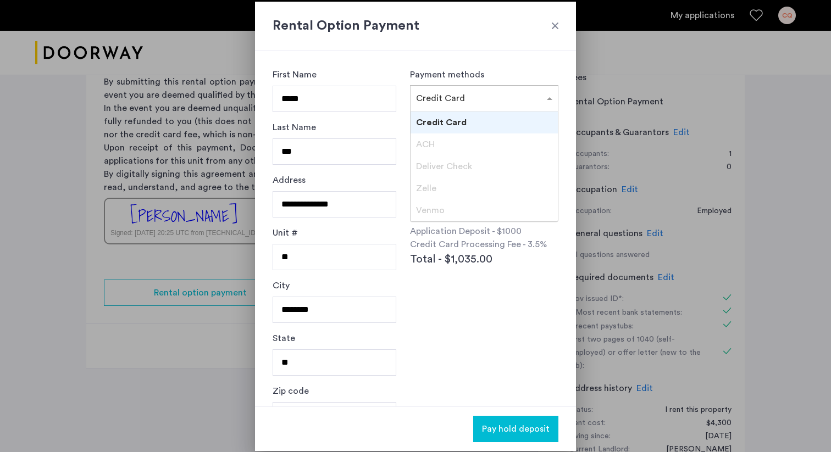
click at [467, 80] on div "Payment methods × Credit Card Credit Card ACH Deliver Check Zelle Venmo" at bounding box center [484, 89] width 148 height 43
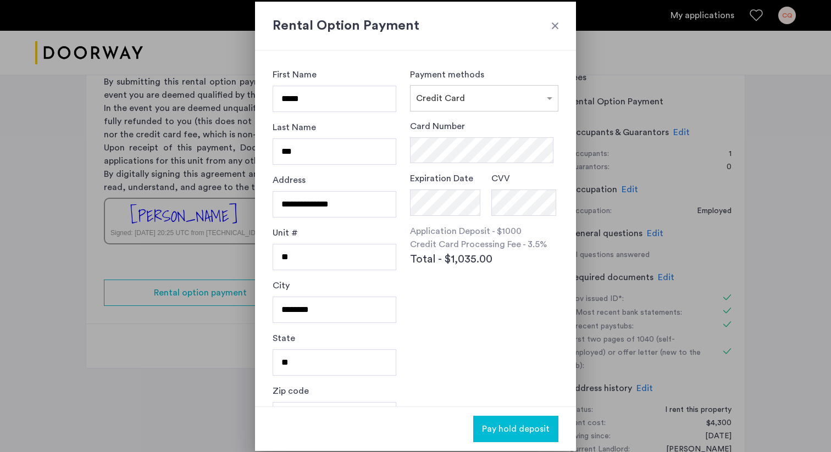
scroll to position [31, 0]
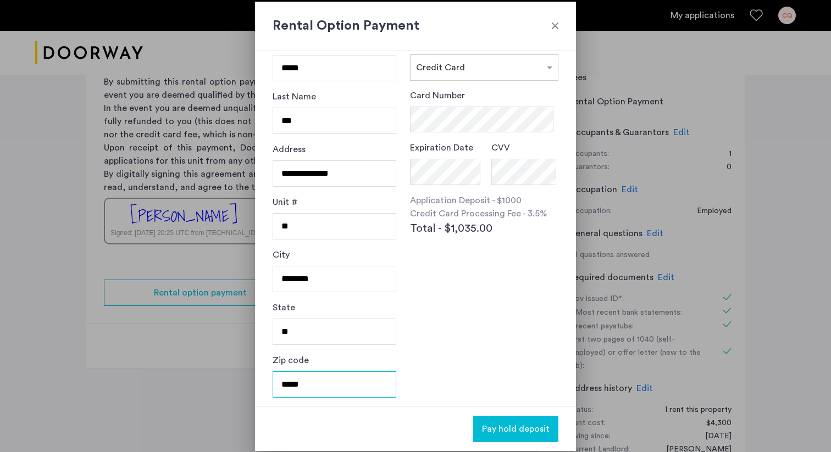
click at [378, 385] on input "*****" at bounding box center [334, 384] width 124 height 26
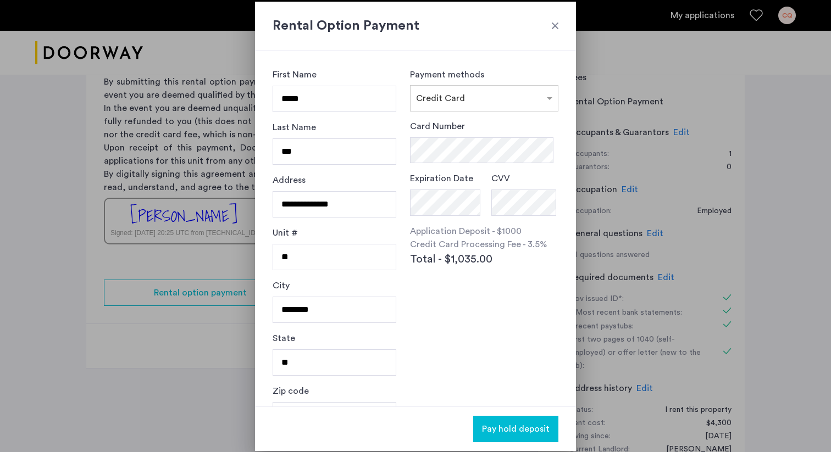
click at [483, 83] on div "Payment methods × Credit Card" at bounding box center [484, 89] width 148 height 43
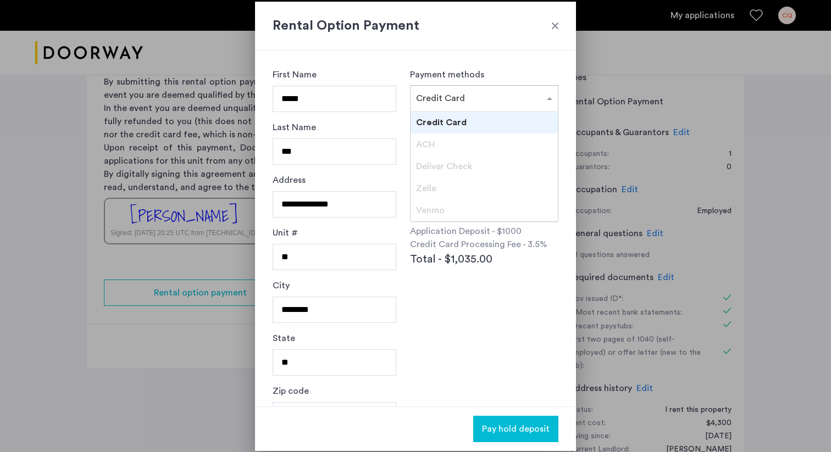
click at [483, 94] on input "text" at bounding box center [473, 96] width 114 height 8
click at [489, 114] on div "Credit Card" at bounding box center [483, 123] width 147 height 22
click at [494, 99] on input "text" at bounding box center [473, 96] width 114 height 8
click at [511, 75] on div "Payment methods × Credit Card Credit Card ACH Deliver Check Zelle Venmo" at bounding box center [484, 89] width 148 height 43
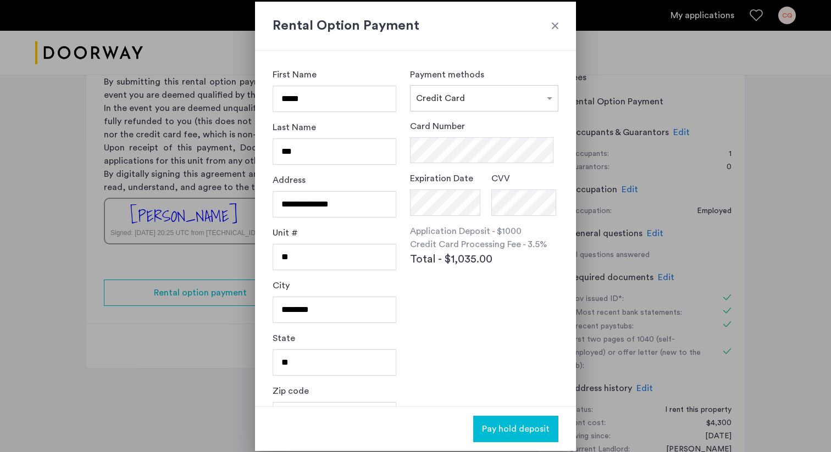
scroll to position [31, 0]
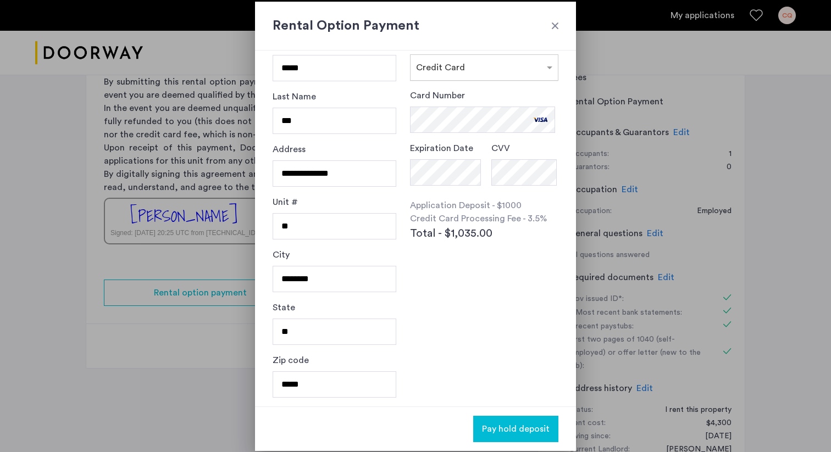
click at [477, 62] on input "text" at bounding box center [473, 66] width 114 height 8
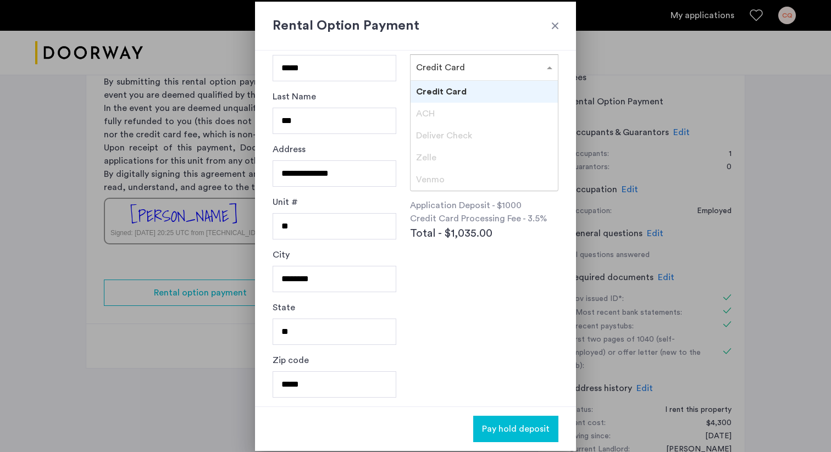
click at [497, 357] on div "Payment methods × Credit Card Credit Card ACH Deliver Check Zelle Venmo Card Nu…" at bounding box center [484, 197] width 148 height 321
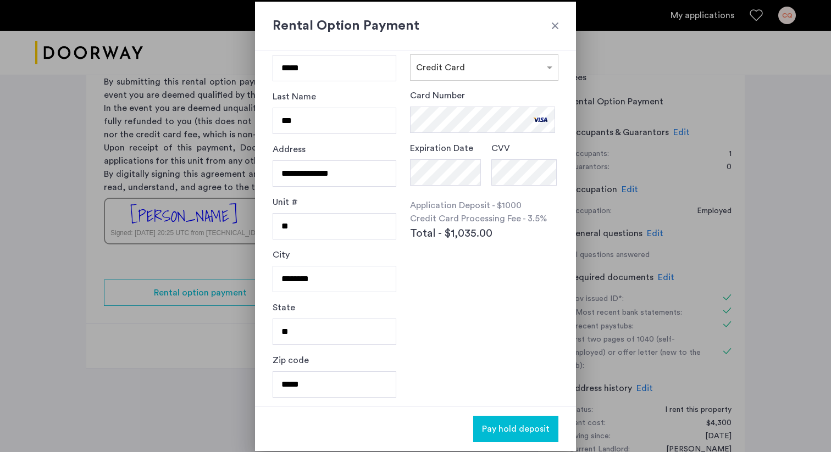
scroll to position [0, 0]
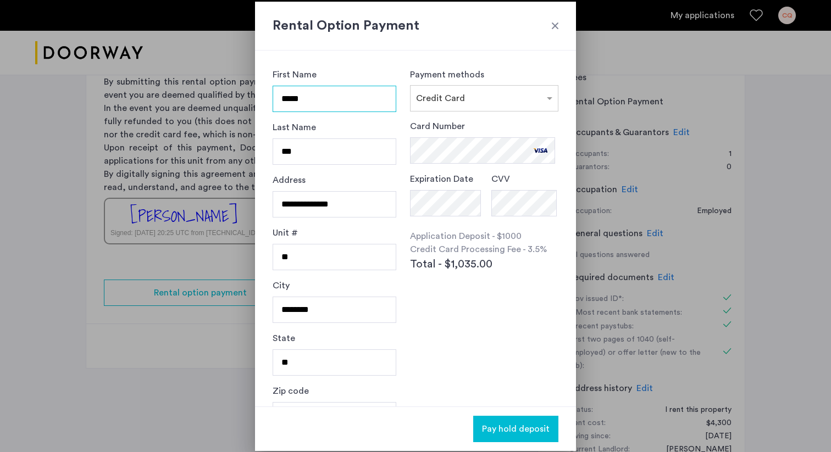
click at [346, 108] on input "*****" at bounding box center [334, 99] width 124 height 26
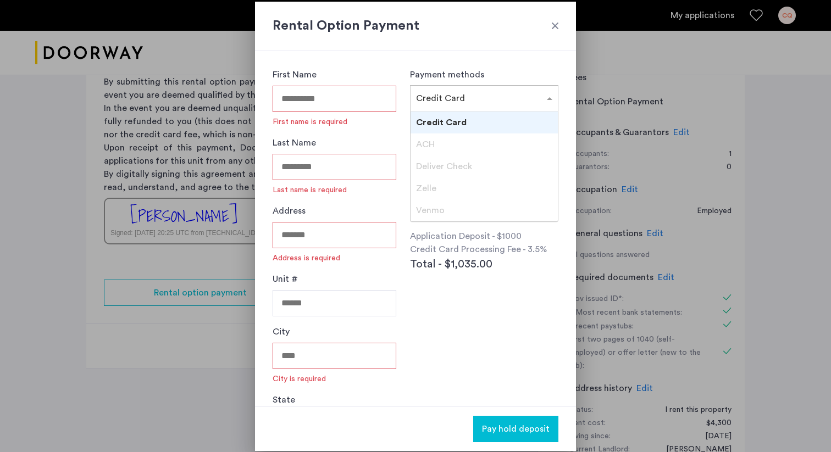
click at [433, 146] on span "ACH" at bounding box center [425, 144] width 19 height 9
click at [446, 198] on div "Zelle" at bounding box center [483, 188] width 147 height 22
click at [446, 218] on div "Venmo" at bounding box center [483, 210] width 147 height 22
click at [461, 273] on div "Card Number Expiration Date CVV Application Deposit - $1000 Credit Card Process…" at bounding box center [484, 221] width 148 height 202
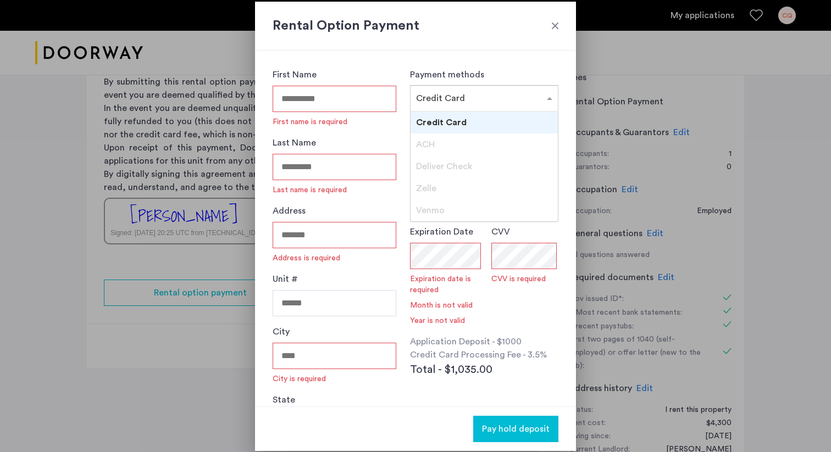
click at [485, 100] on div at bounding box center [483, 94] width 147 height 13
click at [482, 78] on div "Payment methods × Credit Card Credit Card ACH Deliver Check Zelle Venmo" at bounding box center [484, 89] width 148 height 43
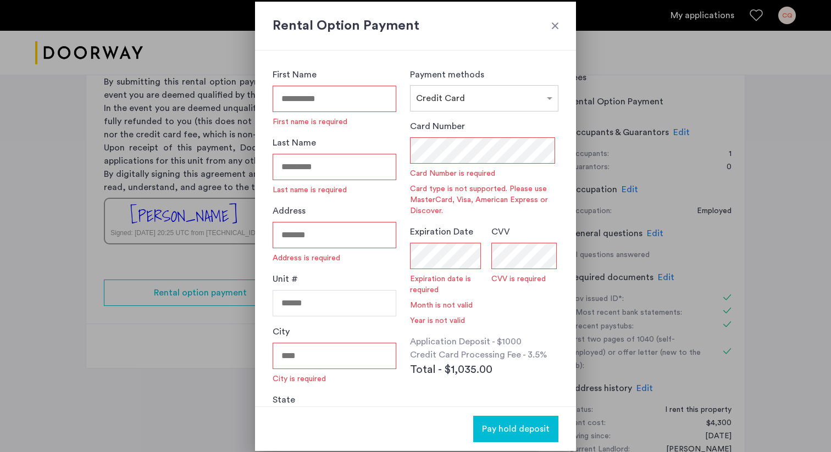
click at [361, 93] on input "First Name" at bounding box center [334, 99] width 124 height 26
type input "*****"
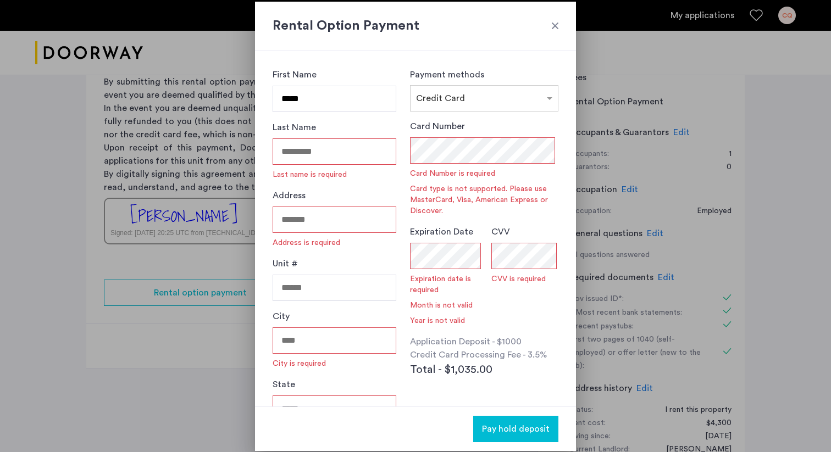
click at [359, 154] on input "Last Name" at bounding box center [334, 151] width 124 height 26
type input "***"
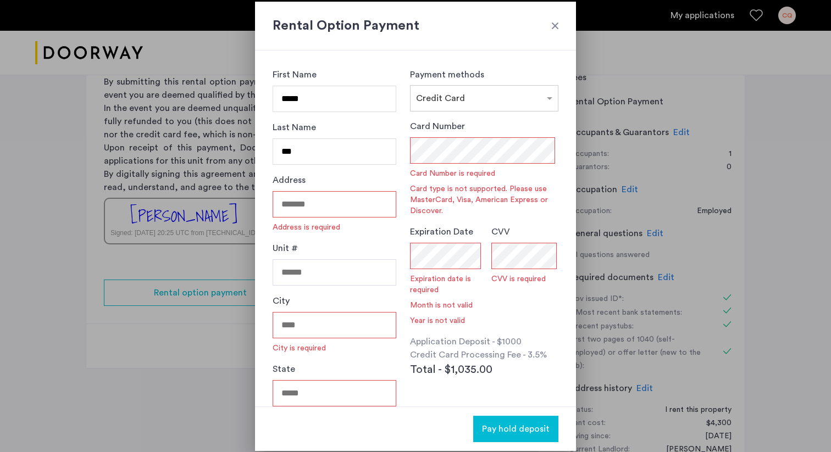
click at [358, 204] on input "Address" at bounding box center [334, 204] width 124 height 26
type input "**********"
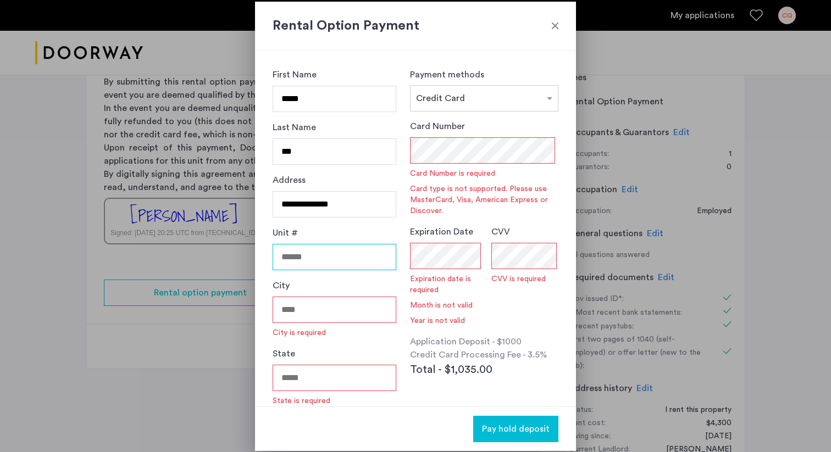
click at [353, 258] on input "Unit #" at bounding box center [334, 257] width 124 height 26
type input "*"
type input "**"
click at [314, 318] on input "City" at bounding box center [334, 310] width 124 height 26
type input "********"
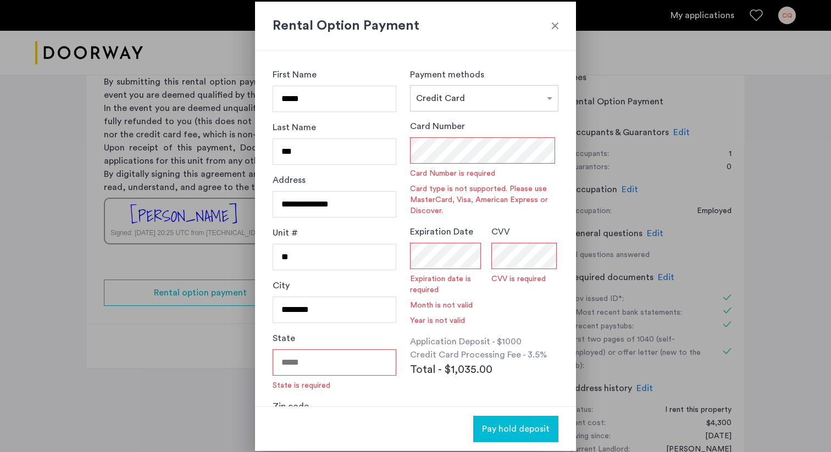
click at [341, 366] on input "State" at bounding box center [334, 362] width 124 height 26
type input "**"
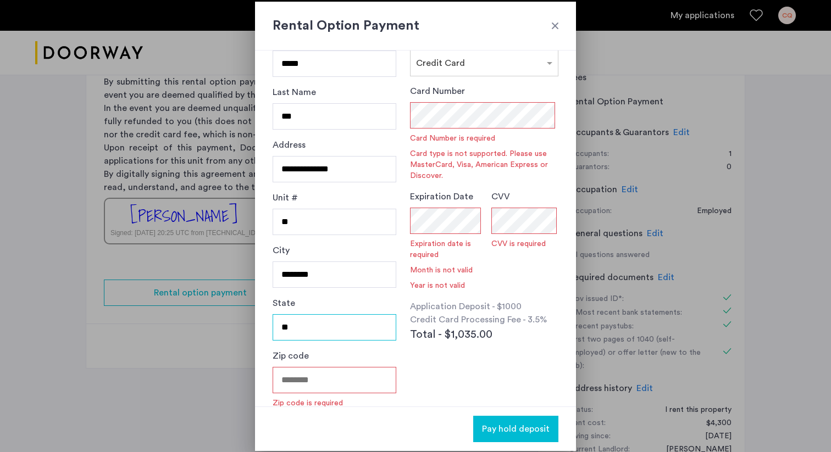
scroll to position [46, 0]
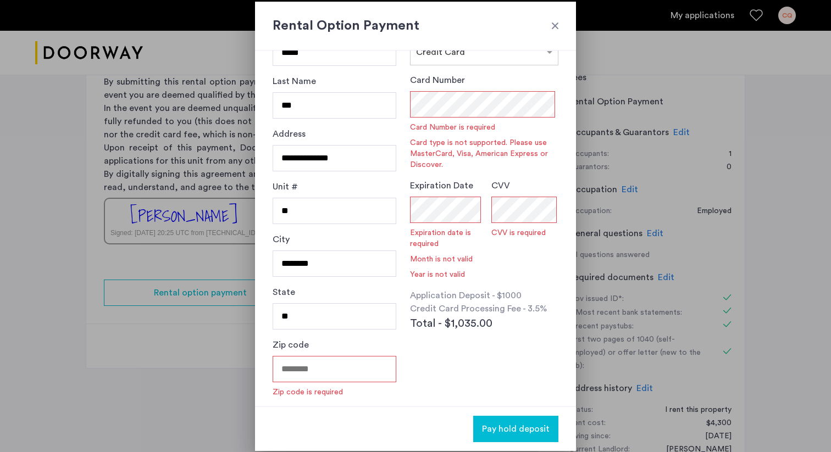
click at [374, 363] on input "Zip code" at bounding box center [334, 369] width 124 height 26
type input "*****"
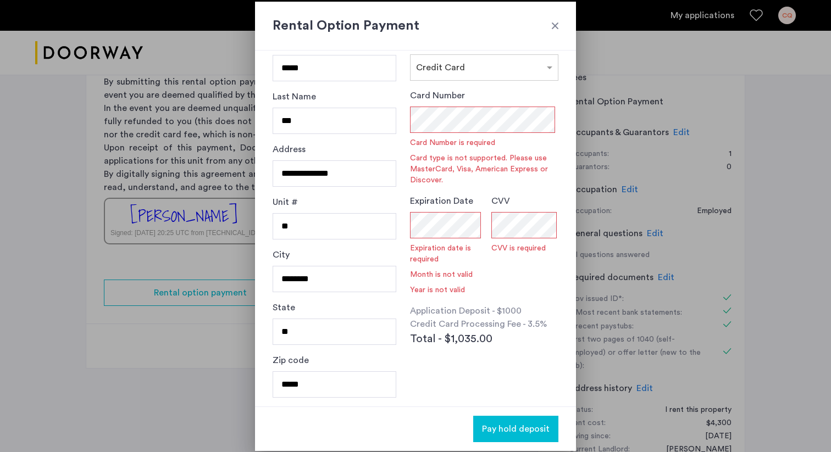
click at [434, 85] on div "Payment methods × Credit Card Card Number Card Number is required Card type is …" at bounding box center [484, 197] width 148 height 321
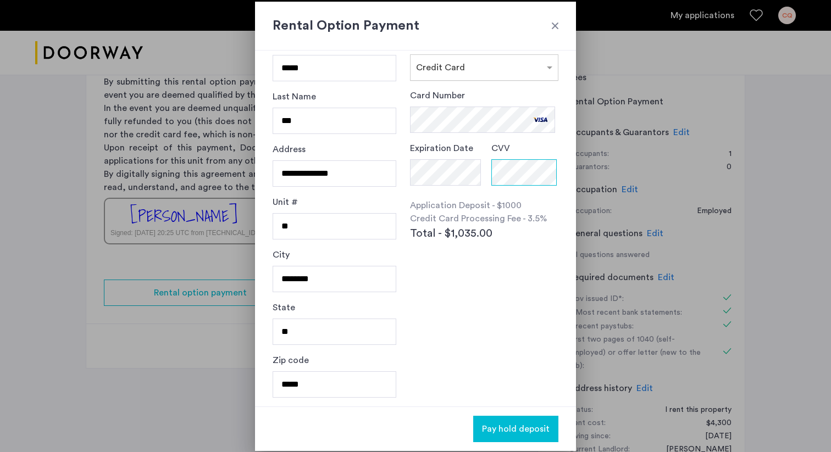
scroll to position [0, 0]
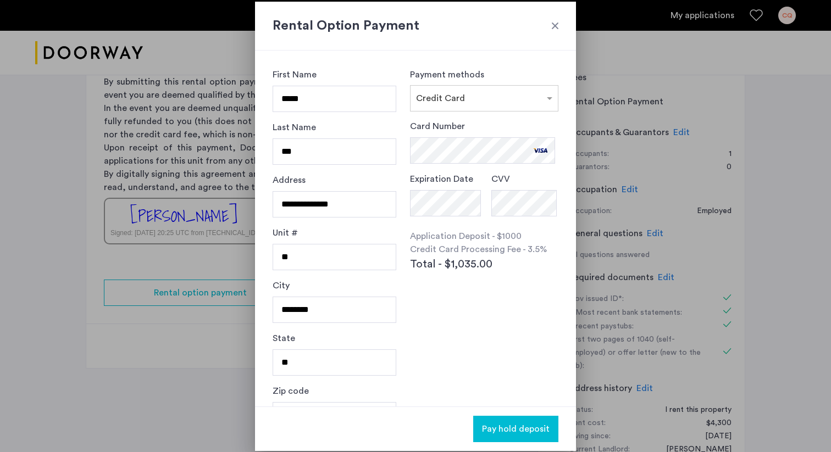
click at [554, 27] on div at bounding box center [554, 25] width 11 height 11
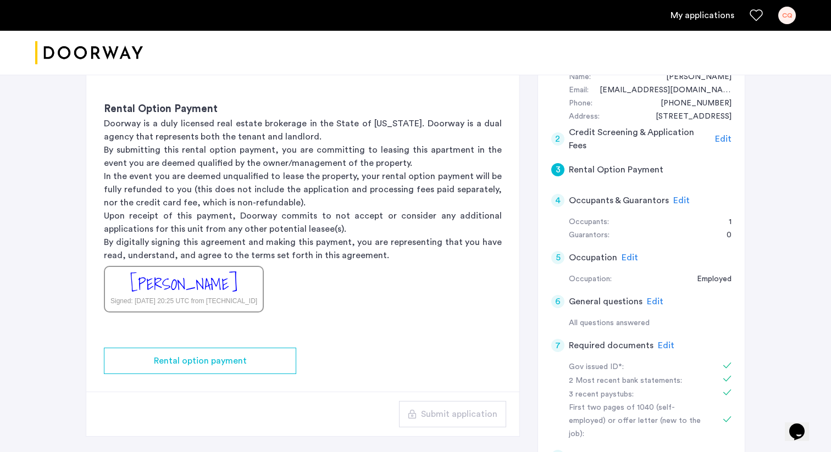
scroll to position [192, 0]
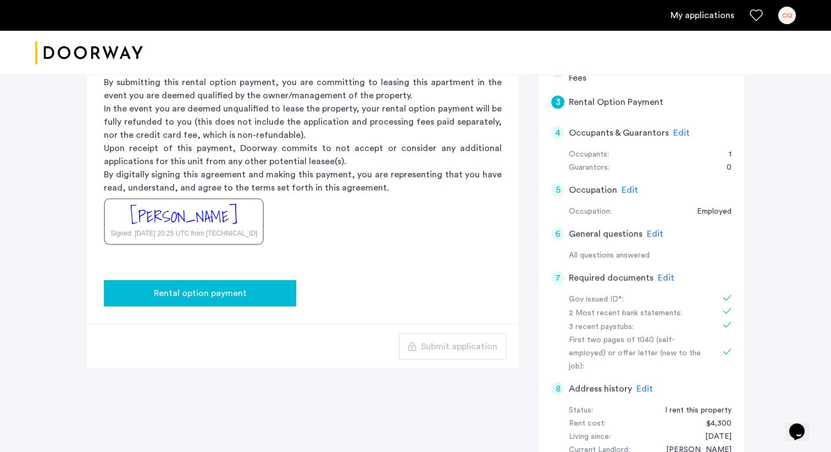
click at [266, 297] on div "Rental option payment" at bounding box center [200, 293] width 175 height 13
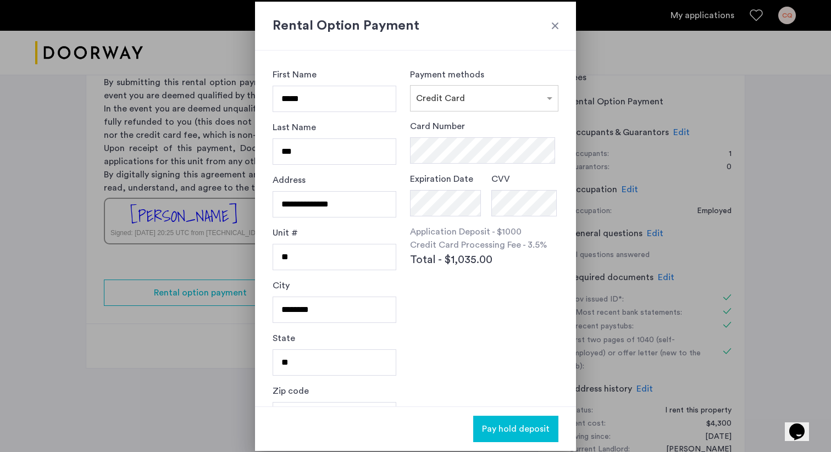
scroll to position [0, 0]
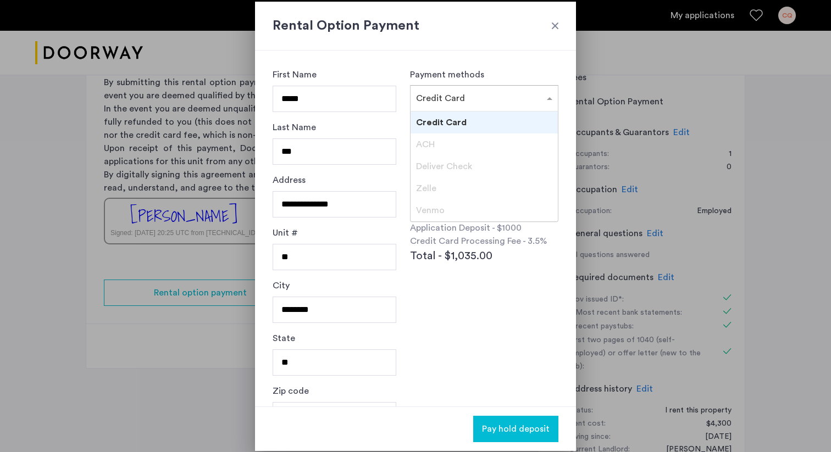
click at [525, 92] on input "text" at bounding box center [473, 96] width 114 height 8
click at [533, 68] on div "Payment methods × Credit Card Credit Card ACH Deliver Check Zelle Venmo" at bounding box center [484, 89] width 148 height 43
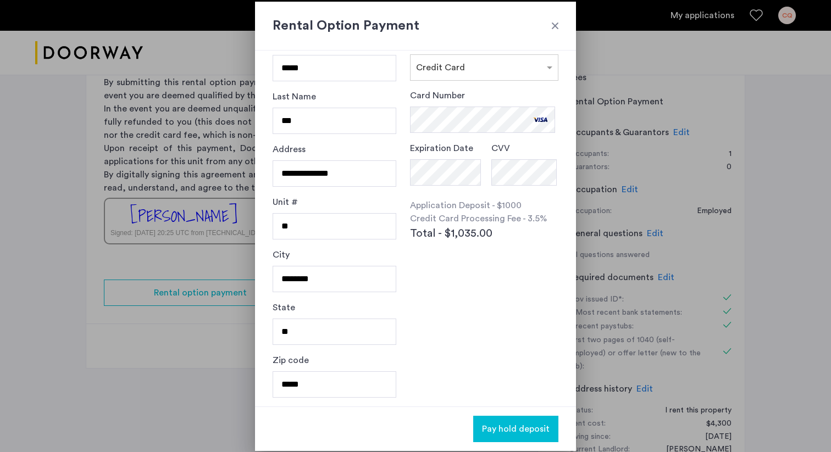
click at [491, 312] on div "Payment methods × Credit Card Card Number Expiration Date CVV Application Depos…" at bounding box center [484, 197] width 148 height 321
click at [508, 434] on span "Pay hold deposit" at bounding box center [516, 428] width 68 height 13
